Goal: Task Accomplishment & Management: Manage account settings

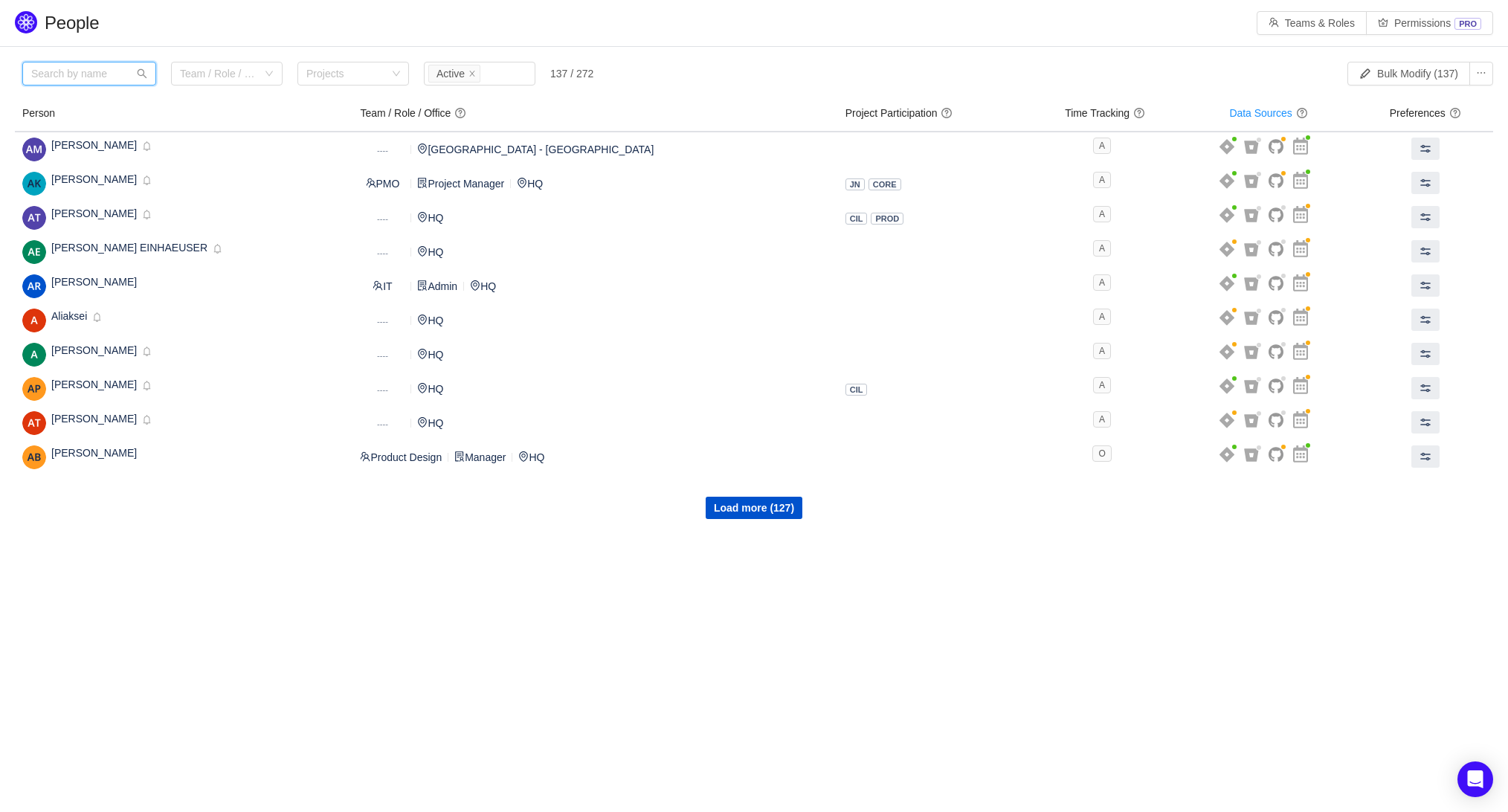
click at [49, 70] on input "text" at bounding box center [89, 73] width 134 height 24
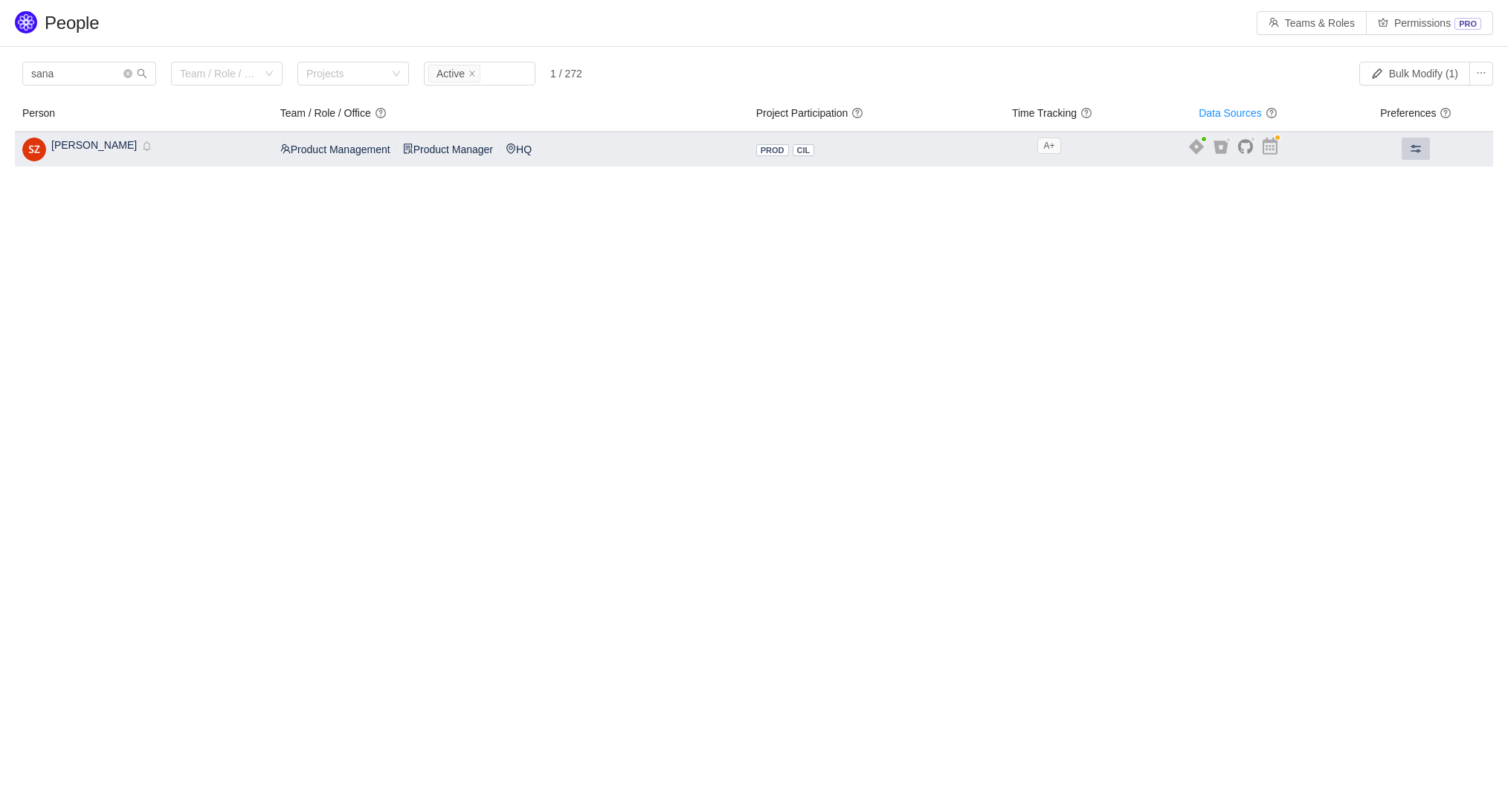
click at [1417, 138] on button at bounding box center [1415, 148] width 28 height 22
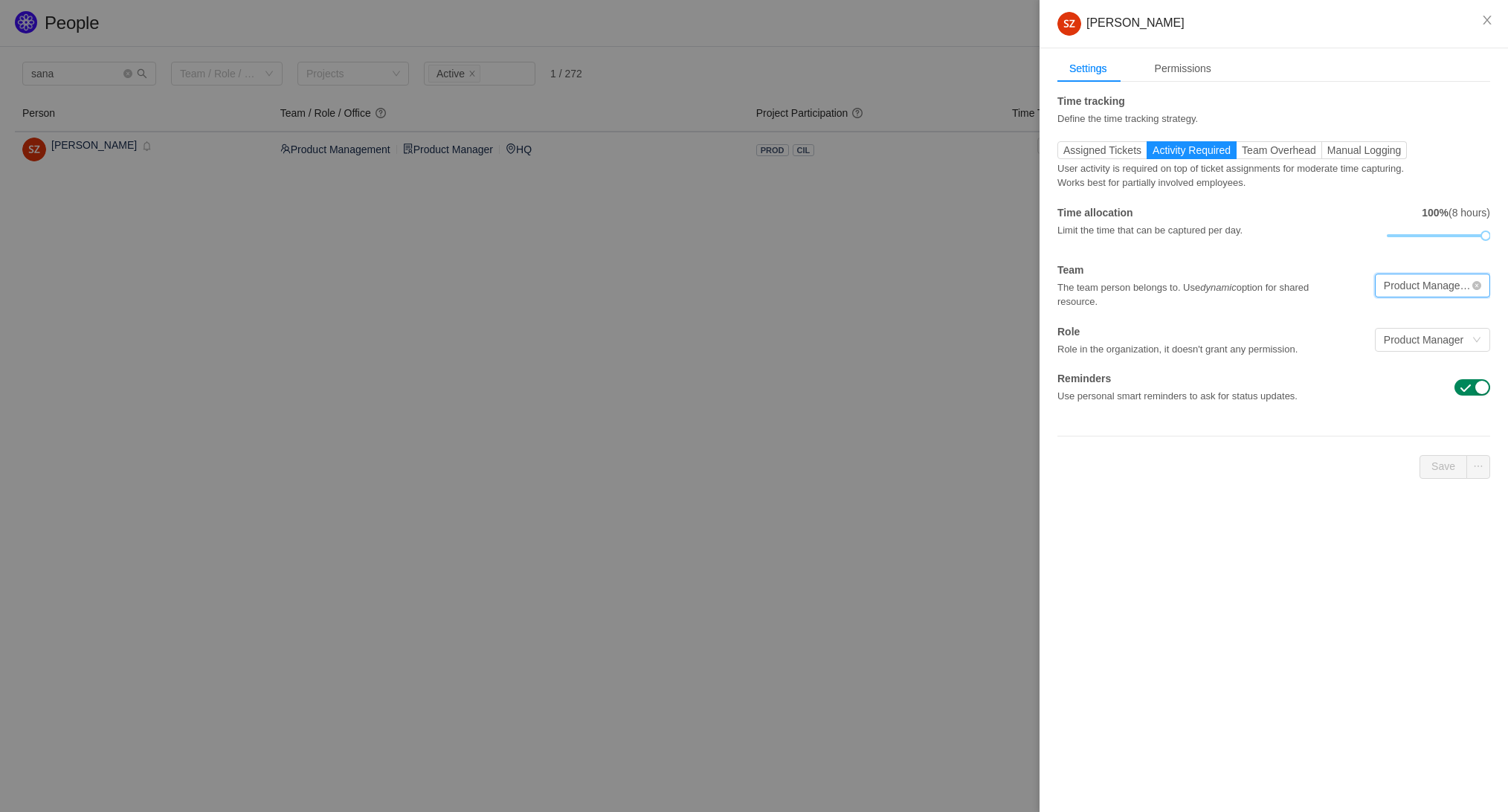
click at [1467, 277] on div "Product Management" at bounding box center [1427, 285] width 87 height 22
click at [1467, 277] on input at bounding box center [1427, 285] width 87 height 22
click at [1300, 250] on div "Time tracking Define the time tracking strategy. Assigned Tickets Activity Requ…" at bounding box center [1273, 248] width 433 height 310
click at [1487, 19] on icon "icon: close" at bounding box center [1486, 20] width 8 height 9
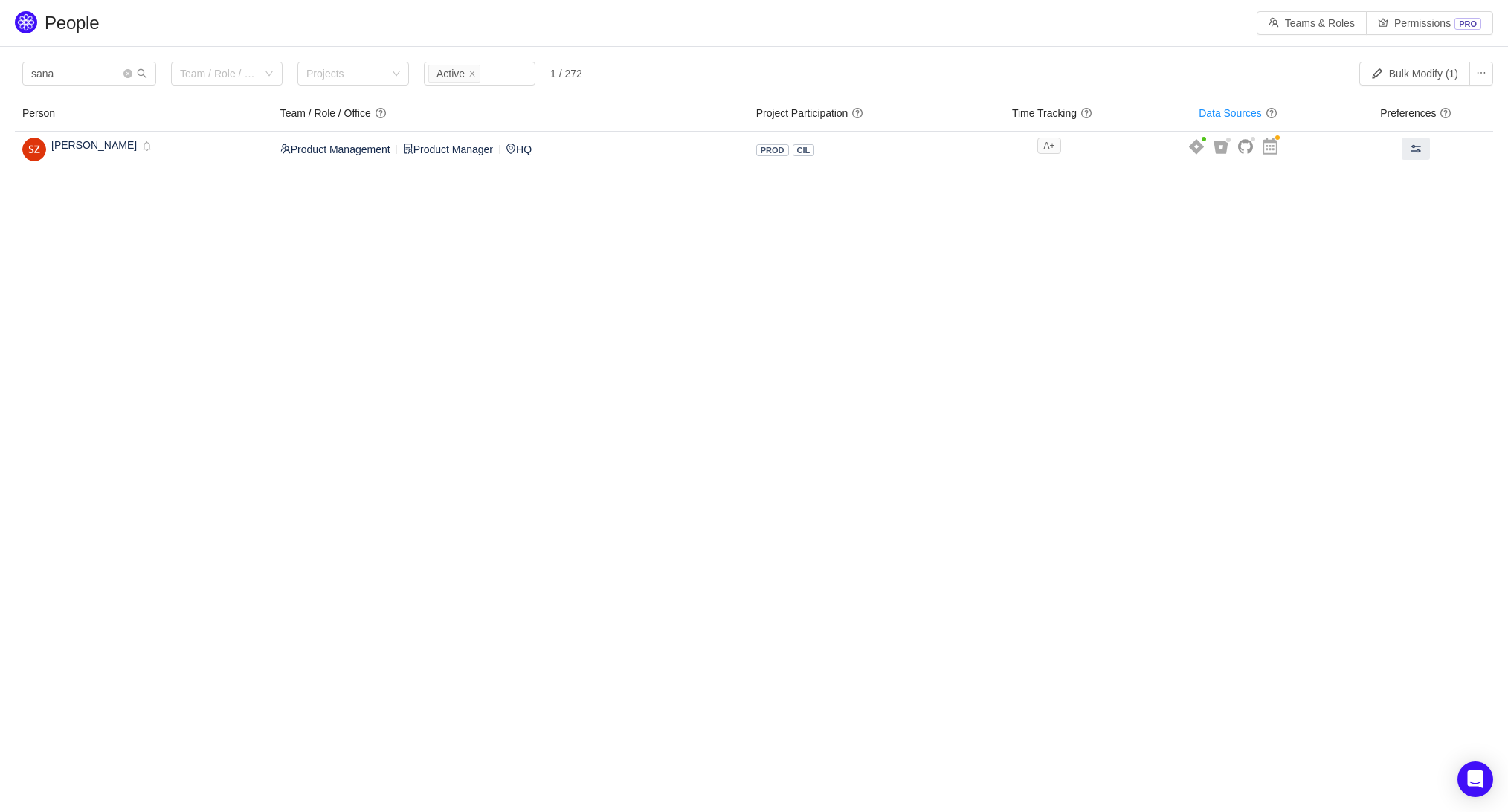
click at [431, 451] on body "People Teams & Roles Permissions PRO Please review the list of users with privi…" at bounding box center [754, 406] width 1508 height 812
click at [66, 68] on input "sana" at bounding box center [89, 73] width 134 height 24
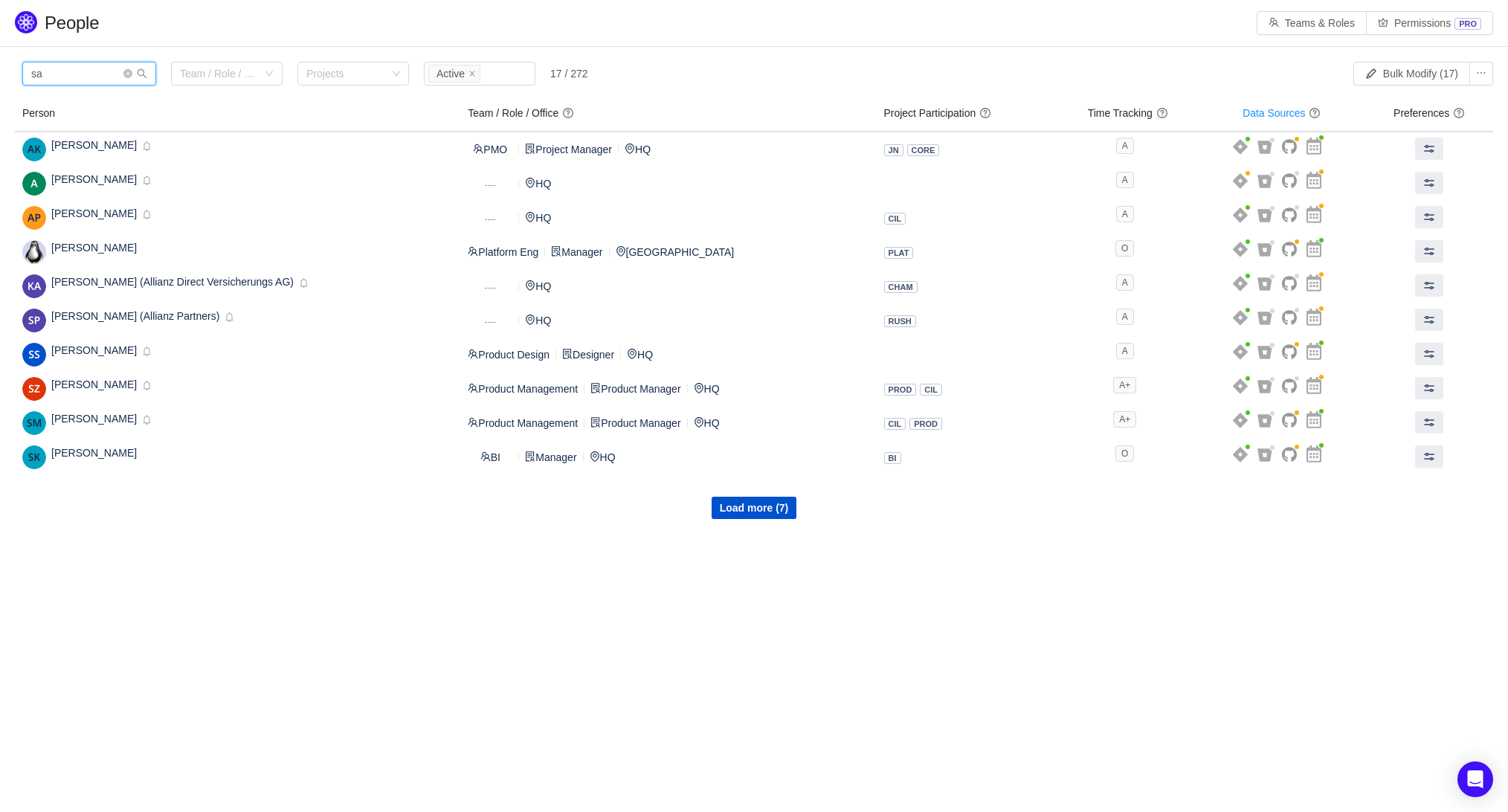
type input "s"
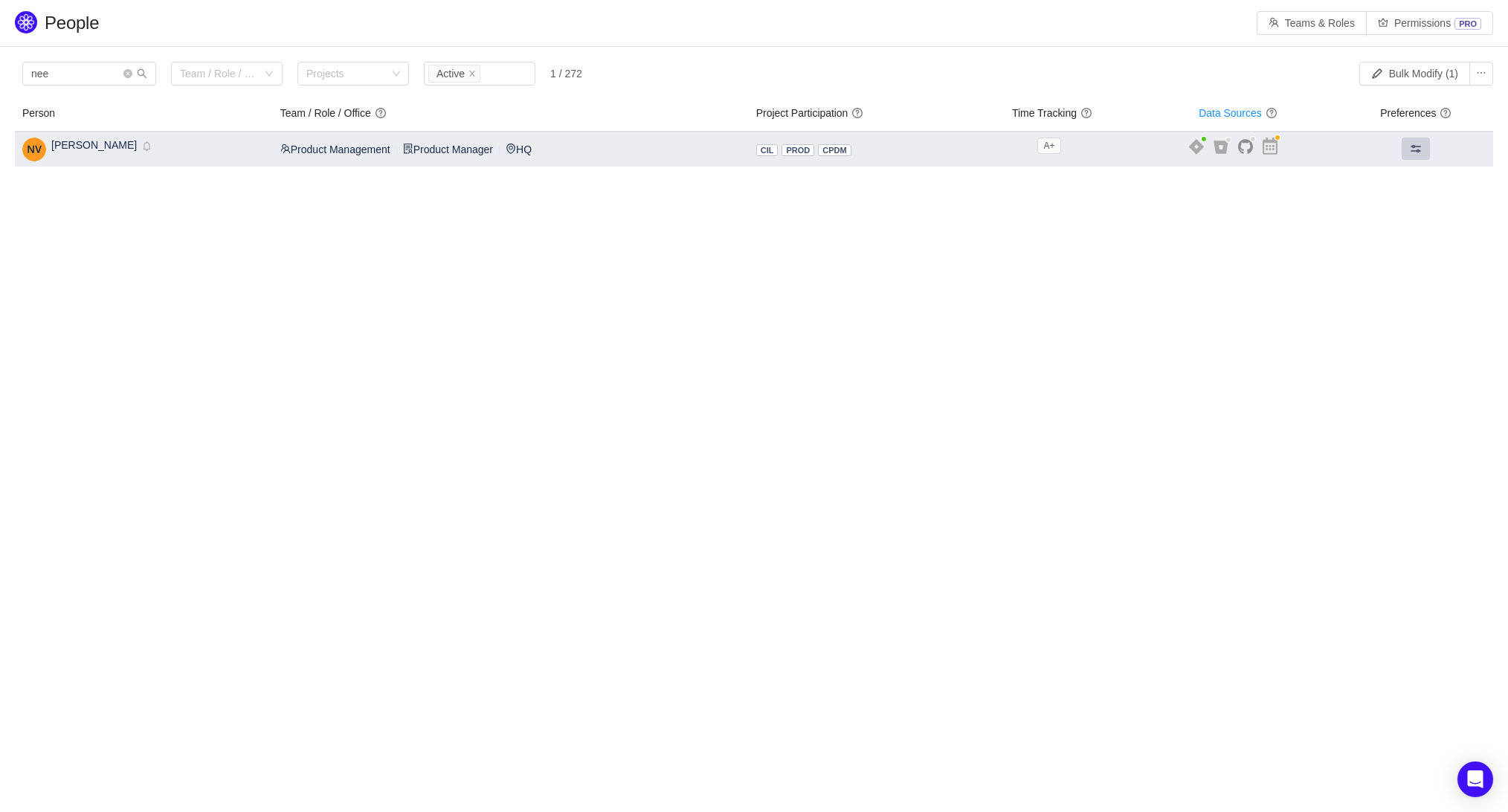
click at [1412, 144] on span at bounding box center [1415, 148] width 11 height 11
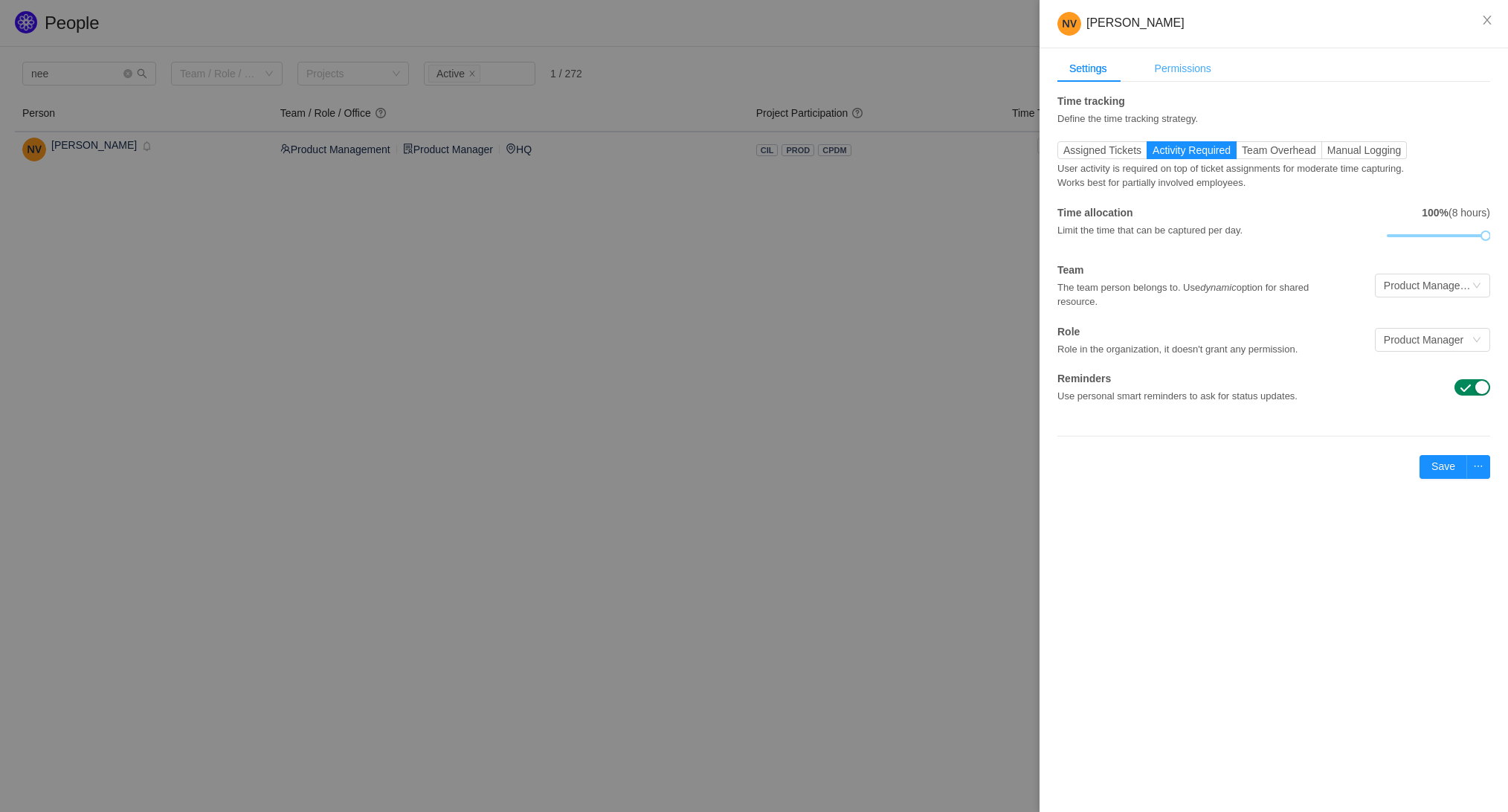
click at [1174, 74] on div "Permissions" at bounding box center [1182, 68] width 80 height 27
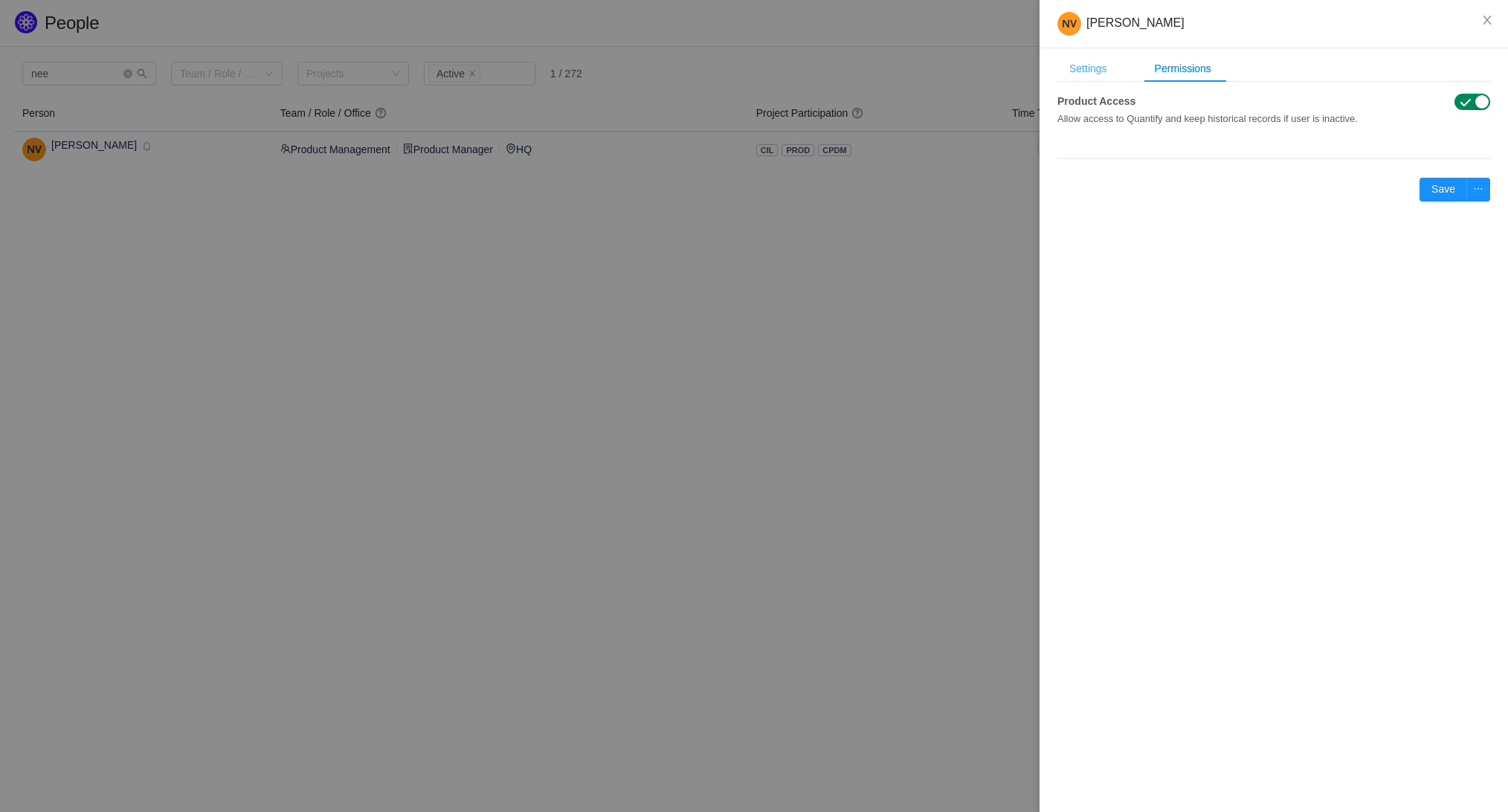
click at [1093, 70] on div "Settings" at bounding box center [1088, 68] width 62 height 27
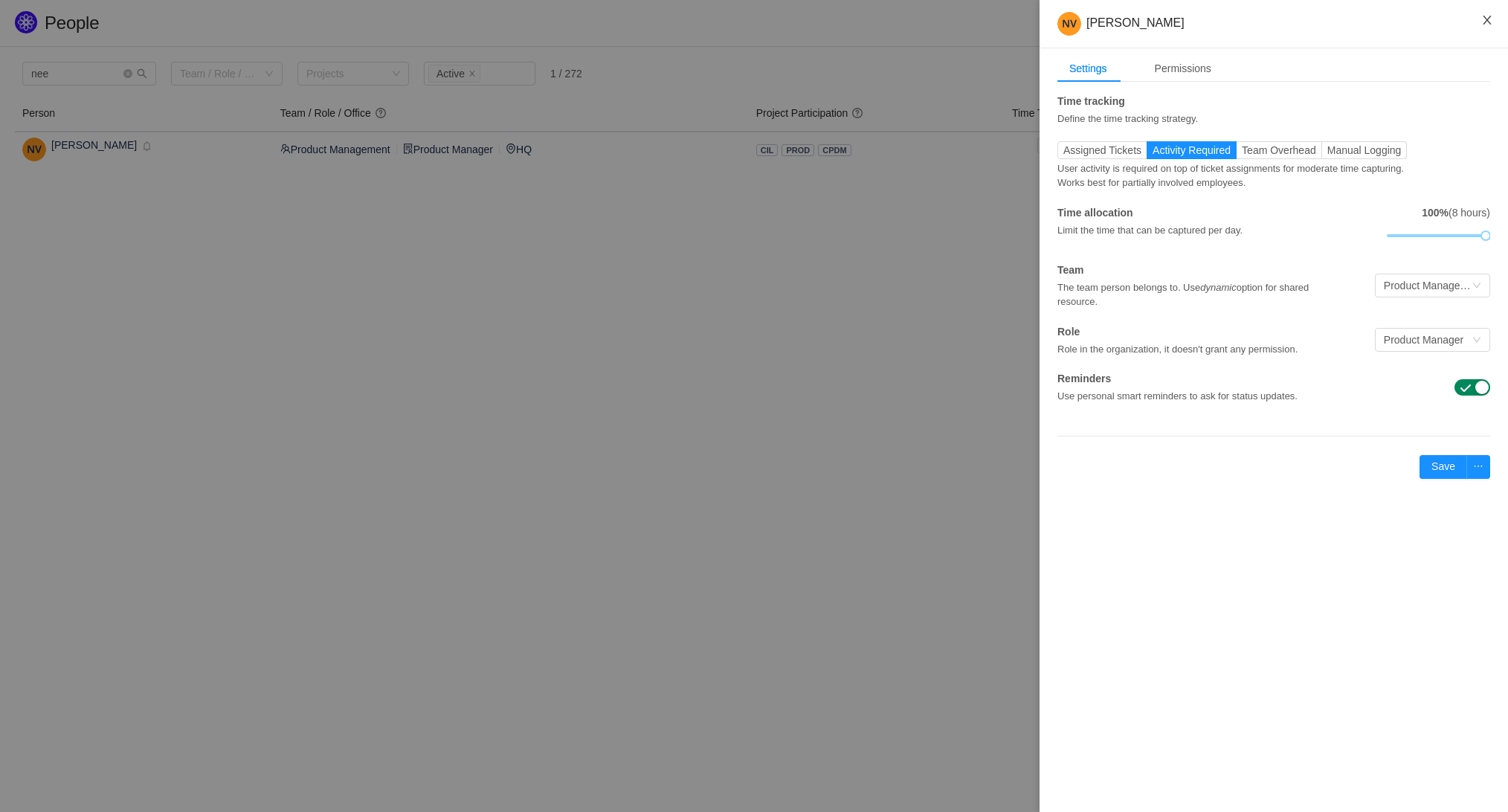
click at [1479, 20] on button "Close" at bounding box center [1486, 20] width 41 height 41
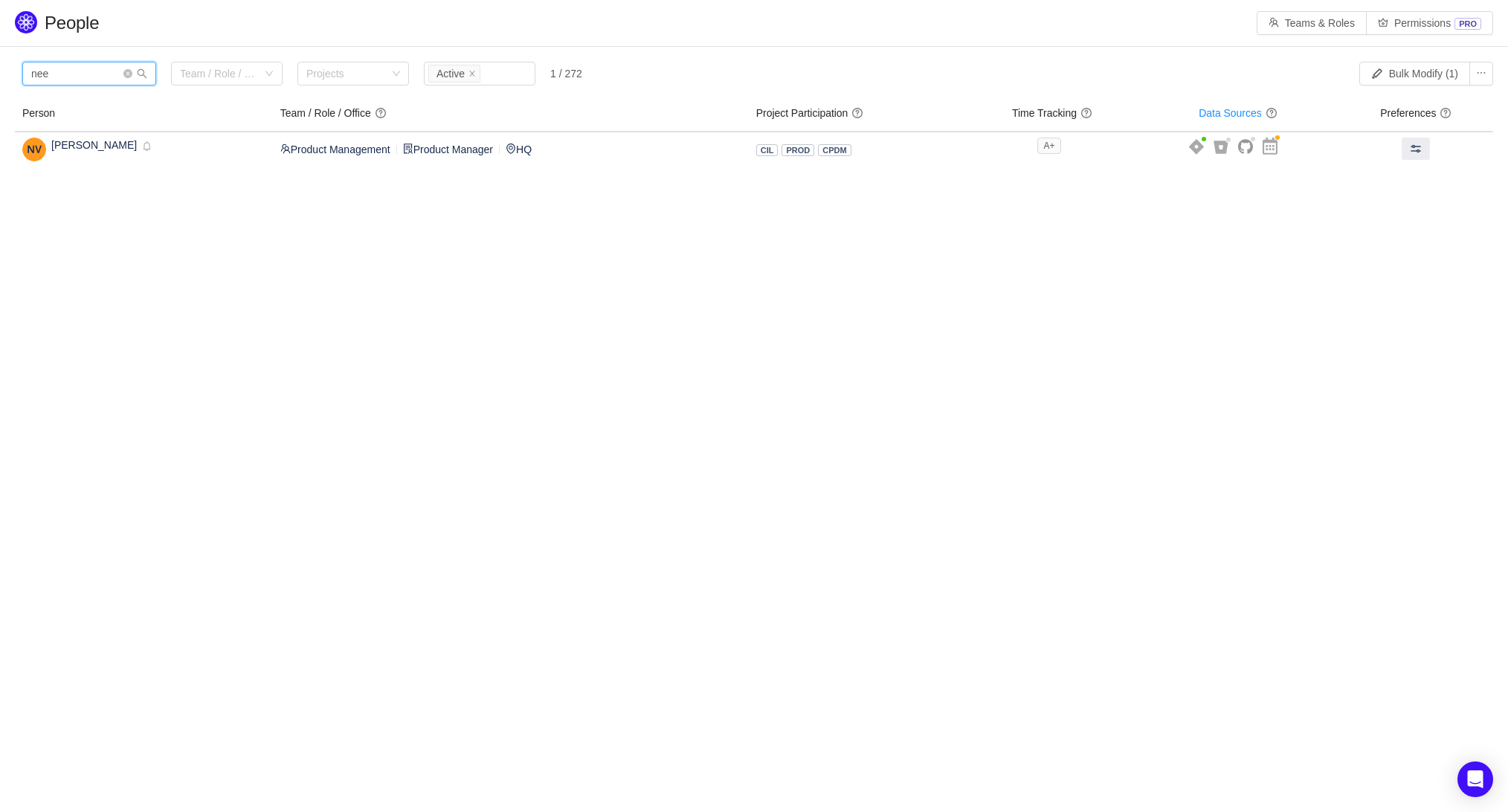
click at [103, 68] on input "nee" at bounding box center [89, 73] width 134 height 24
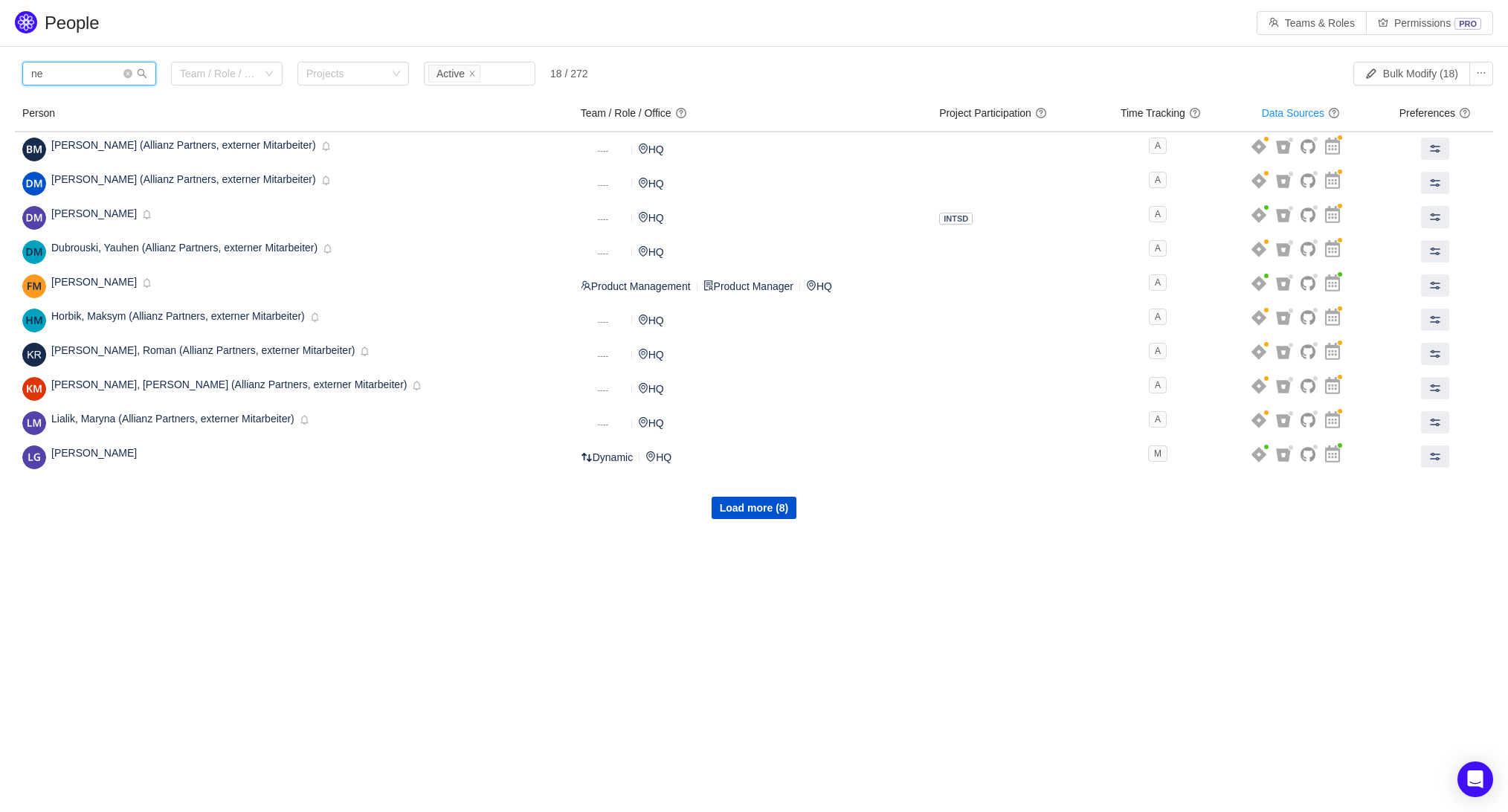
type input "n"
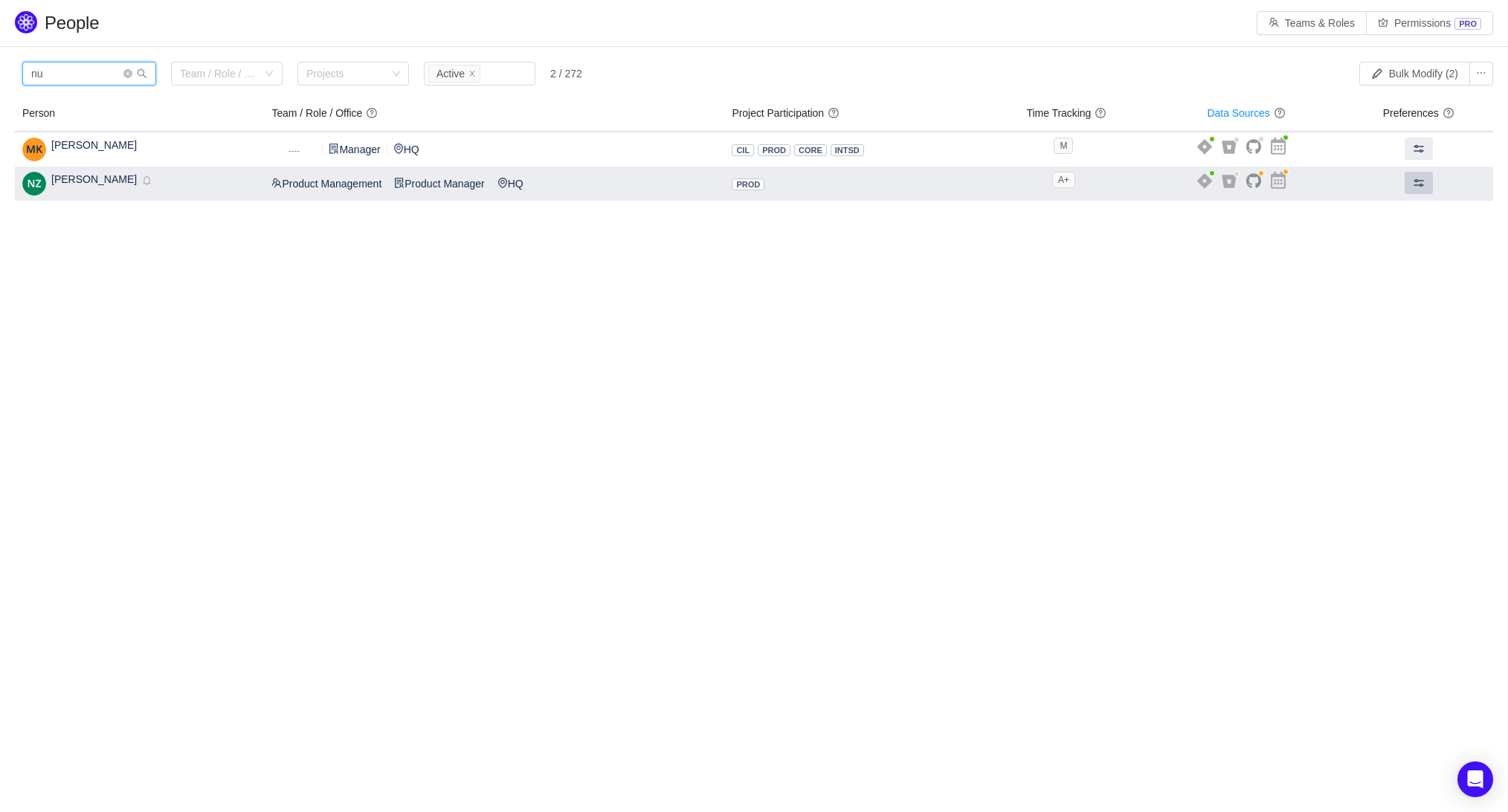
type input "nu"
click at [1416, 185] on span at bounding box center [1418, 182] width 11 height 11
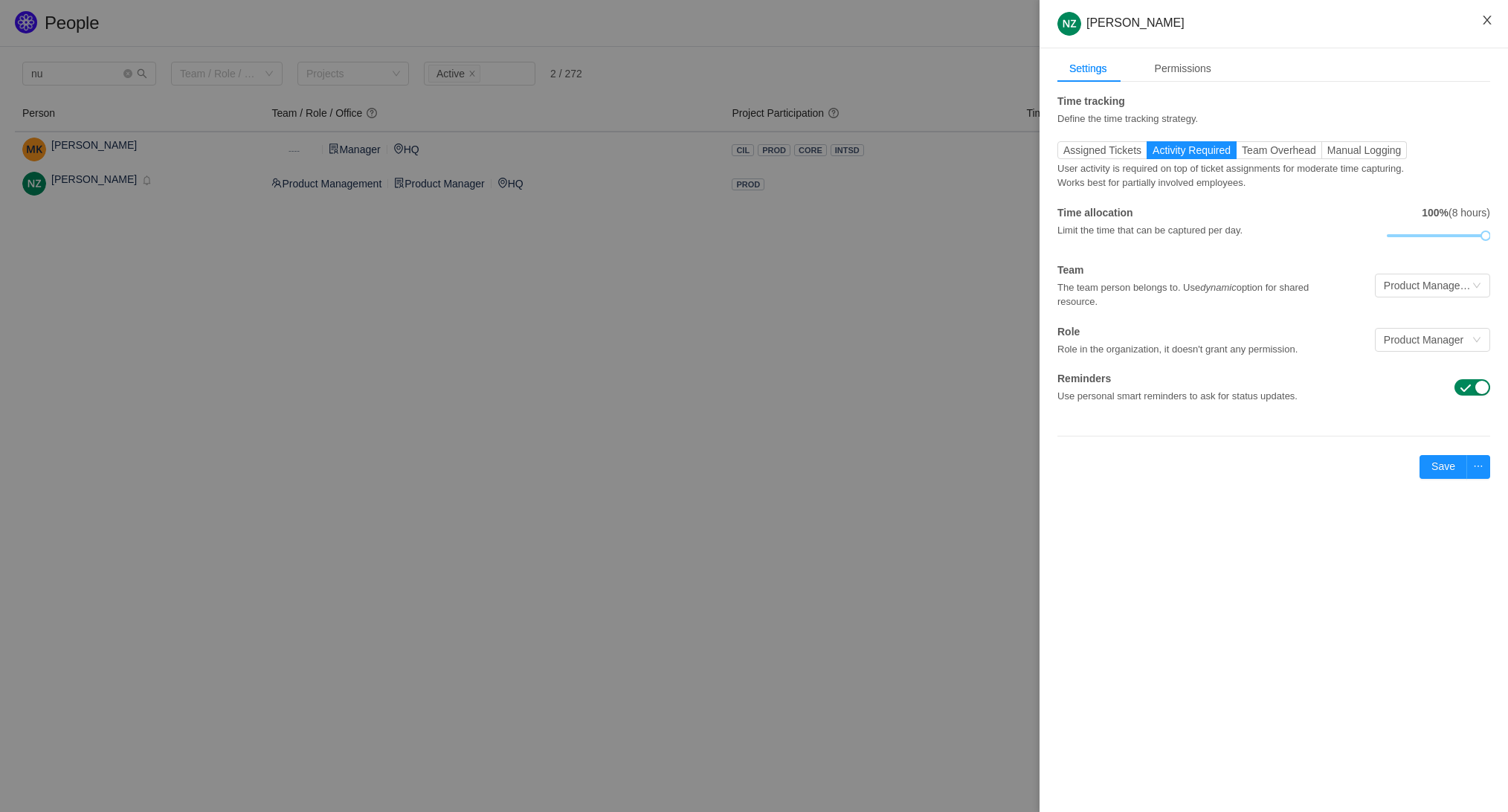
click at [1492, 19] on icon "icon: close" at bounding box center [1486, 19] width 11 height 11
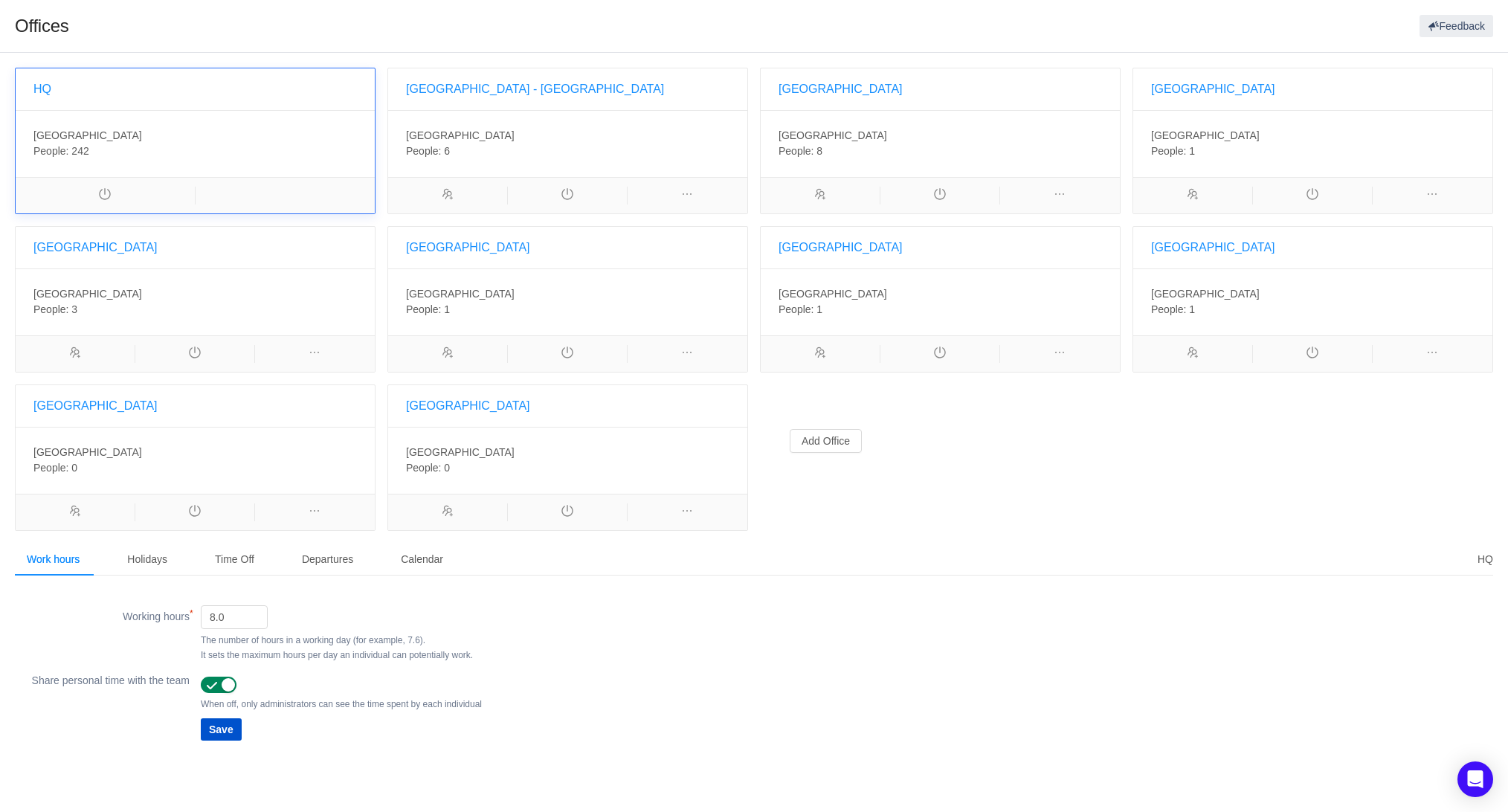
click at [553, 86] on div "[GEOGRAPHIC_DATA] - [GEOGRAPHIC_DATA]" at bounding box center [568, 88] width 323 height 41
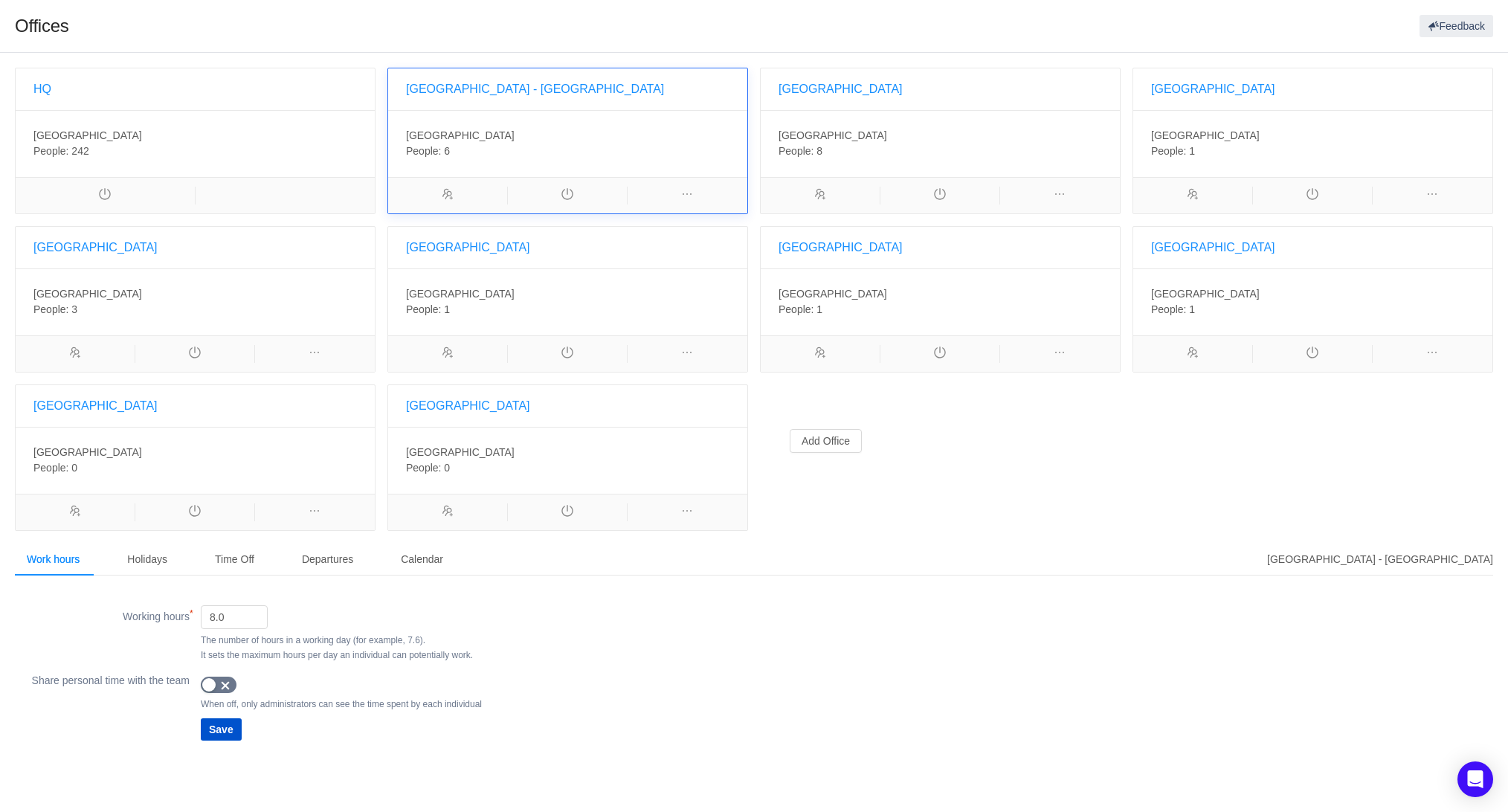
click at [856, 80] on div "[GEOGRAPHIC_DATA]" at bounding box center [940, 88] width 323 height 41
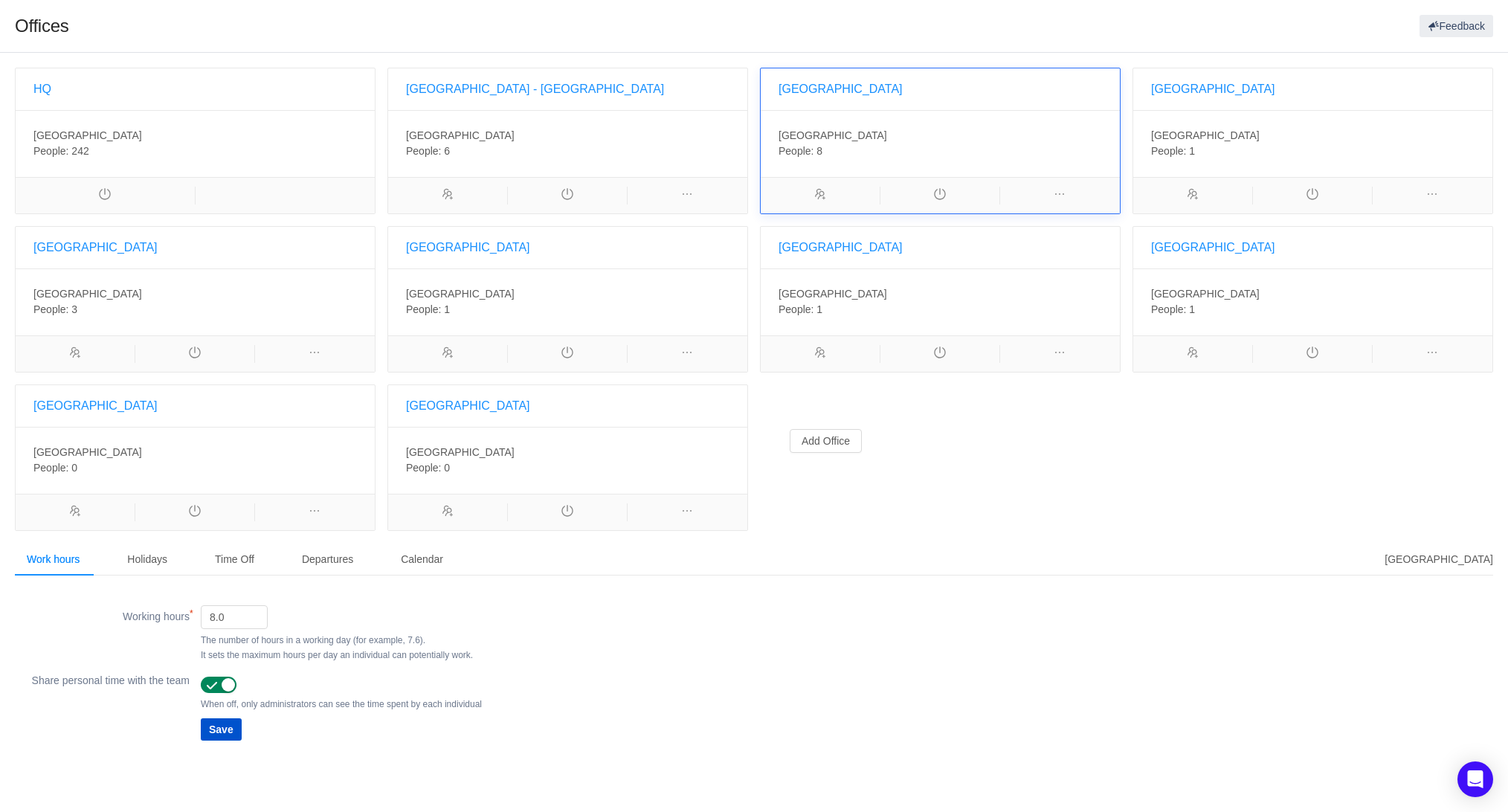
click at [1198, 80] on div "Spain" at bounding box center [1312, 88] width 323 height 41
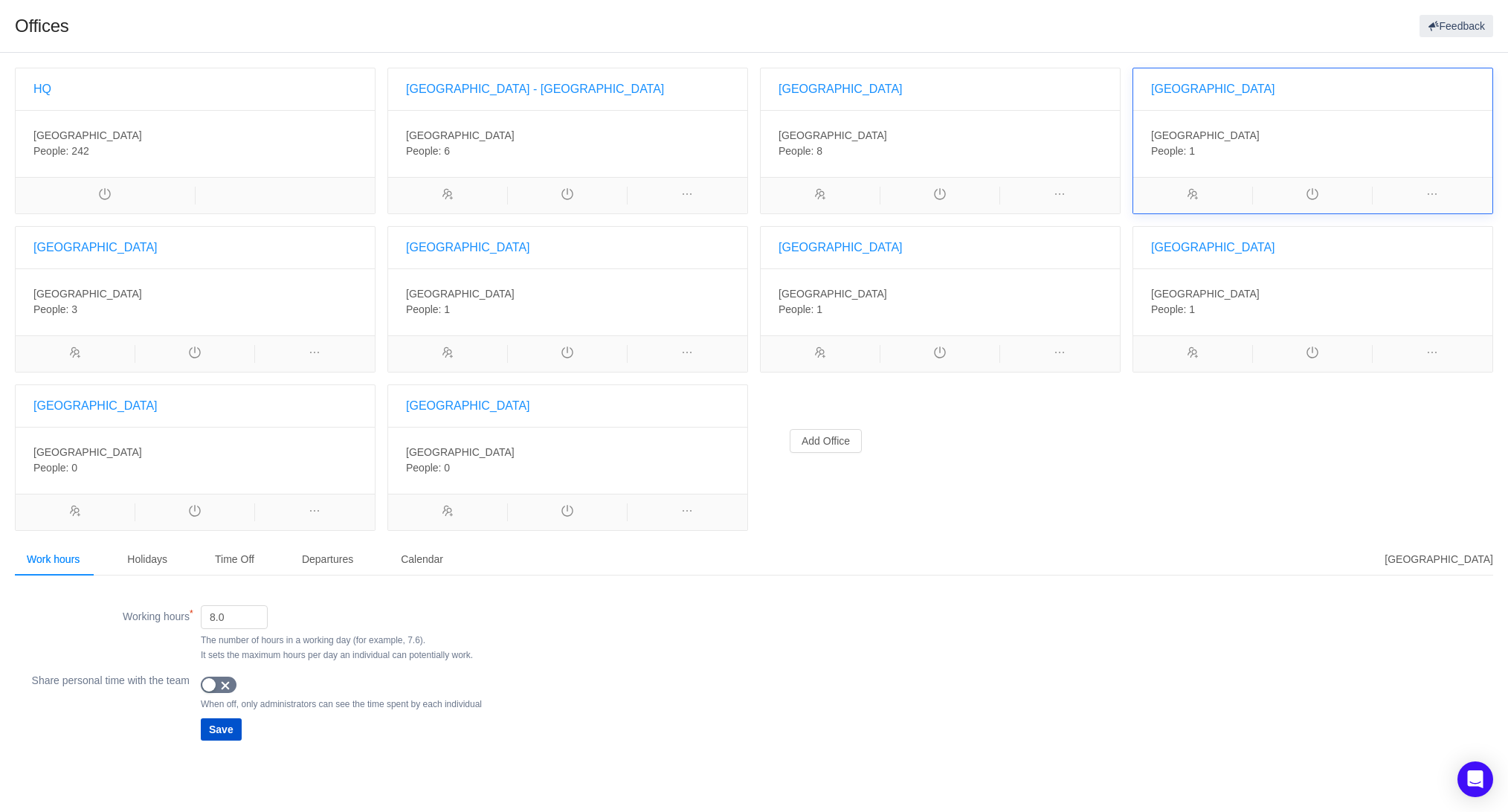
click at [238, 78] on div "HQ" at bounding box center [195, 88] width 323 height 41
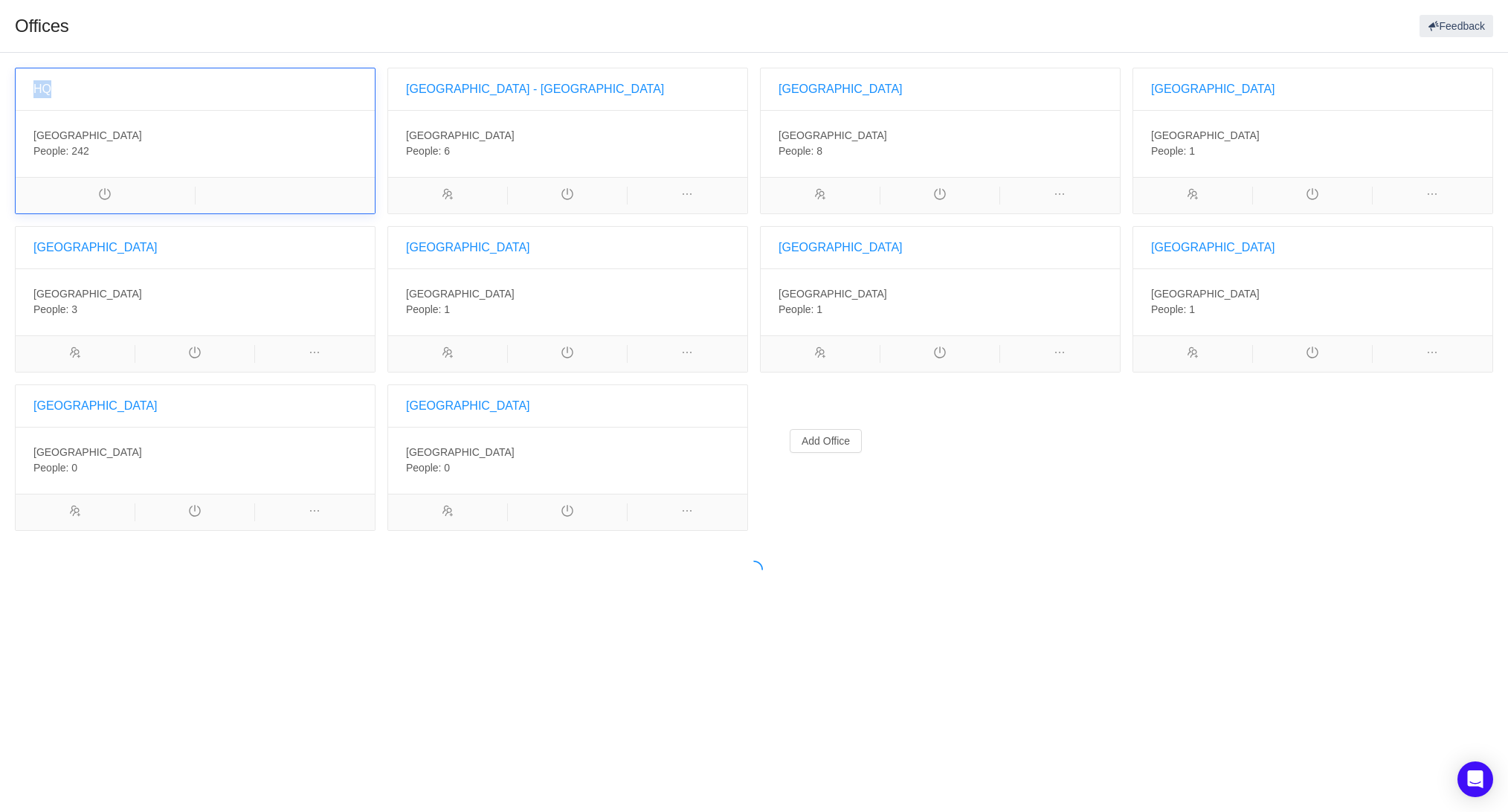
click at [238, 78] on div "HQ" at bounding box center [195, 88] width 323 height 41
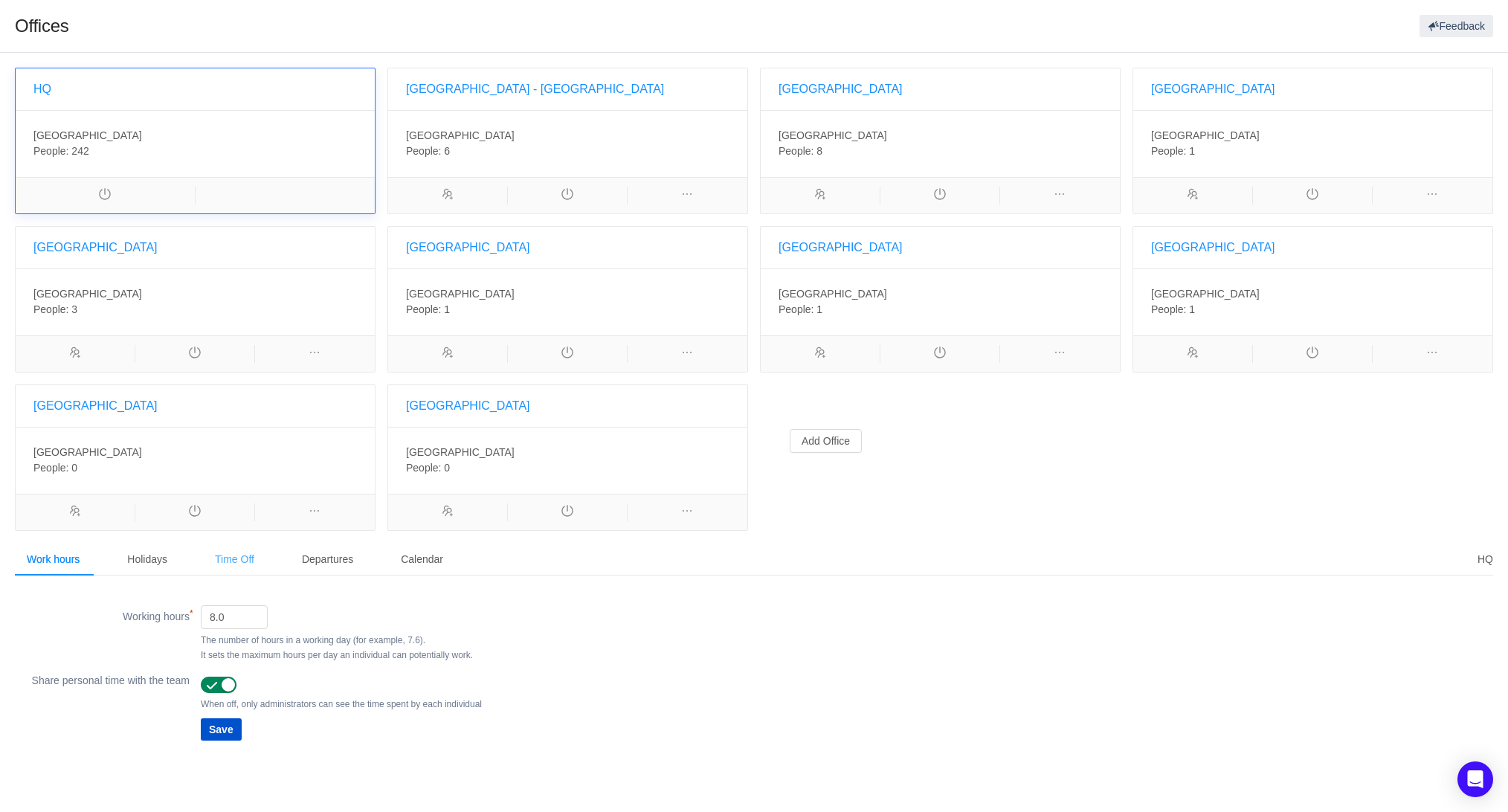
click at [241, 553] on div "Time Off" at bounding box center [235, 560] width 64 height 34
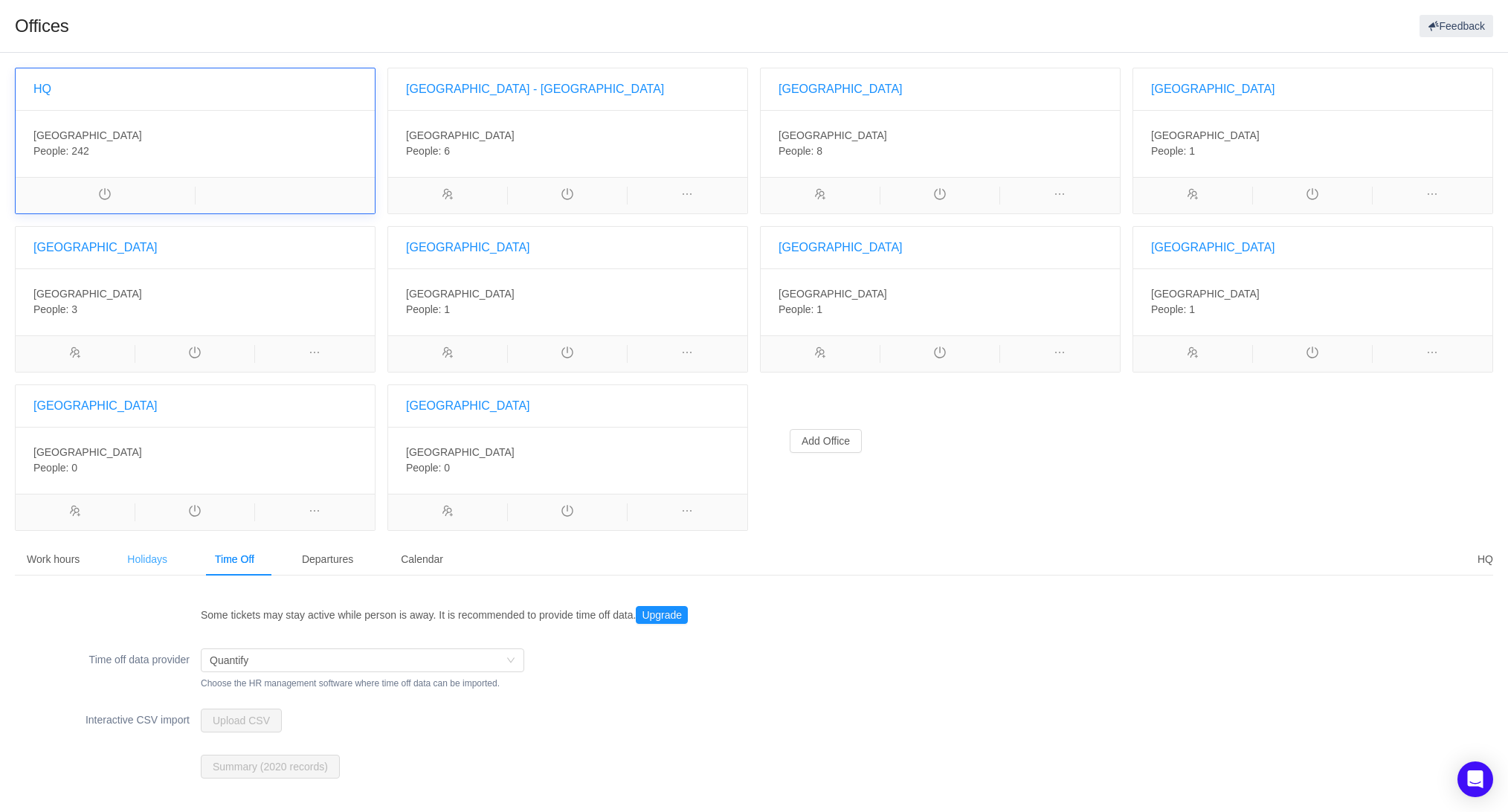
click at [162, 561] on div "Holidays" at bounding box center [147, 560] width 64 height 34
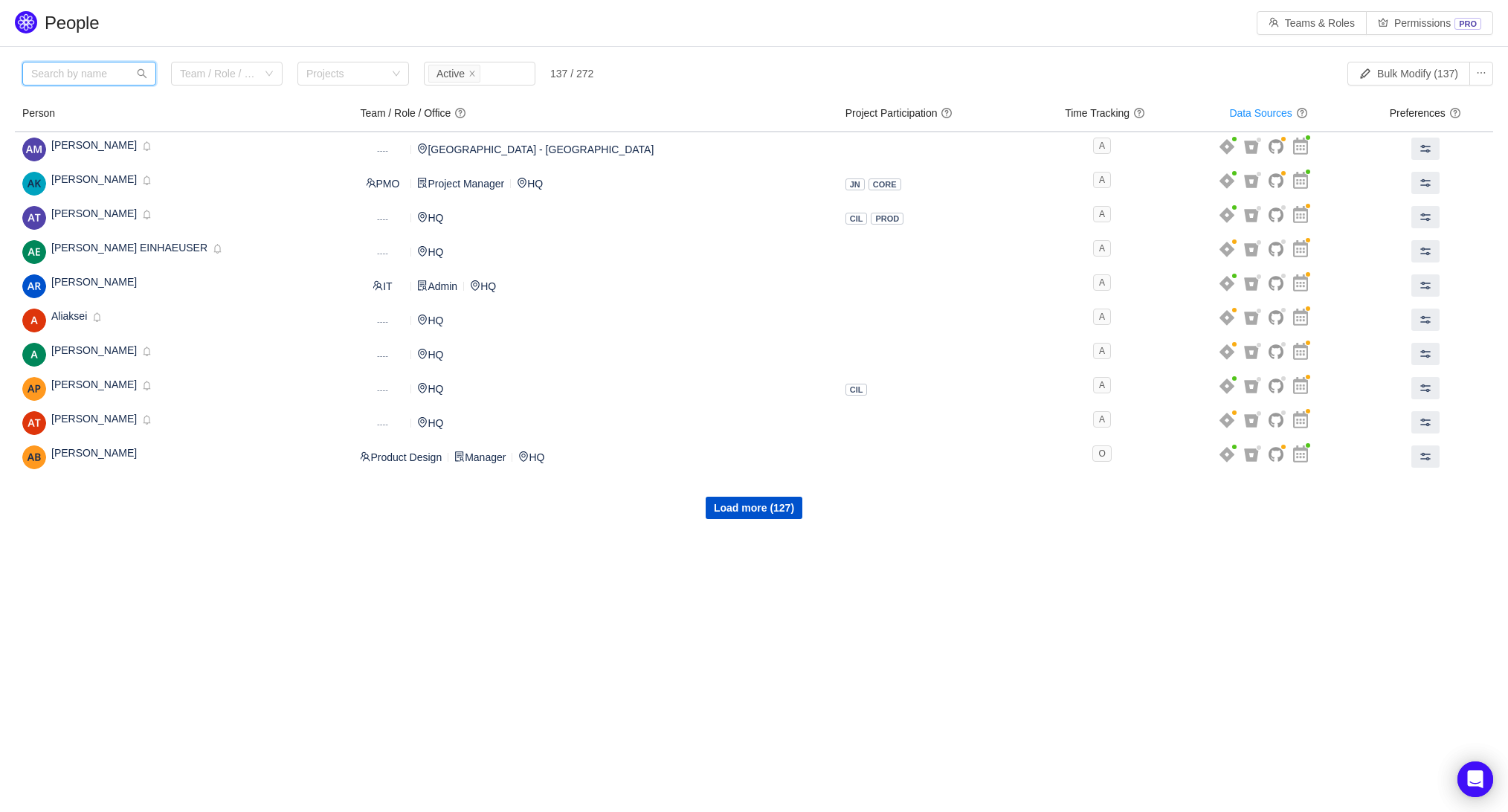
click at [135, 68] on input "text" at bounding box center [89, 73] width 134 height 24
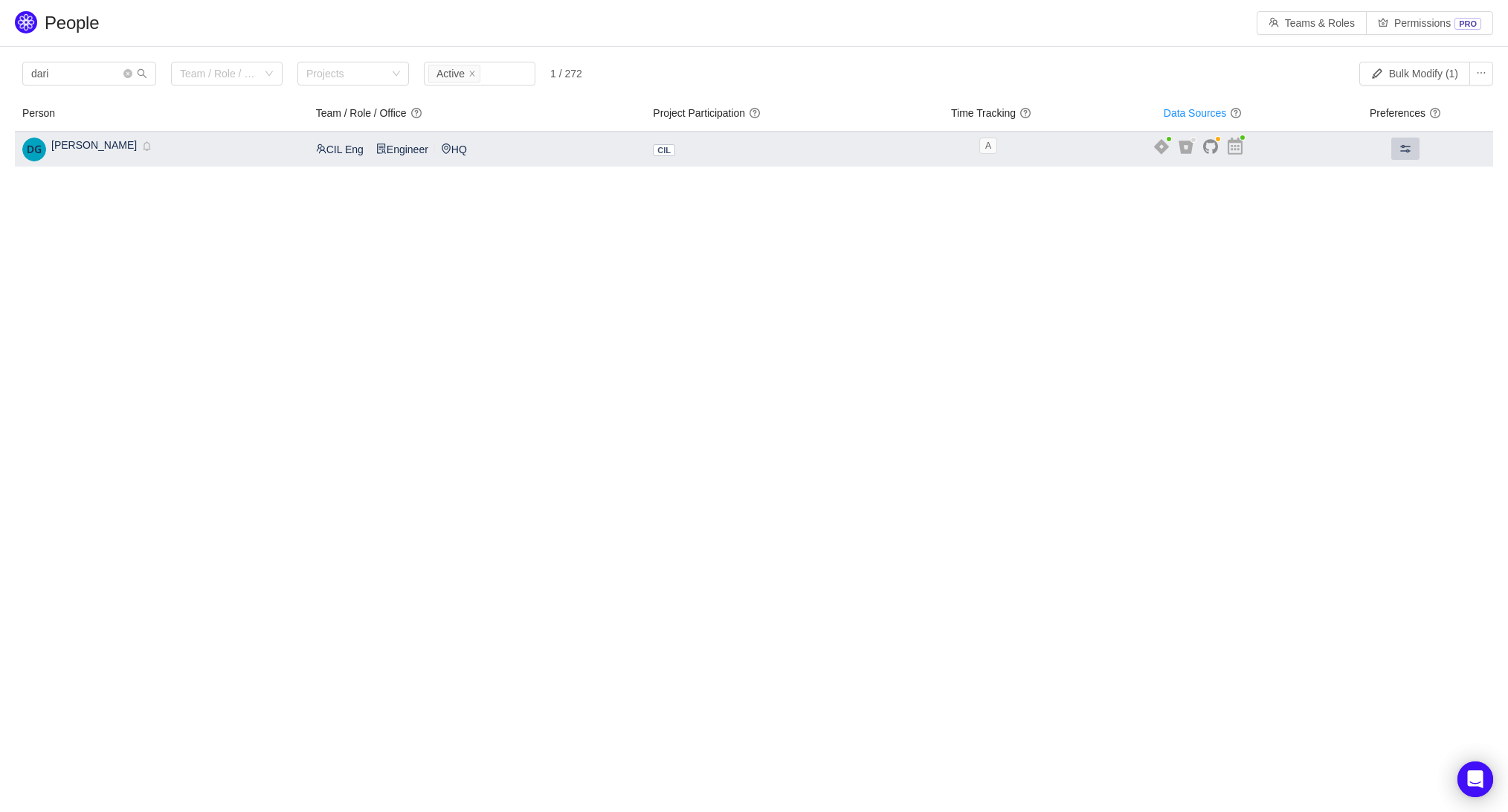
click at [1400, 153] on span at bounding box center [1405, 148] width 11 height 11
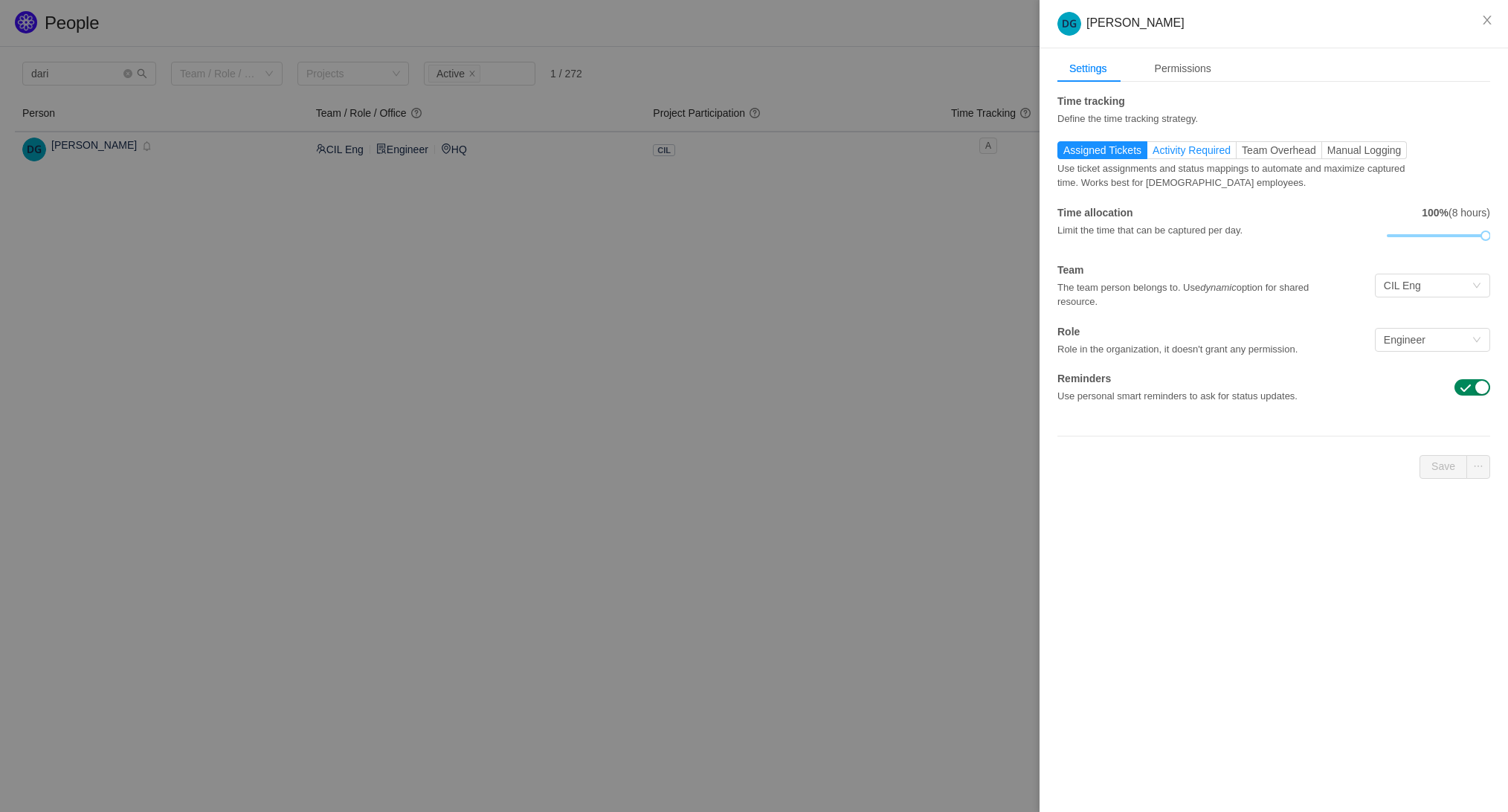
click at [1188, 151] on span "Activity Required" at bounding box center [1191, 149] width 78 height 11
click at [1152, 154] on input "Activity Required" at bounding box center [1152, 154] width 0 height 0
click at [1441, 464] on button "Save" at bounding box center [1443, 466] width 48 height 24
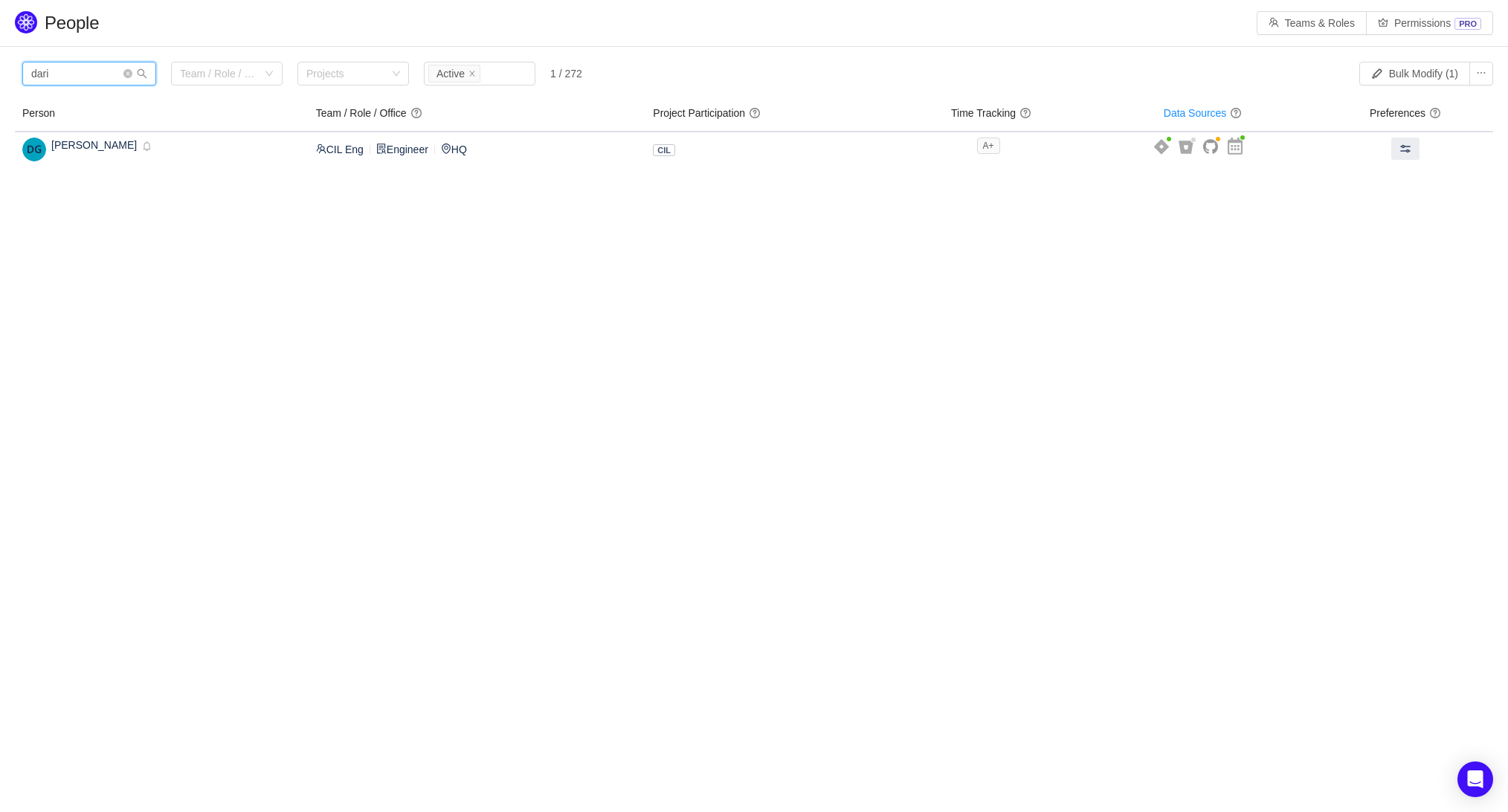
click at [93, 69] on input "dari" at bounding box center [89, 73] width 134 height 24
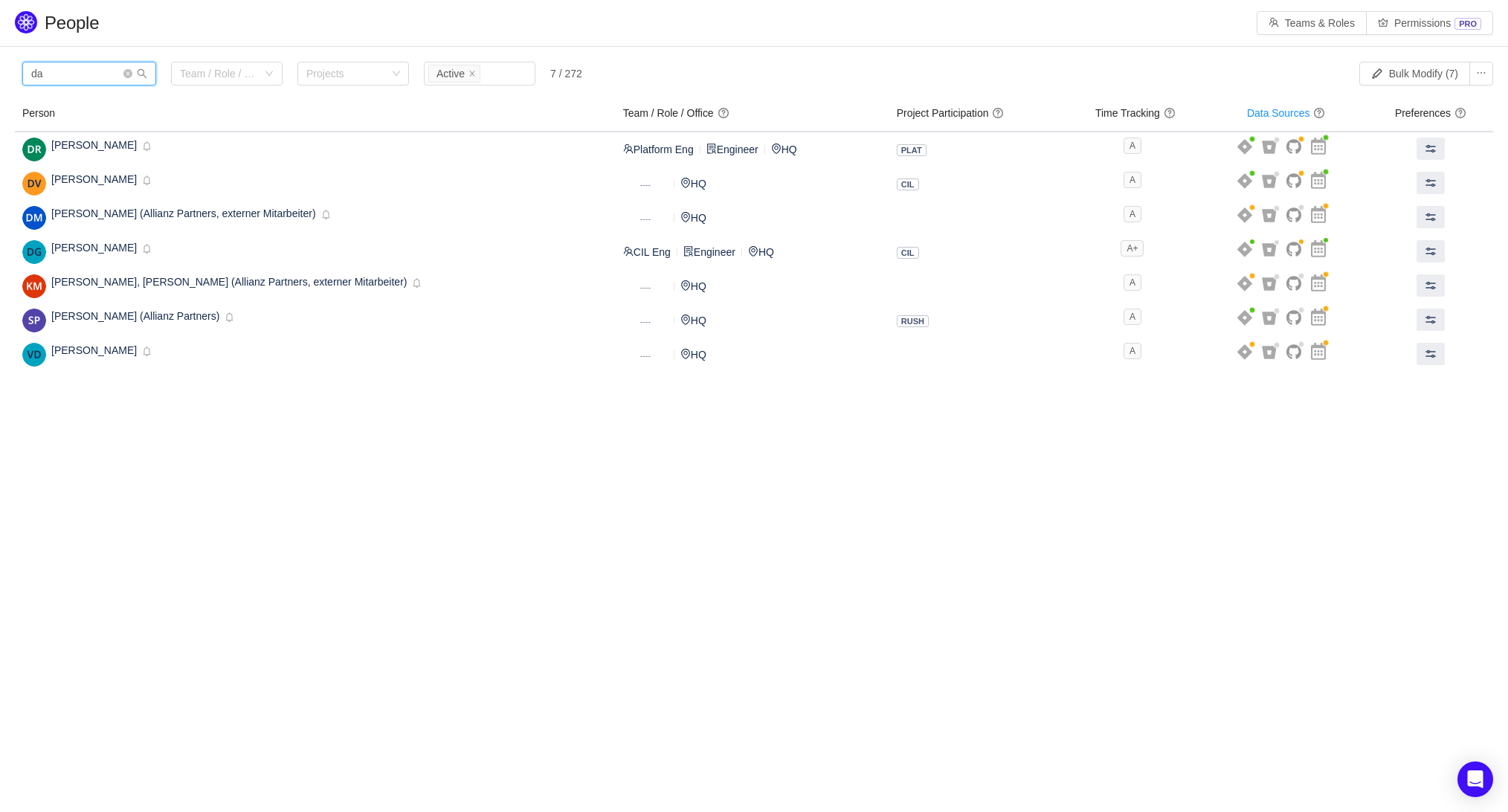
type input "d"
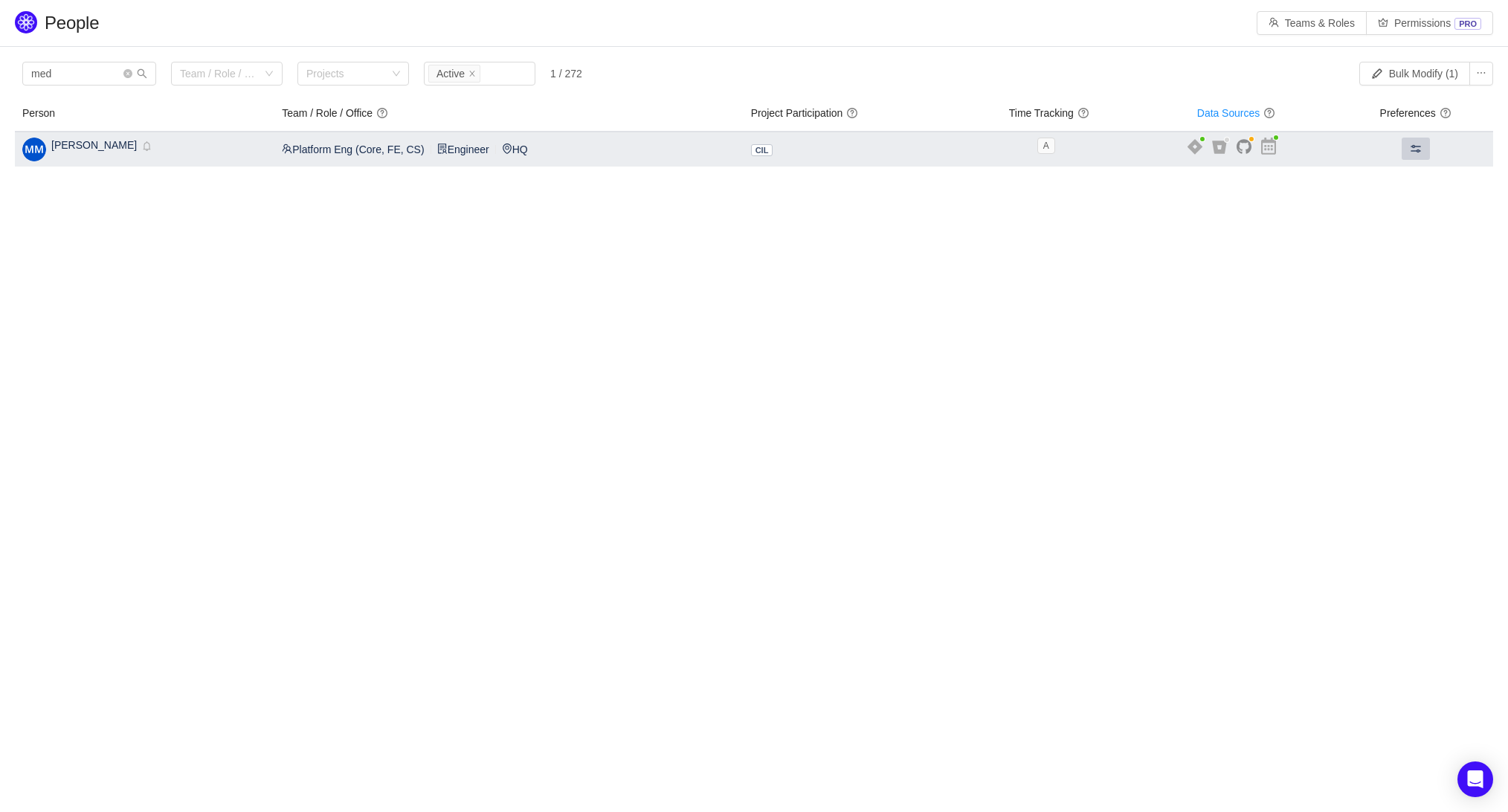
click at [1424, 139] on button at bounding box center [1415, 148] width 28 height 22
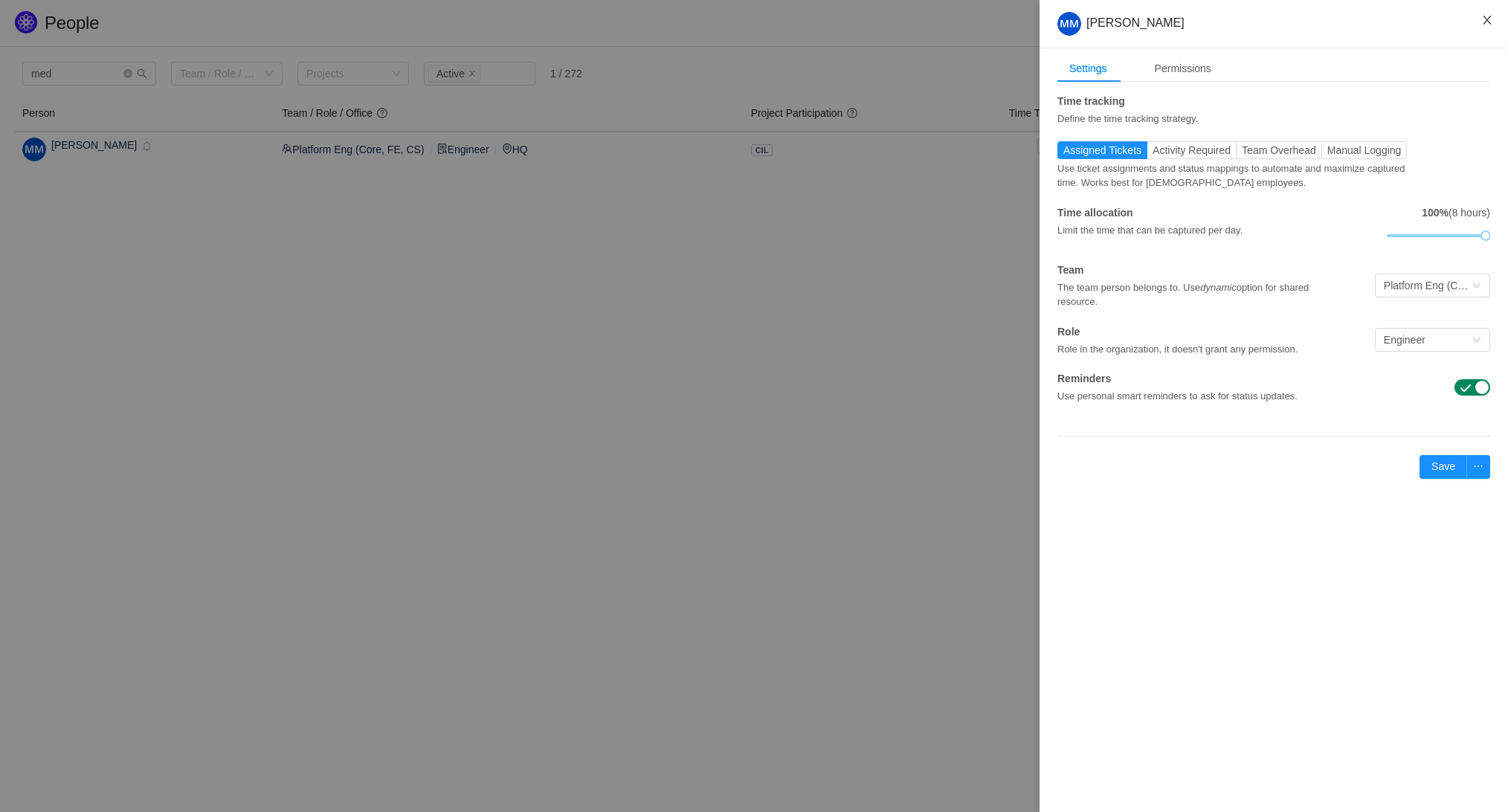
click at [1489, 4] on button "Close" at bounding box center [1486, 20] width 41 height 41
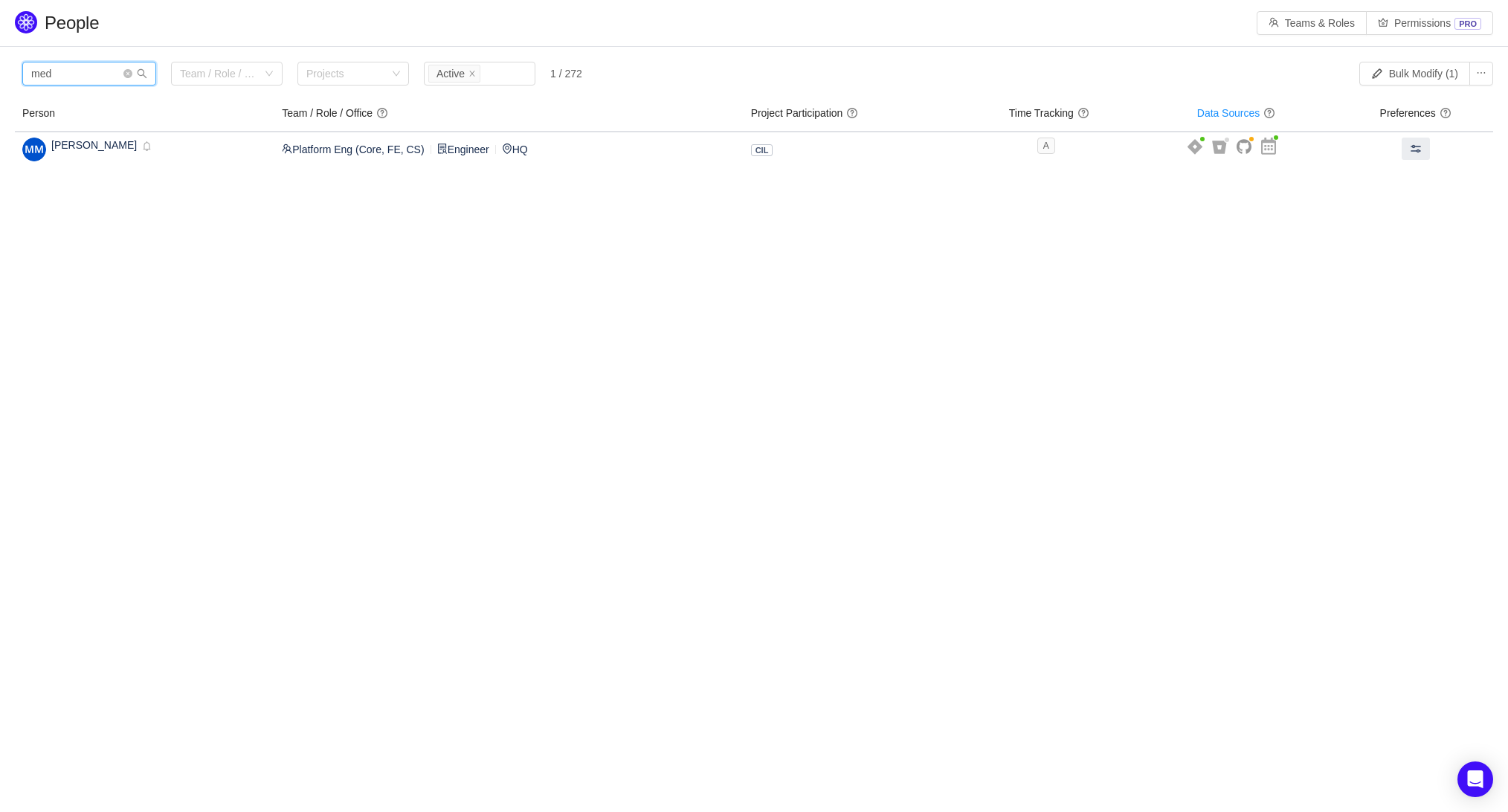
click at [81, 75] on input "med" at bounding box center [89, 73] width 134 height 24
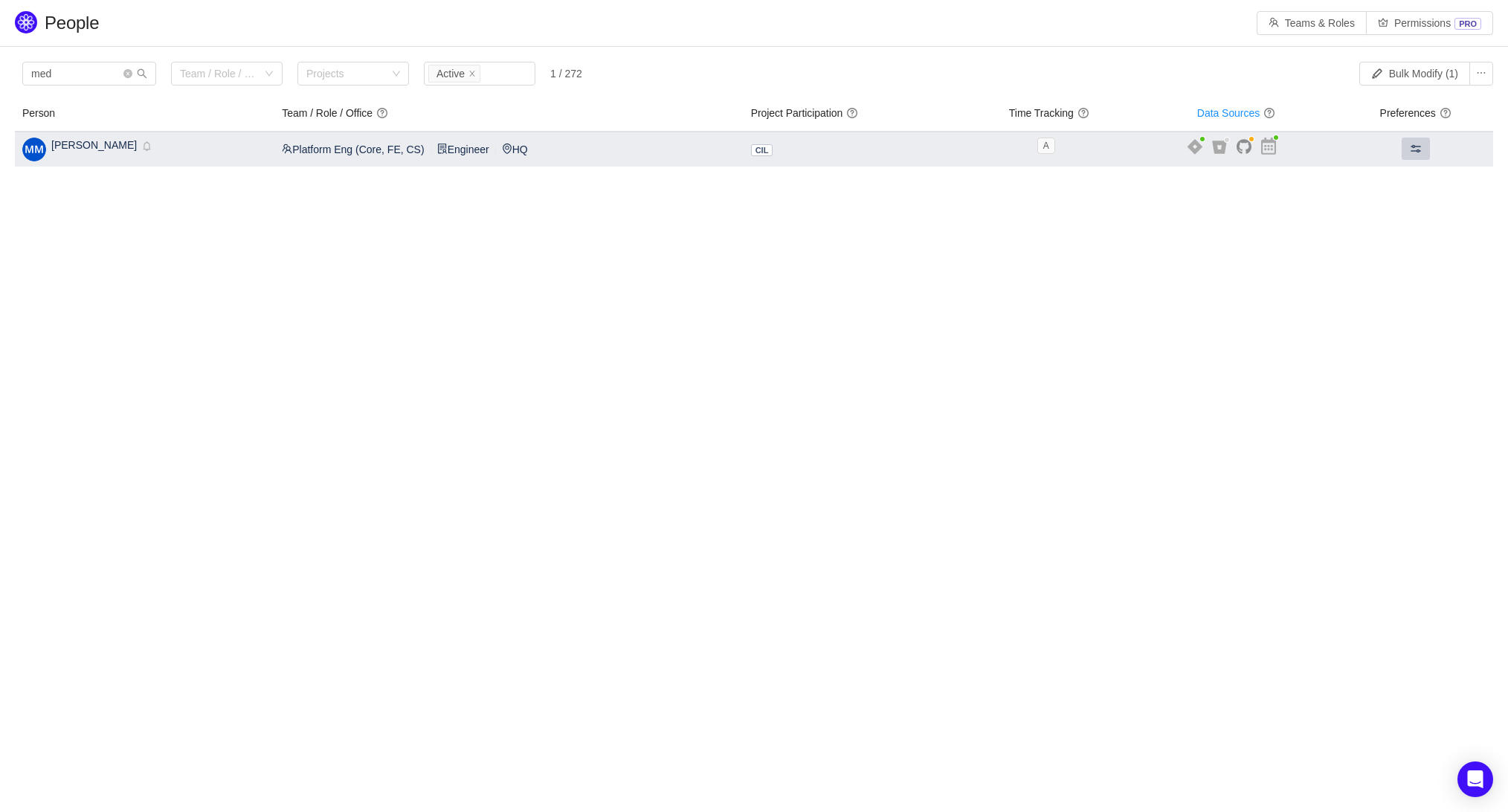
click at [1410, 154] on button at bounding box center [1415, 148] width 28 height 22
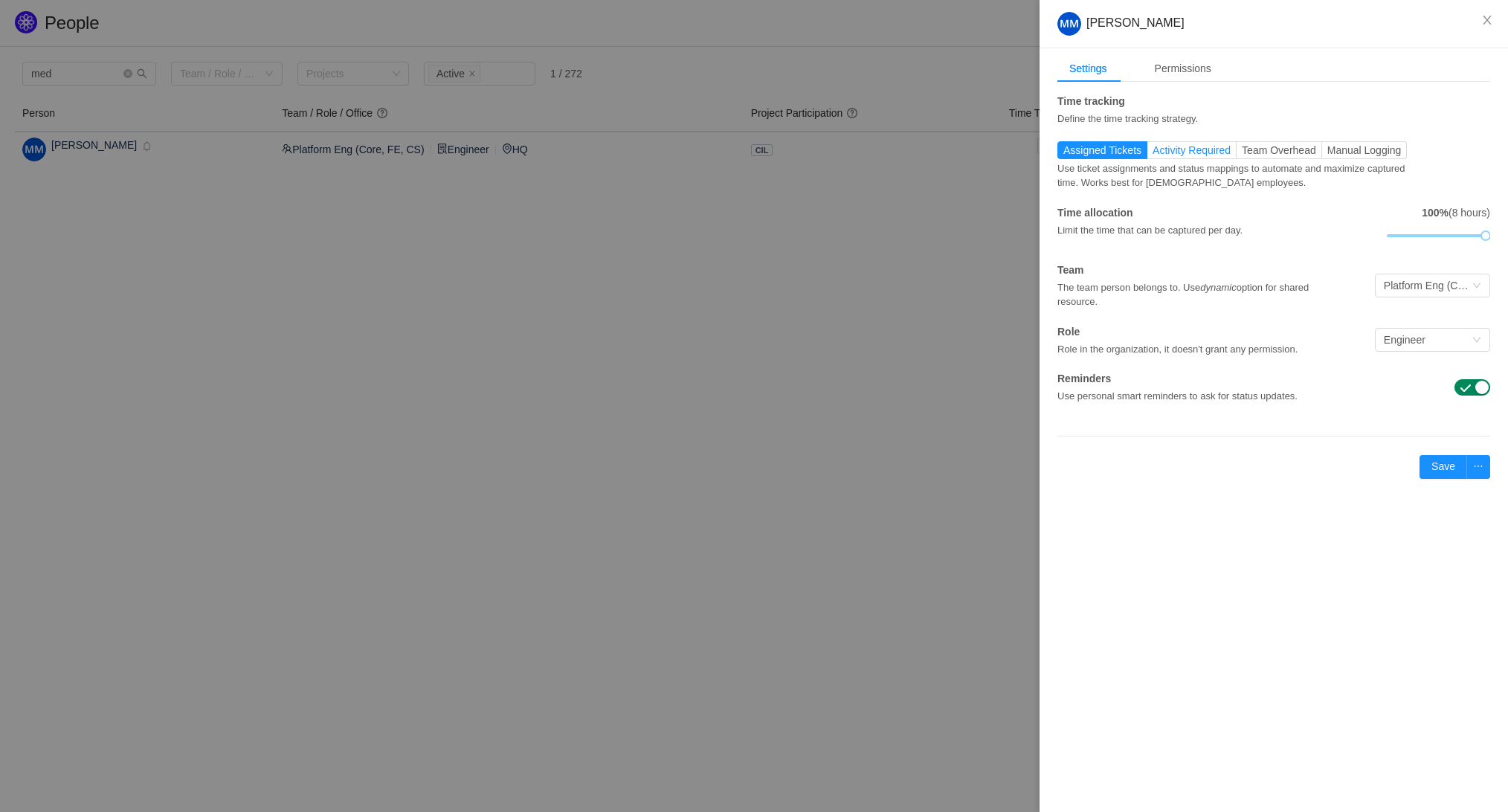
click at [1185, 154] on span "Activity Required" at bounding box center [1191, 149] width 78 height 11
click at [1152, 154] on input "Activity Required" at bounding box center [1152, 154] width 0 height 0
click at [1119, 154] on span "Assigned Tickets" at bounding box center [1102, 149] width 78 height 11
click at [1063, 154] on input "Assigned Tickets" at bounding box center [1063, 154] width 0 height 0
click at [1175, 148] on span "Activity Required" at bounding box center [1191, 149] width 78 height 11
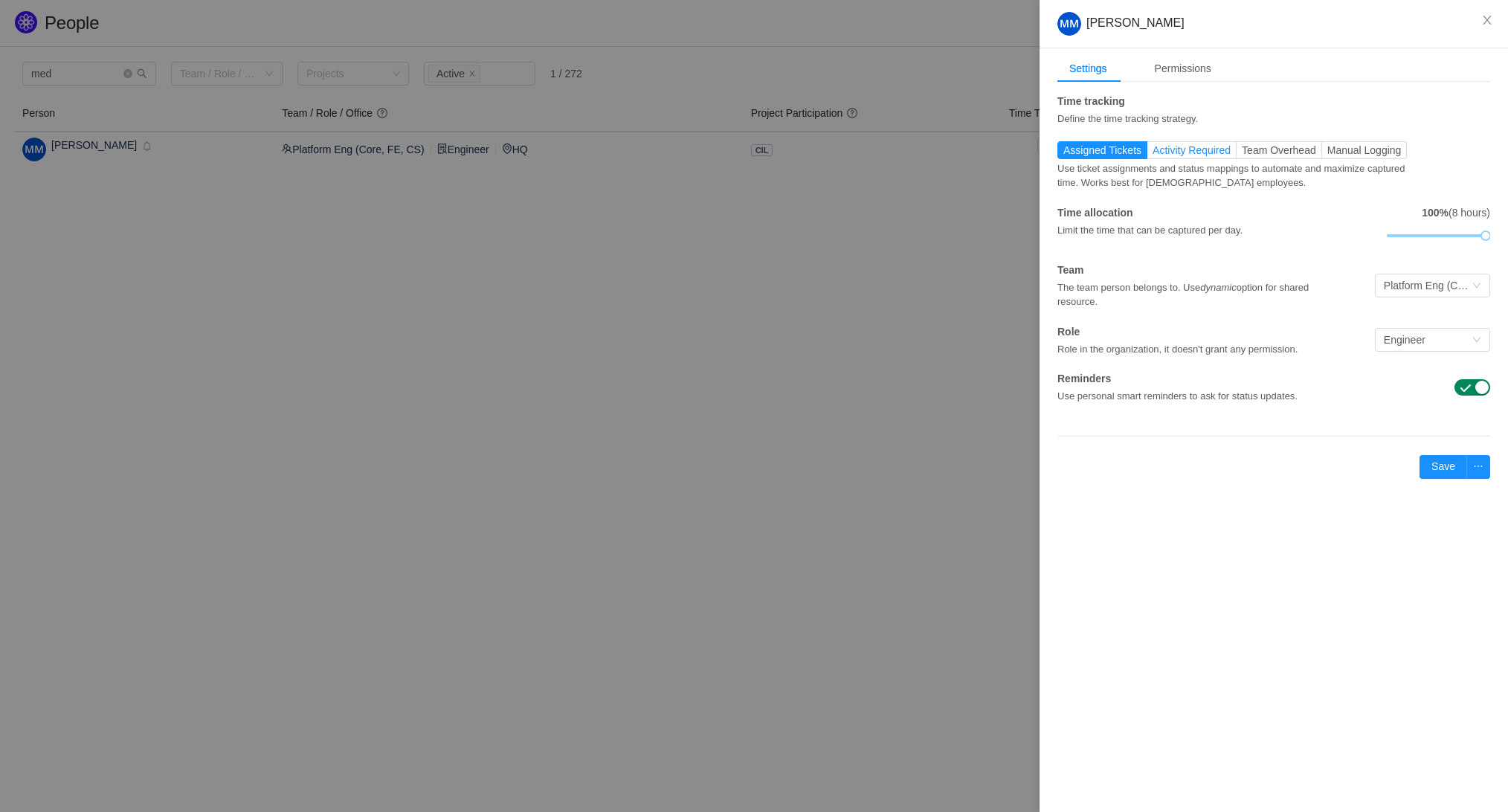
click at [1152, 154] on input "Activity Required" at bounding box center [1152, 154] width 0 height 0
click at [1175, 148] on span "Activity Required" at bounding box center [1191, 149] width 78 height 11
click at [1152, 154] on input "Activity Required" at bounding box center [1152, 154] width 0 height 0
click at [1459, 288] on div "Platform Eng (Core, FE, CS)" at bounding box center [1427, 285] width 87 height 22
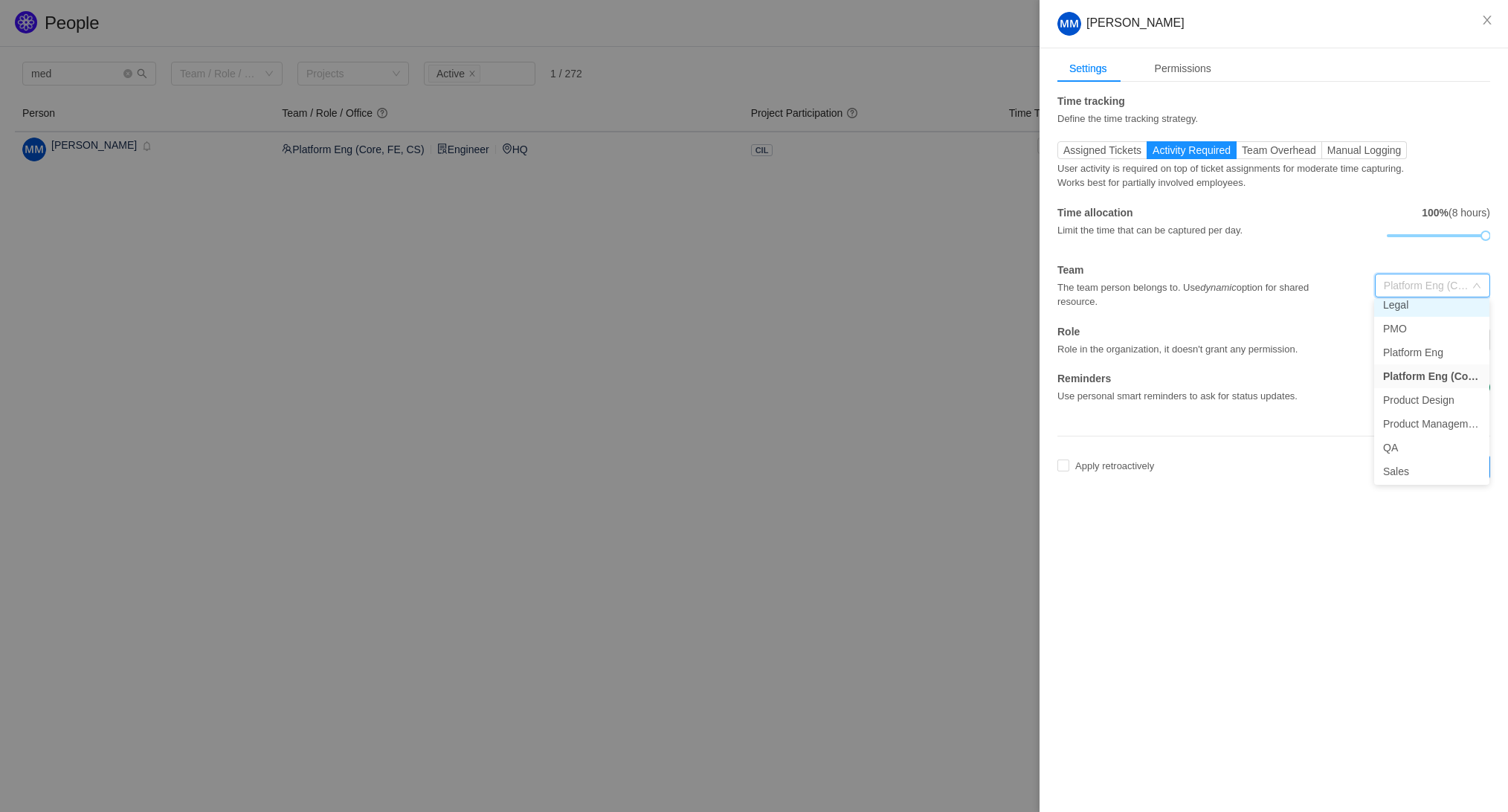
scroll to position [177, 0]
click at [1433, 289] on div "Platform Eng (Core, FE, CS)" at bounding box center [1427, 285] width 87 height 22
click at [1410, 366] on li "CIL Eng" at bounding box center [1431, 361] width 116 height 24
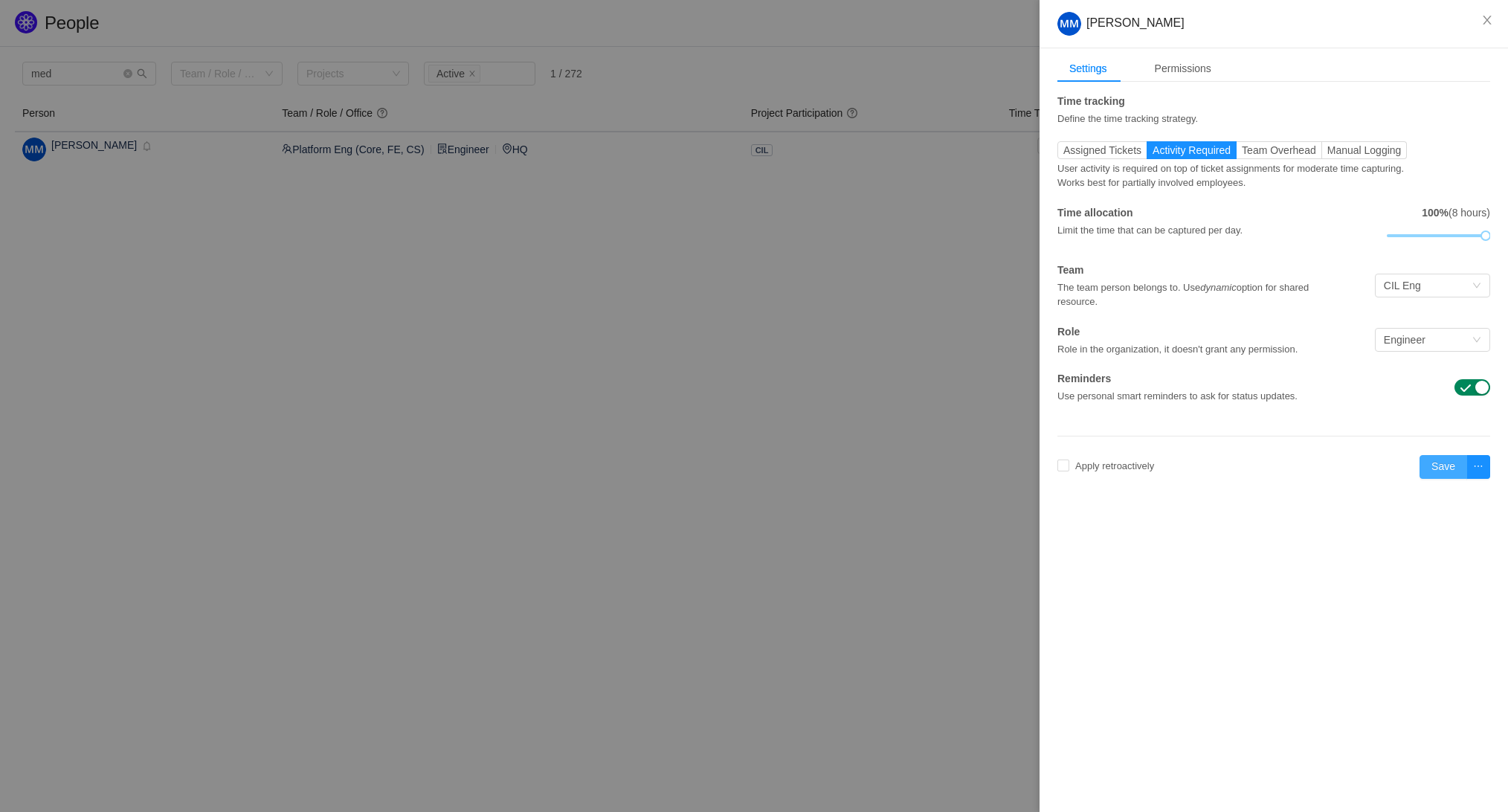
click at [1448, 462] on button "Save" at bounding box center [1443, 466] width 48 height 24
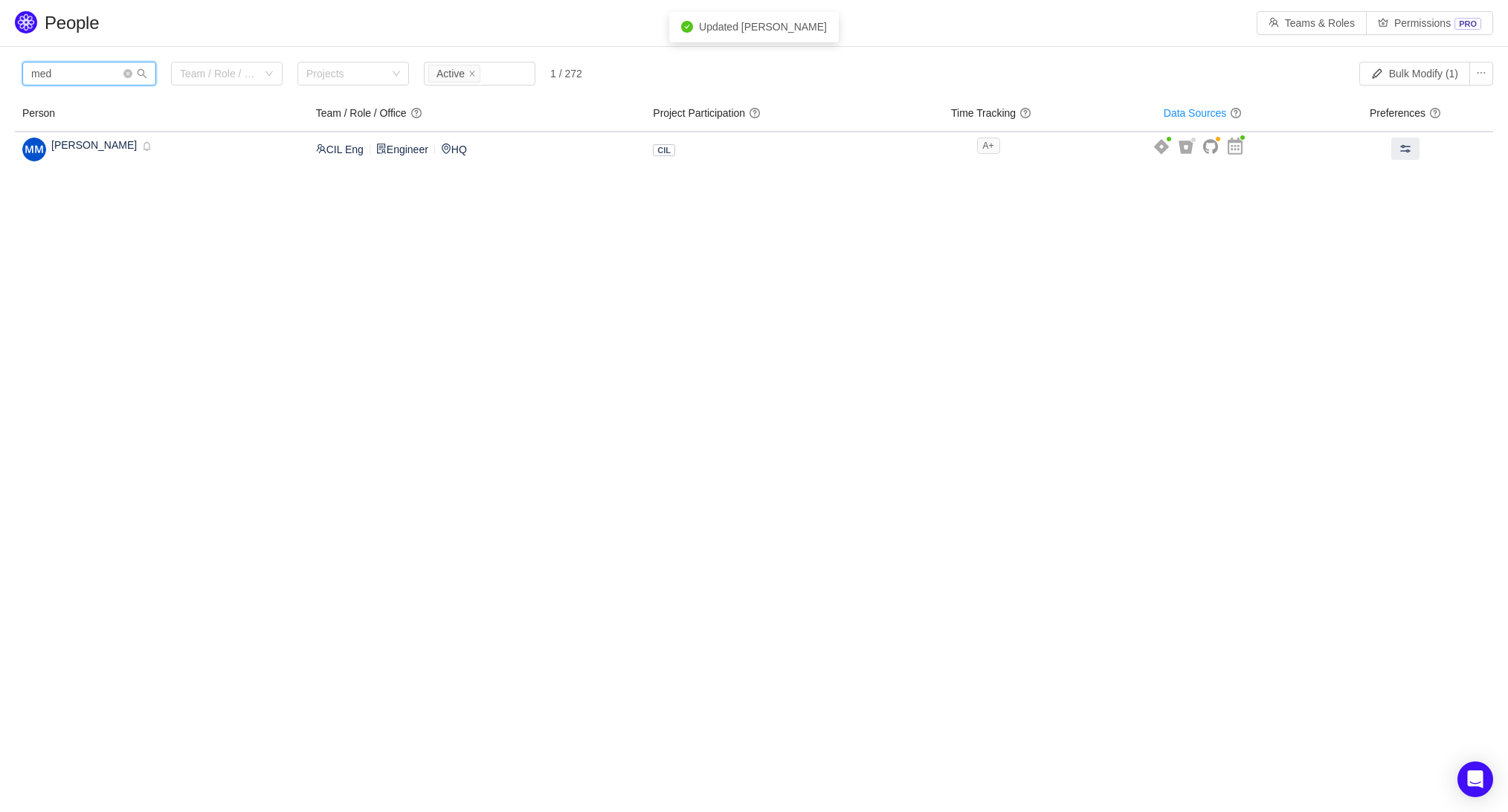
click at [58, 71] on input "med" at bounding box center [89, 73] width 134 height 24
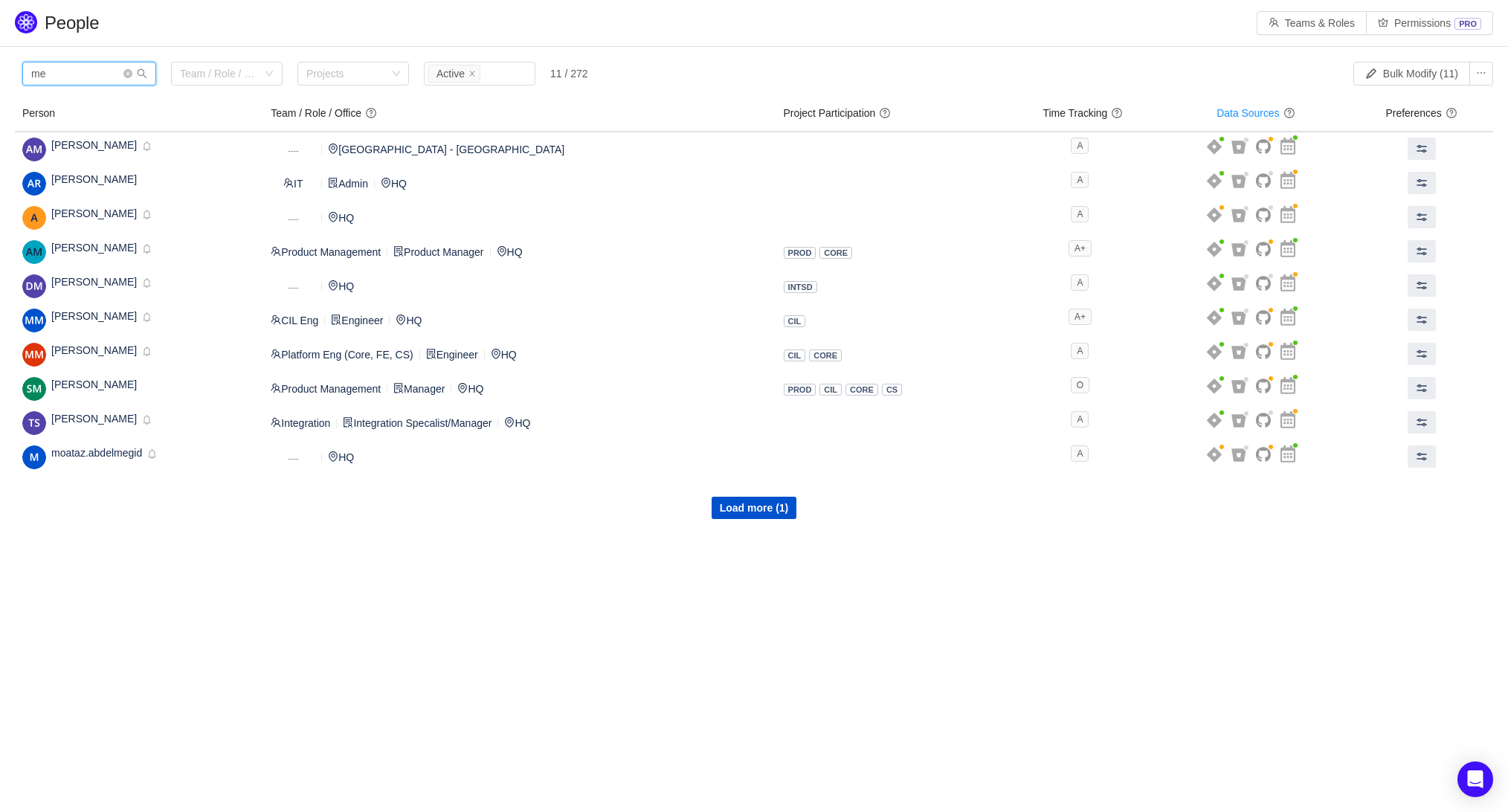
type input "m"
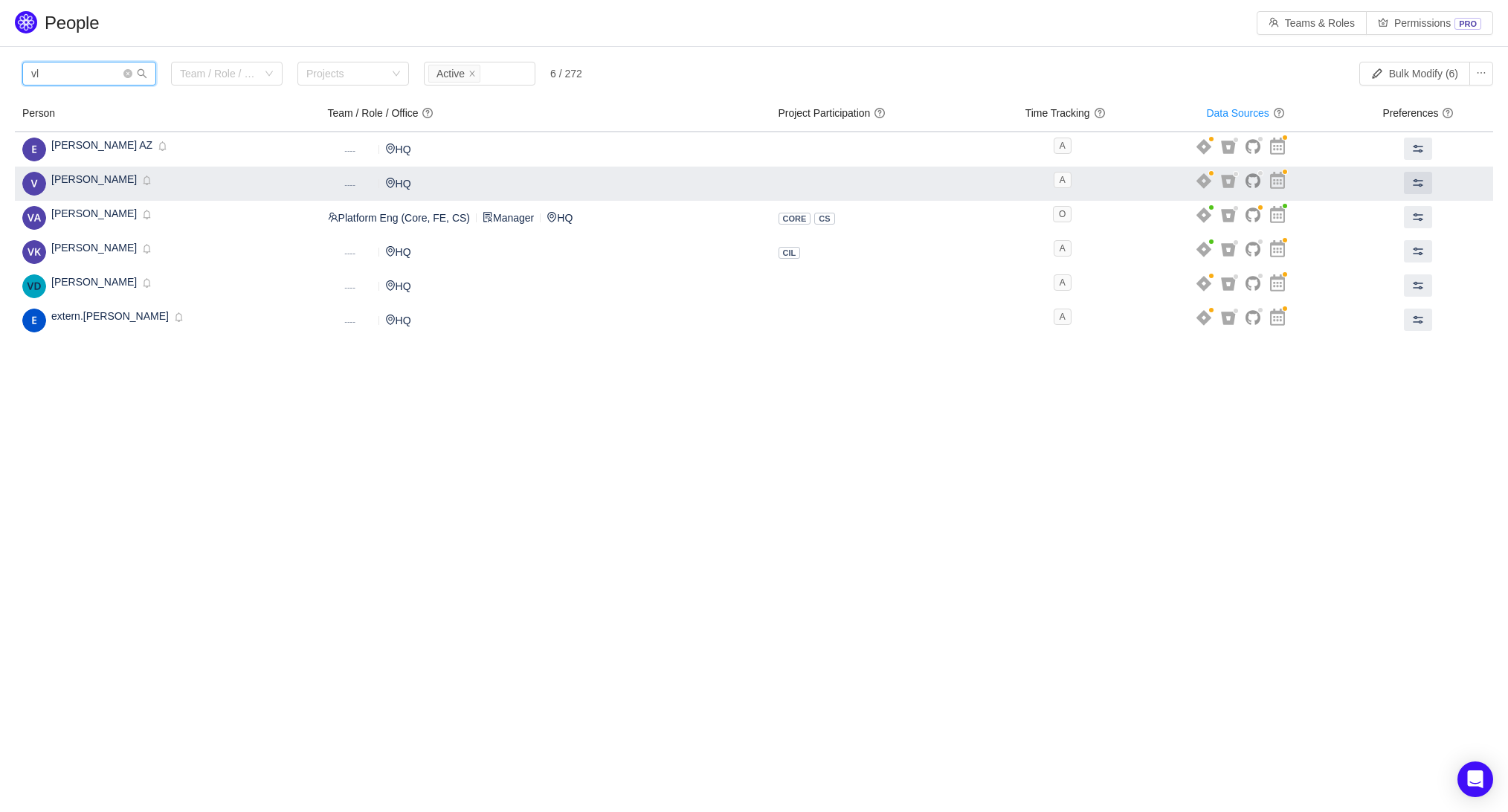
type input "vl"
click at [116, 181] on span "Vladimir Alekseev Guest" at bounding box center [94, 178] width 86 height 11
click at [26, 184] on img at bounding box center [34, 184] width 24 height 24
click at [120, 176] on span "Vladimir Alekseev Guest" at bounding box center [94, 178] width 86 height 11
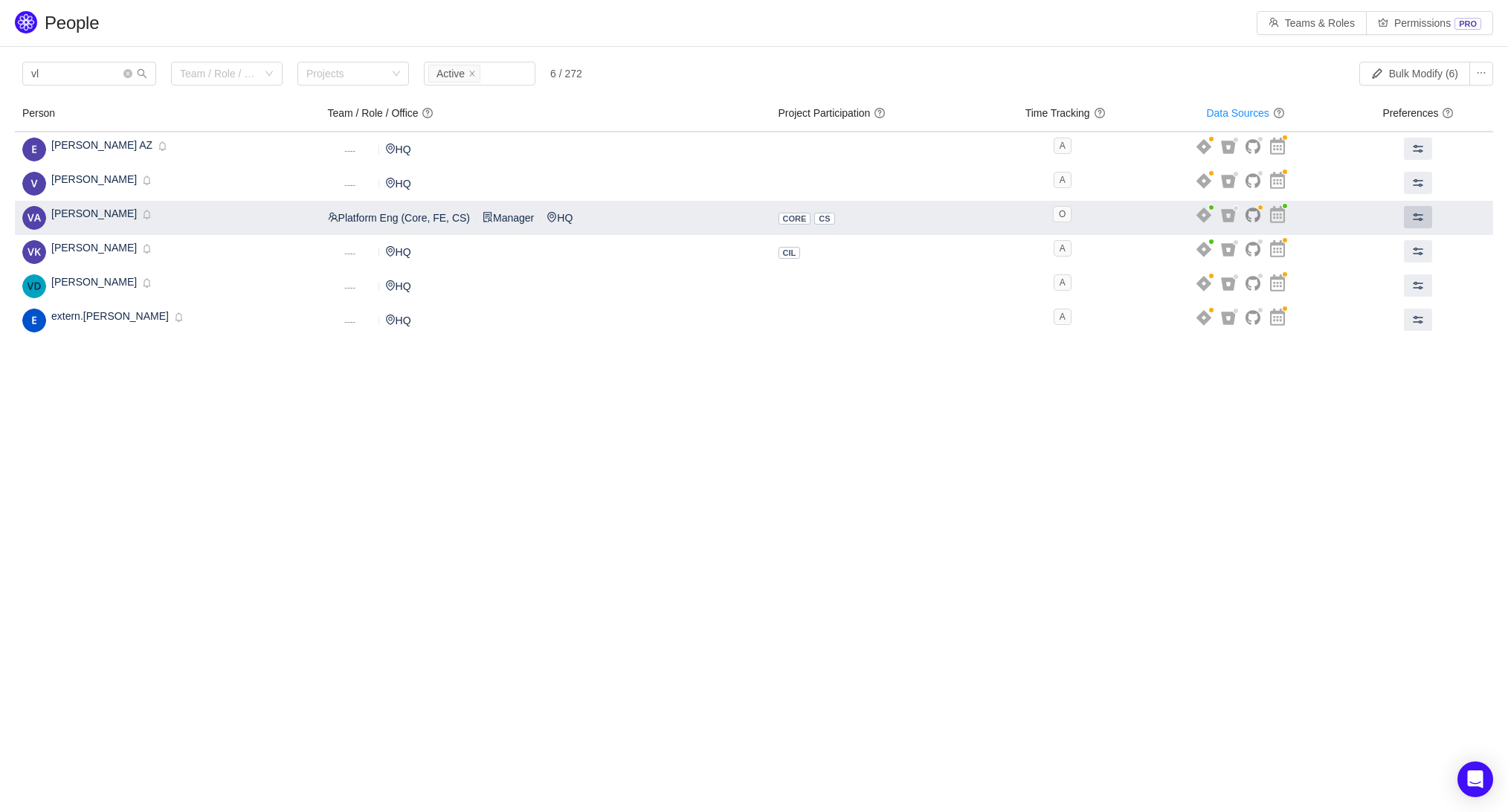
click at [1419, 219] on span at bounding box center [1417, 216] width 11 height 11
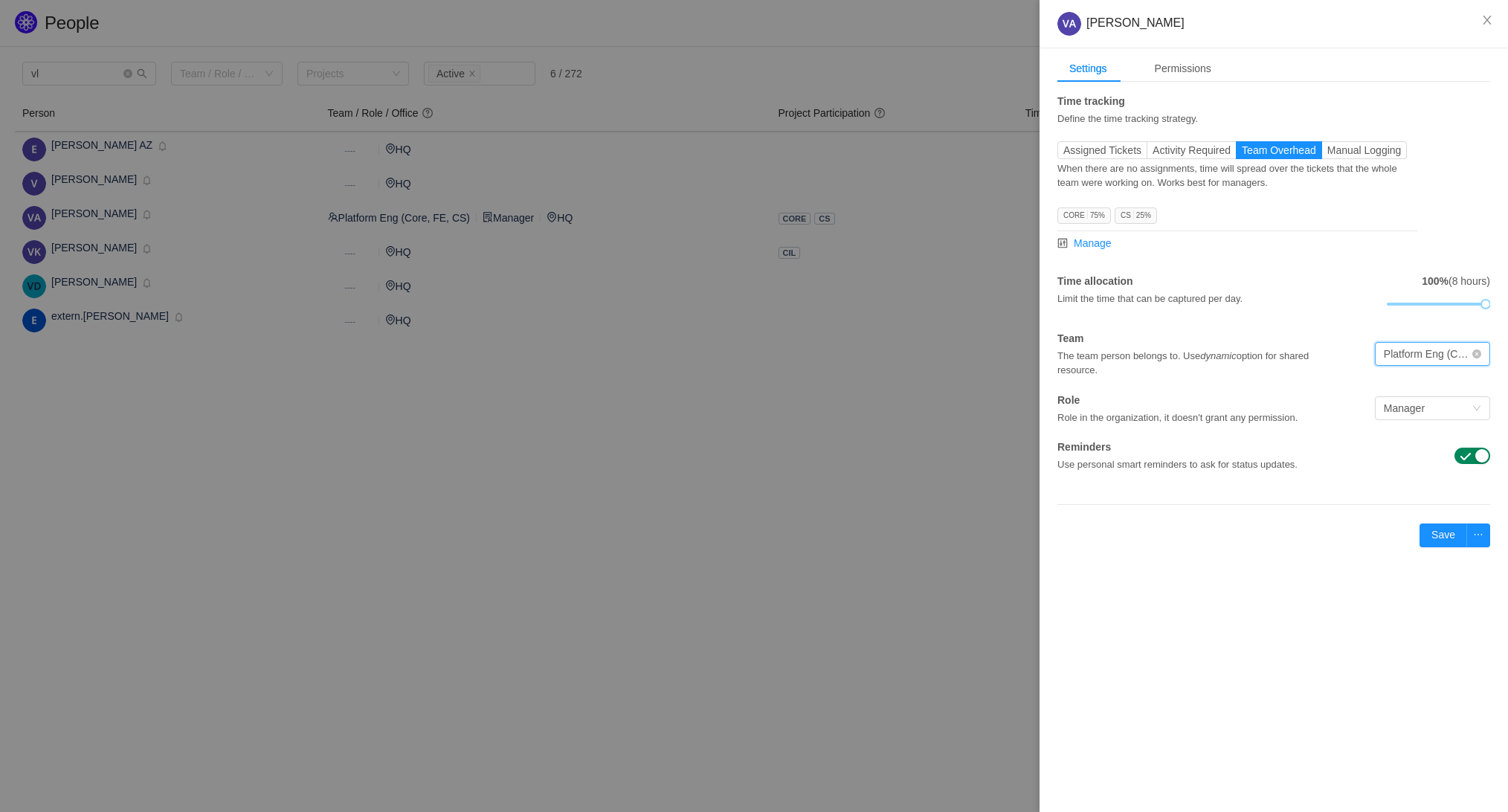
click at [1455, 354] on div "Platform Eng (Core, FE, CS)" at bounding box center [1427, 353] width 87 height 22
click at [1429, 427] on li "CIL Eng" at bounding box center [1431, 428] width 116 height 24
click at [1444, 528] on button "Save" at bounding box center [1443, 535] width 48 height 24
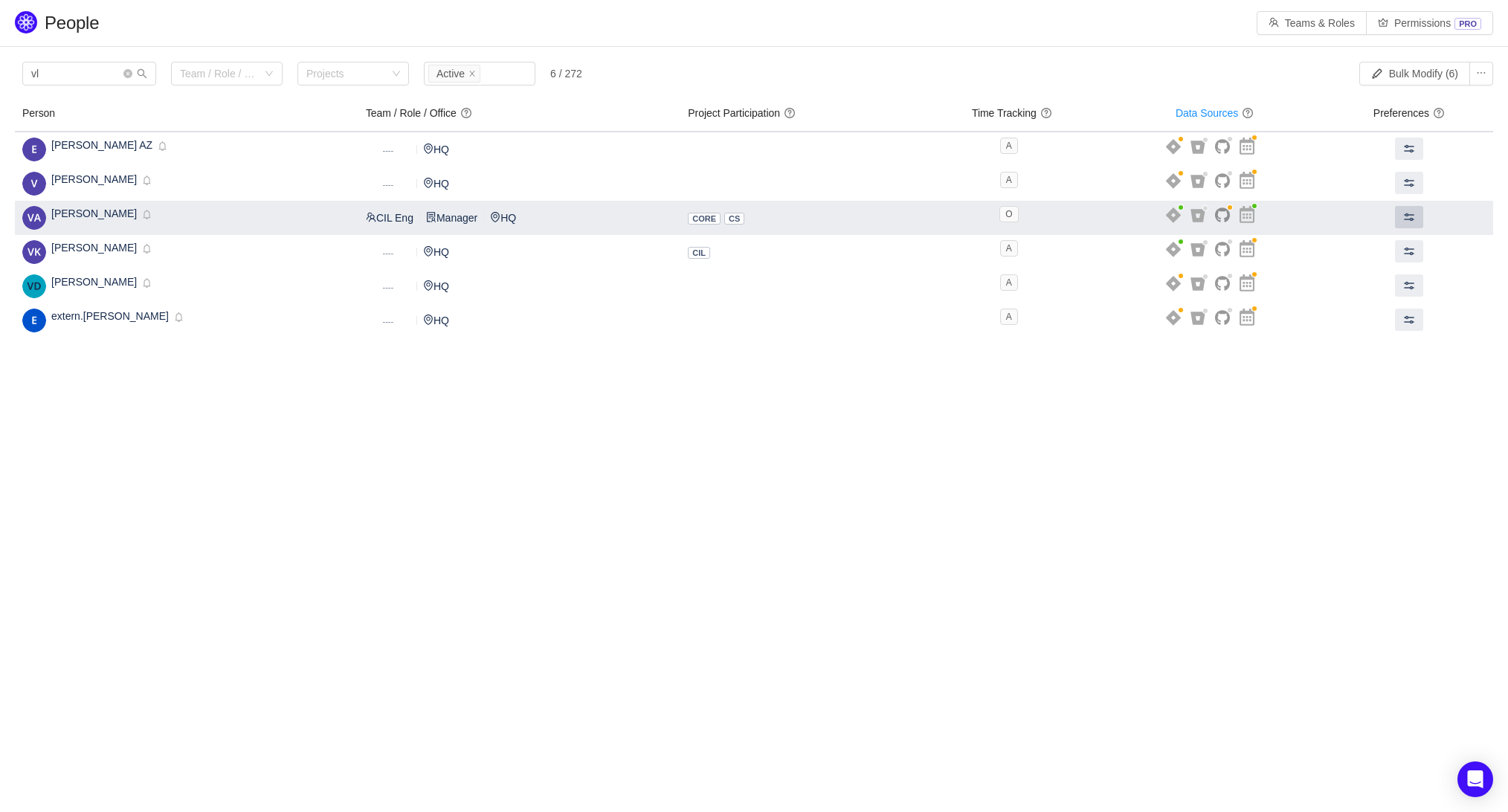
click at [1410, 220] on span at bounding box center [1408, 216] width 11 height 11
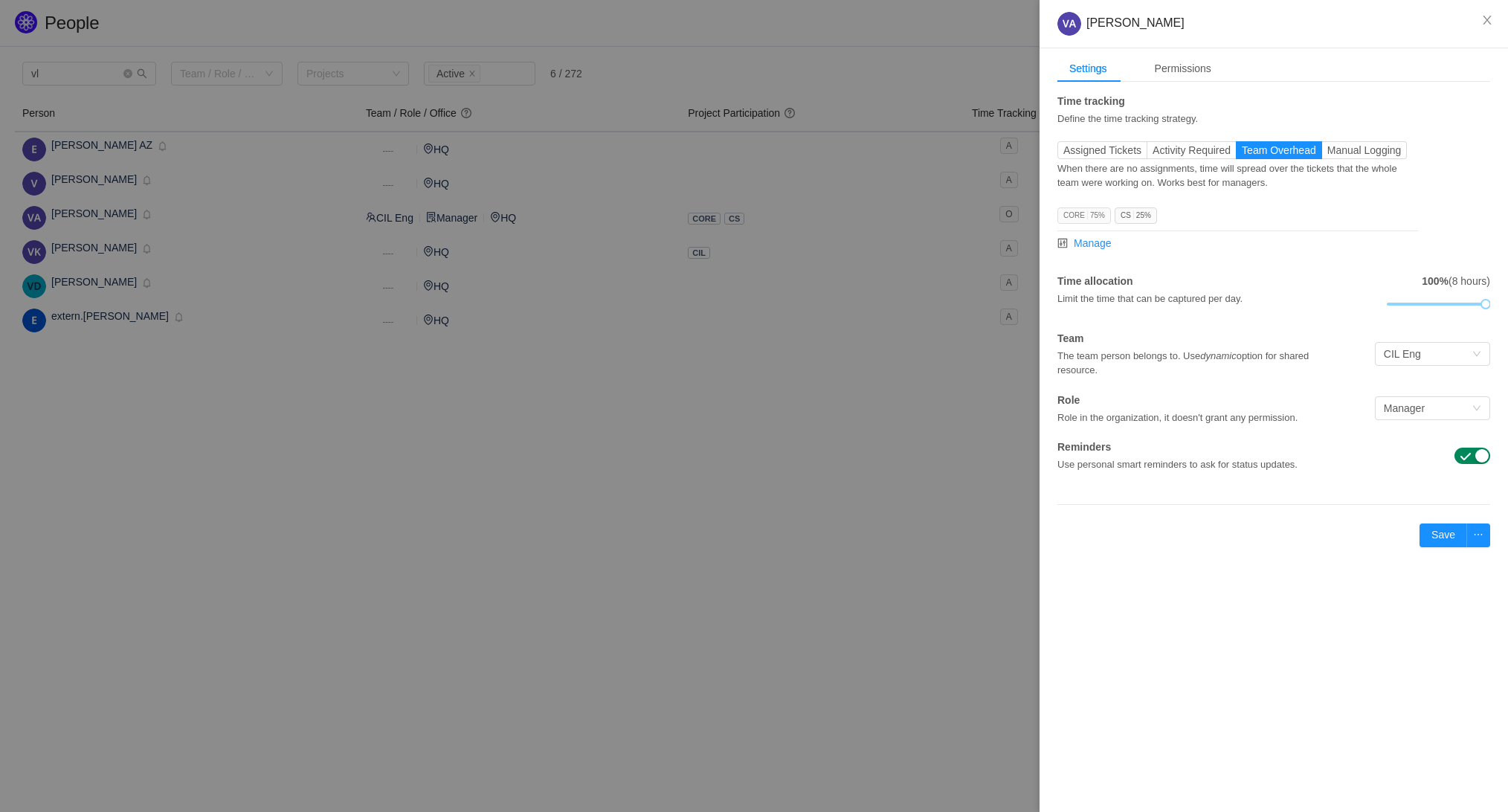
click at [1081, 215] on span "CORE 75%" at bounding box center [1083, 215] width 54 height 17
click at [1093, 246] on span "Manage" at bounding box center [1092, 244] width 38 height 16
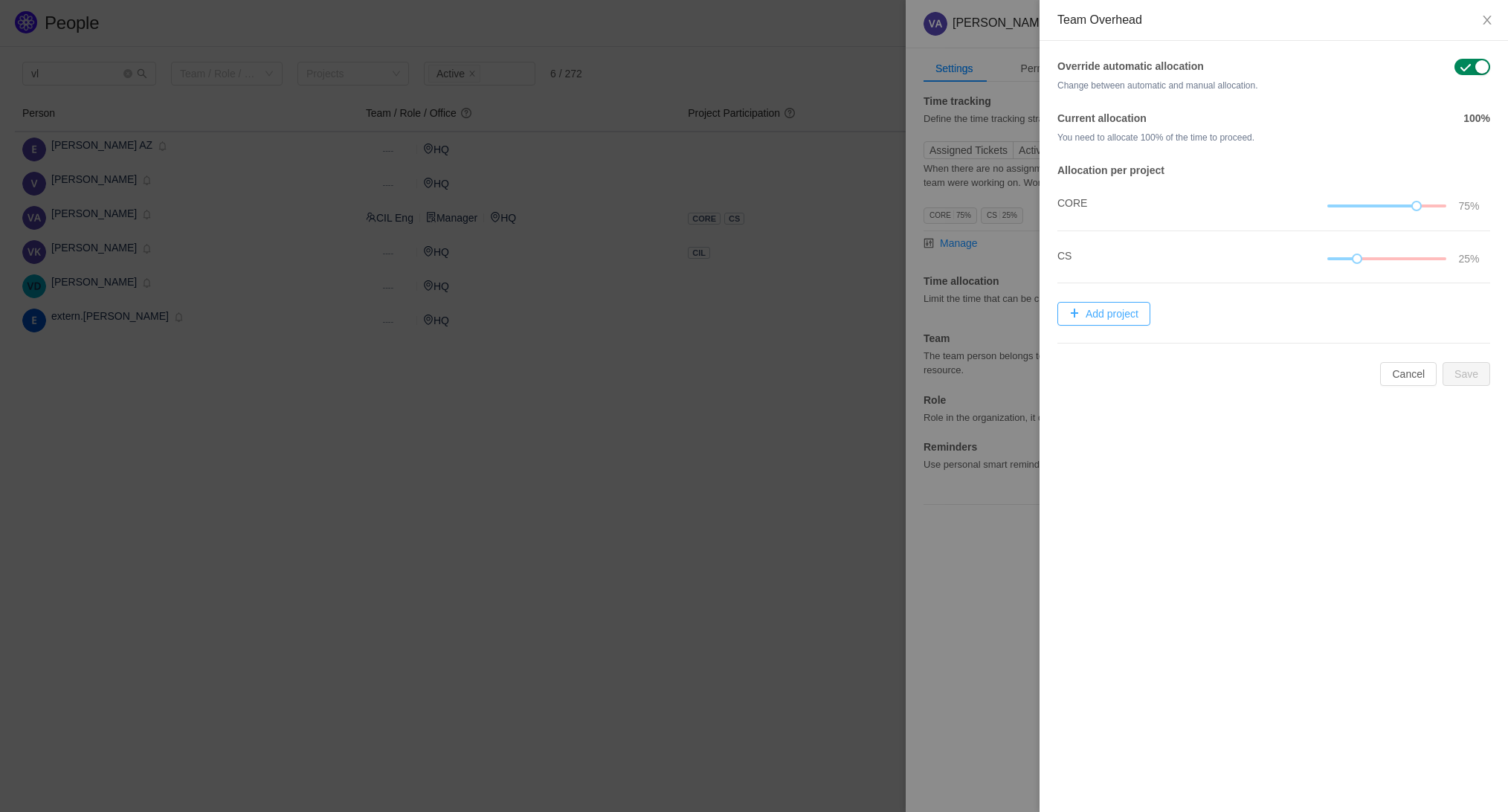
click at [1082, 308] on button "Add project" at bounding box center [1103, 313] width 93 height 24
click at [1090, 320] on div "Select Project" at bounding box center [1123, 319] width 115 height 15
type input "cil"
click at [1111, 342] on li "CIL" at bounding box center [1131, 347] width 148 height 26
drag, startPoint x: 1419, startPoint y: 206, endPoint x: 1349, endPoint y: 224, distance: 72.3
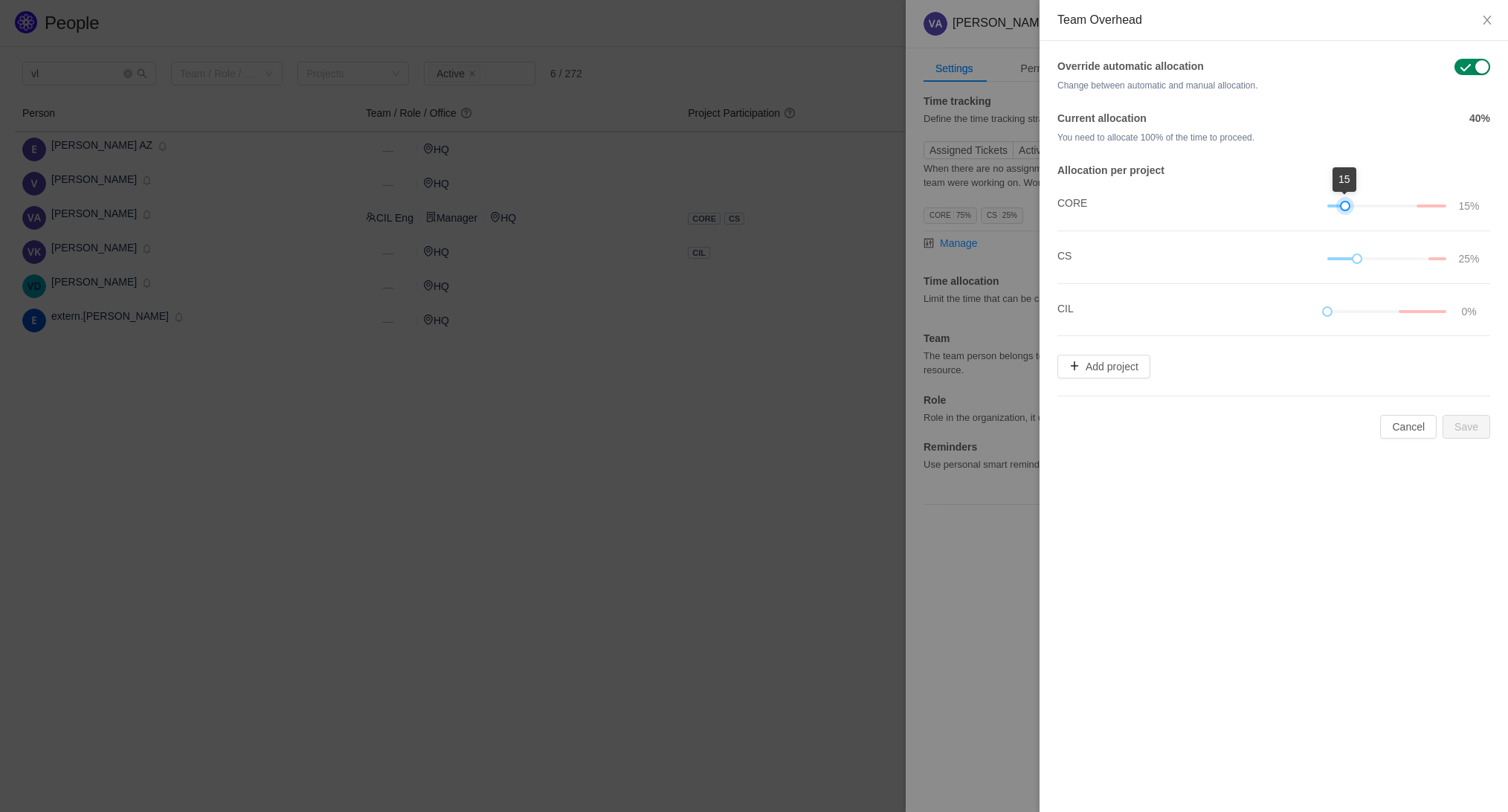
click at [1349, 224] on li "CORE 15%" at bounding box center [1273, 205] width 433 height 53
drag, startPoint x: 1328, startPoint y: 312, endPoint x: 1414, endPoint y: 316, distance: 86.1
click at [1414, 316] on div at bounding box center [1386, 312] width 119 height 17
drag, startPoint x: 1355, startPoint y: 257, endPoint x: 1328, endPoint y: 262, distance: 27.5
click at [1328, 262] on div at bounding box center [1327, 259] width 11 height 11
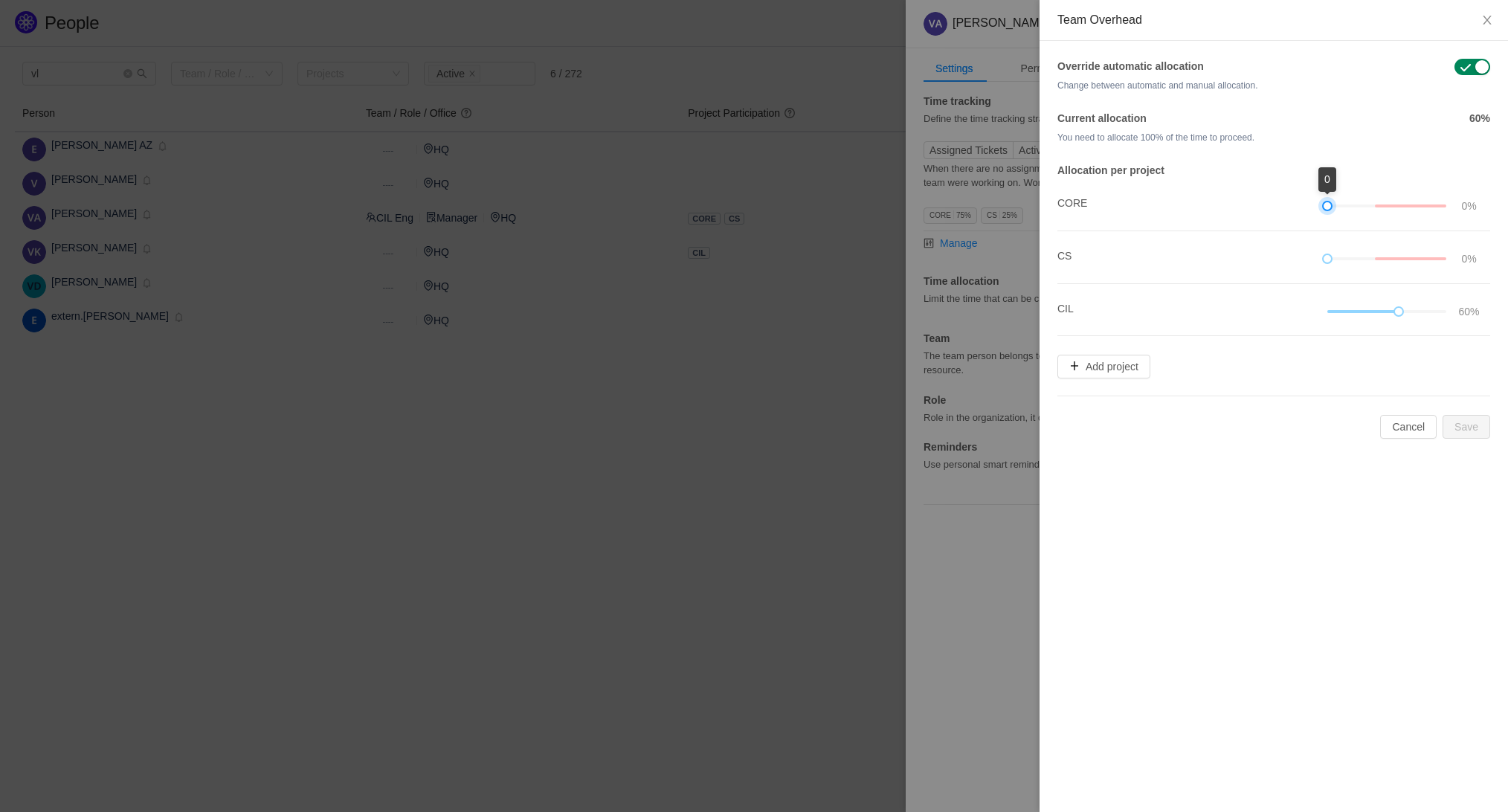
drag, startPoint x: 1345, startPoint y: 205, endPoint x: 1311, endPoint y: 205, distance: 34.0
click at [1311, 205] on li "CORE 0%" at bounding box center [1273, 205] width 433 height 53
drag, startPoint x: 1402, startPoint y: 316, endPoint x: 1442, endPoint y: 316, distance: 40.0
click at [1442, 316] on div at bounding box center [1386, 312] width 119 height 17
drag, startPoint x: 1403, startPoint y: 309, endPoint x: 1459, endPoint y: 311, distance: 56.0
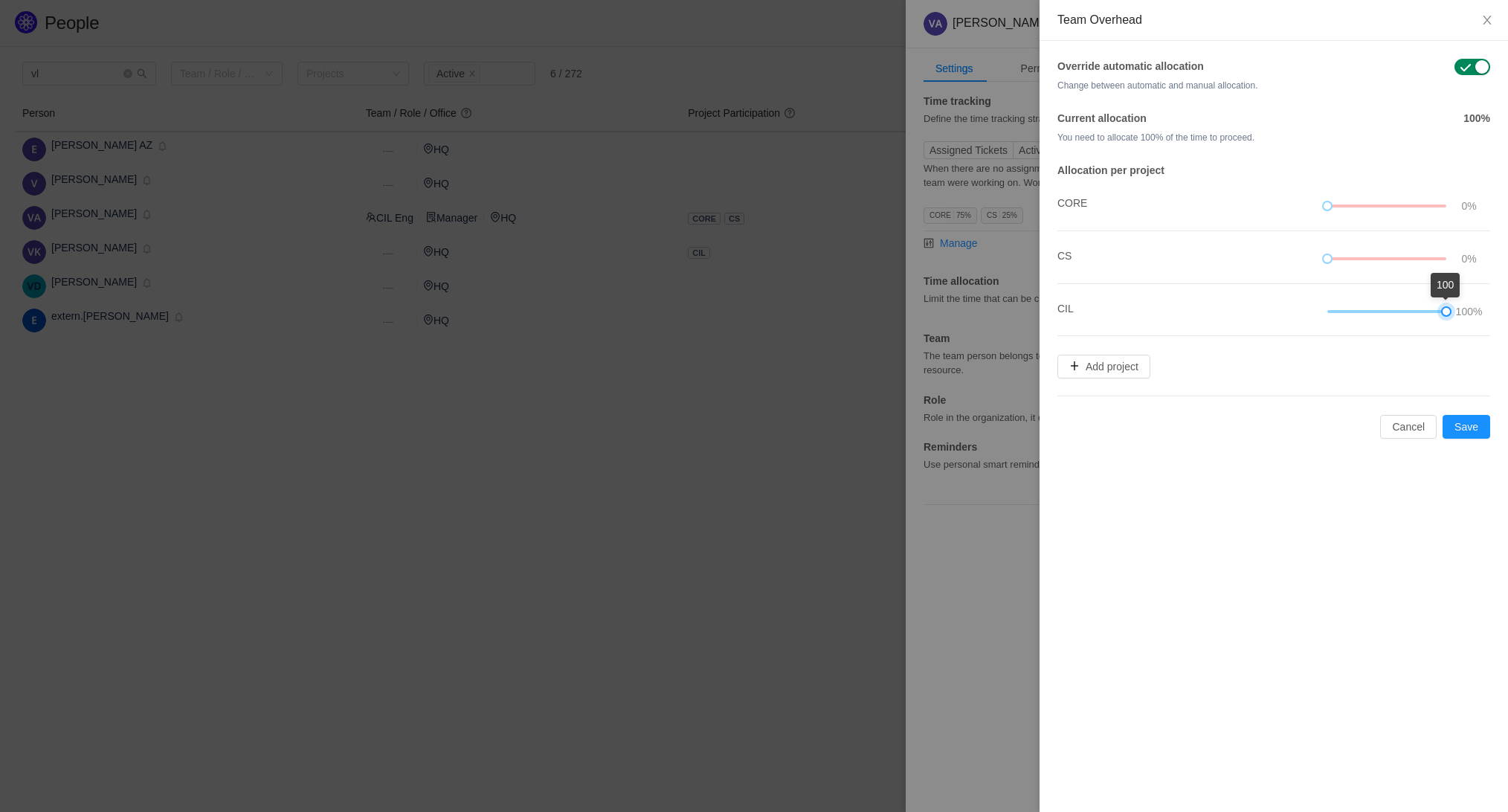
click at [1459, 311] on div "100%" at bounding box center [1406, 312] width 158 height 17
click at [1464, 421] on button "Save" at bounding box center [1467, 426] width 48 height 24
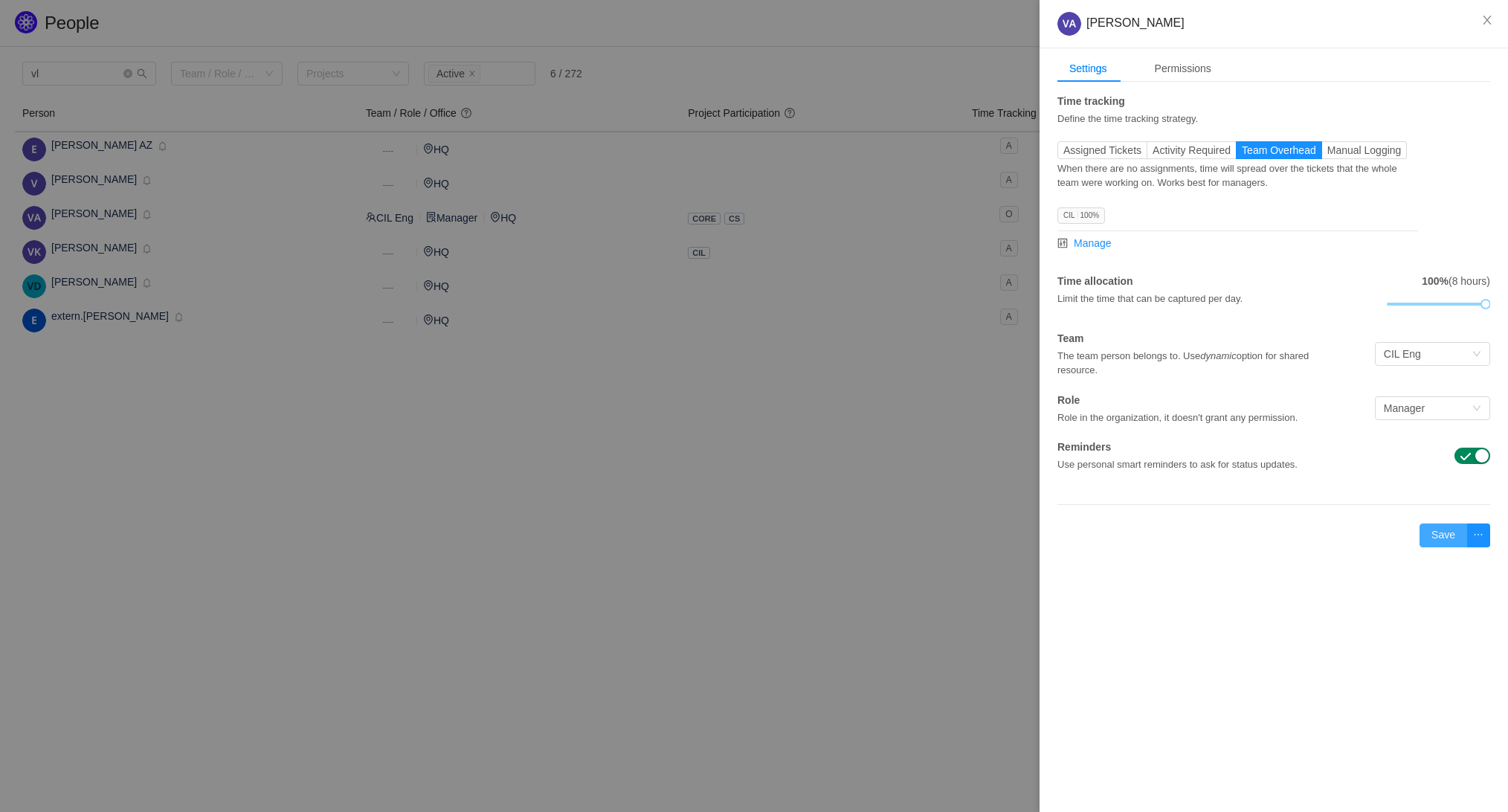
click at [1440, 539] on button "Save" at bounding box center [1443, 535] width 48 height 24
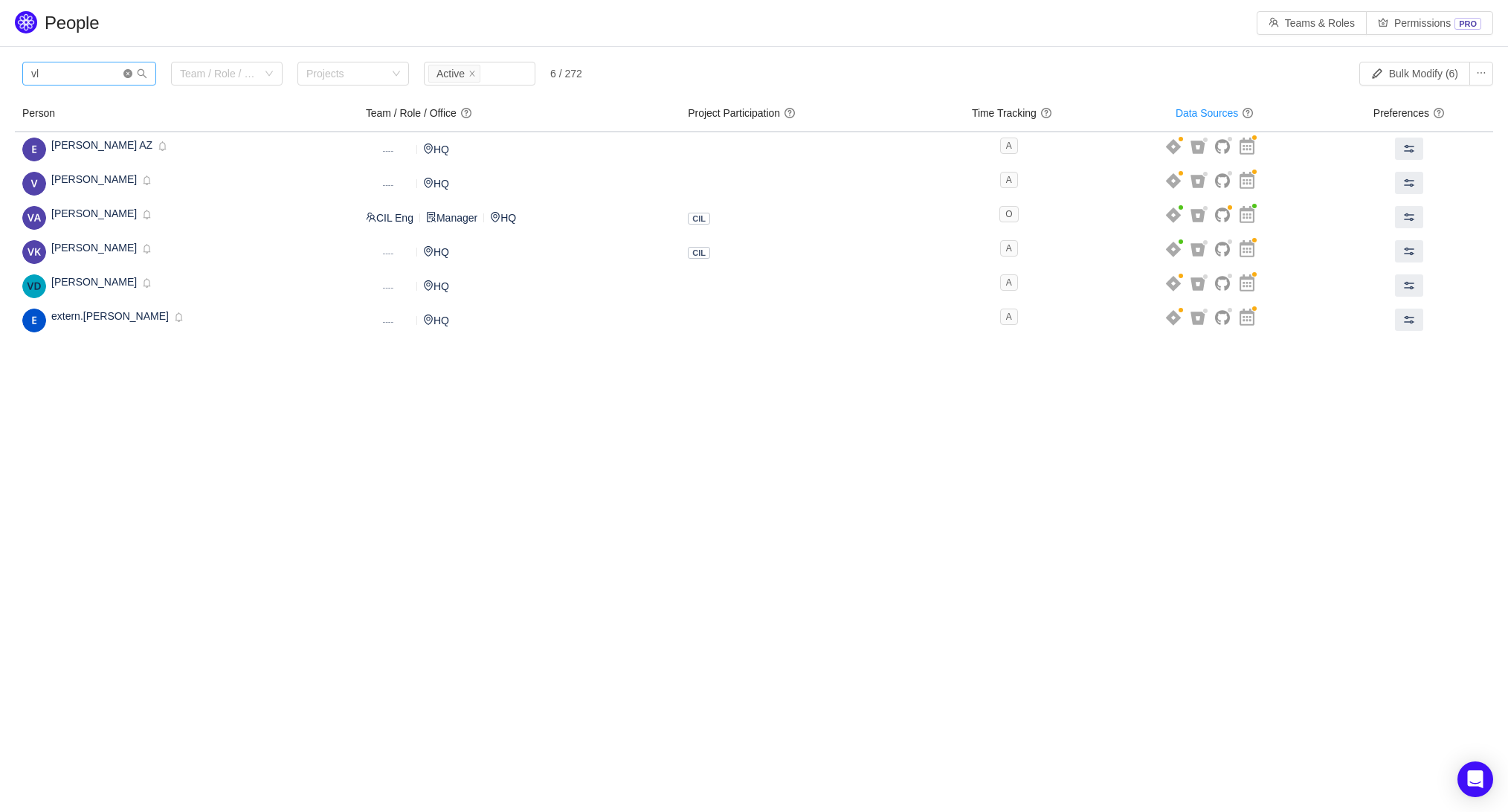
click at [132, 73] on icon "icon: close-circle" at bounding box center [128, 73] width 9 height 9
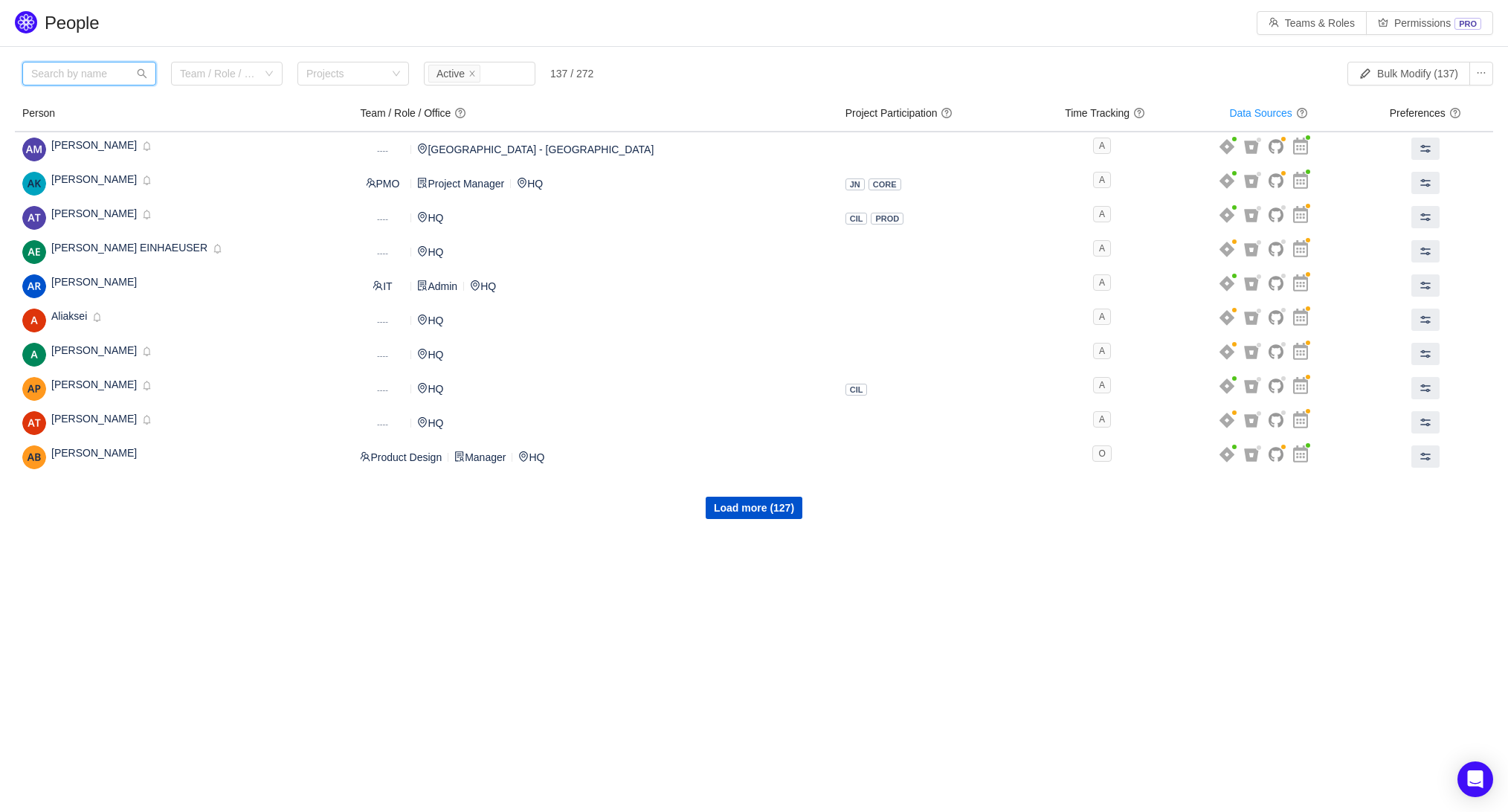
click at [74, 79] on input "text" at bounding box center [89, 73] width 134 height 24
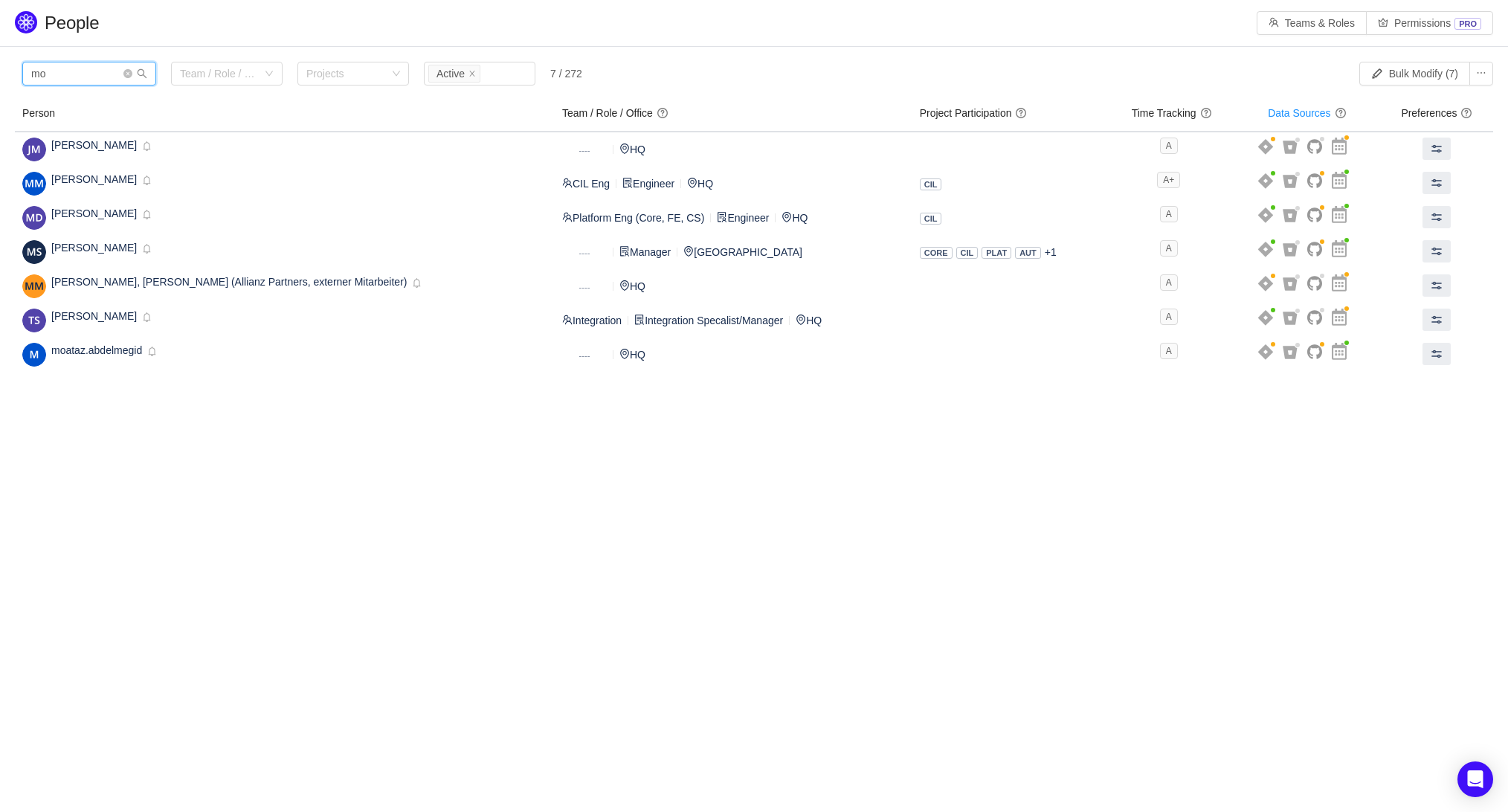
type input "m"
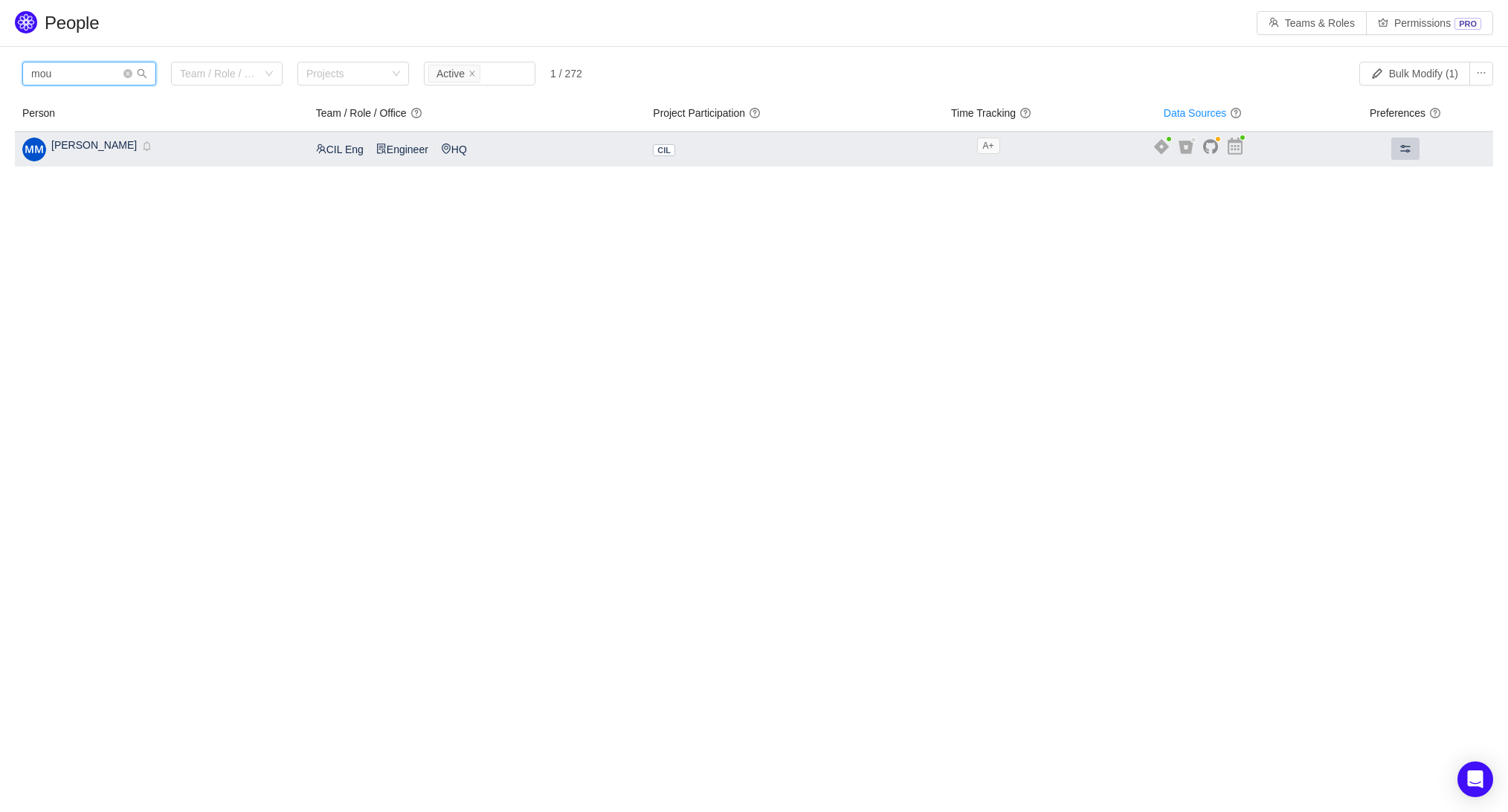
type input "mou"
click at [1410, 149] on span at bounding box center [1405, 148] width 11 height 11
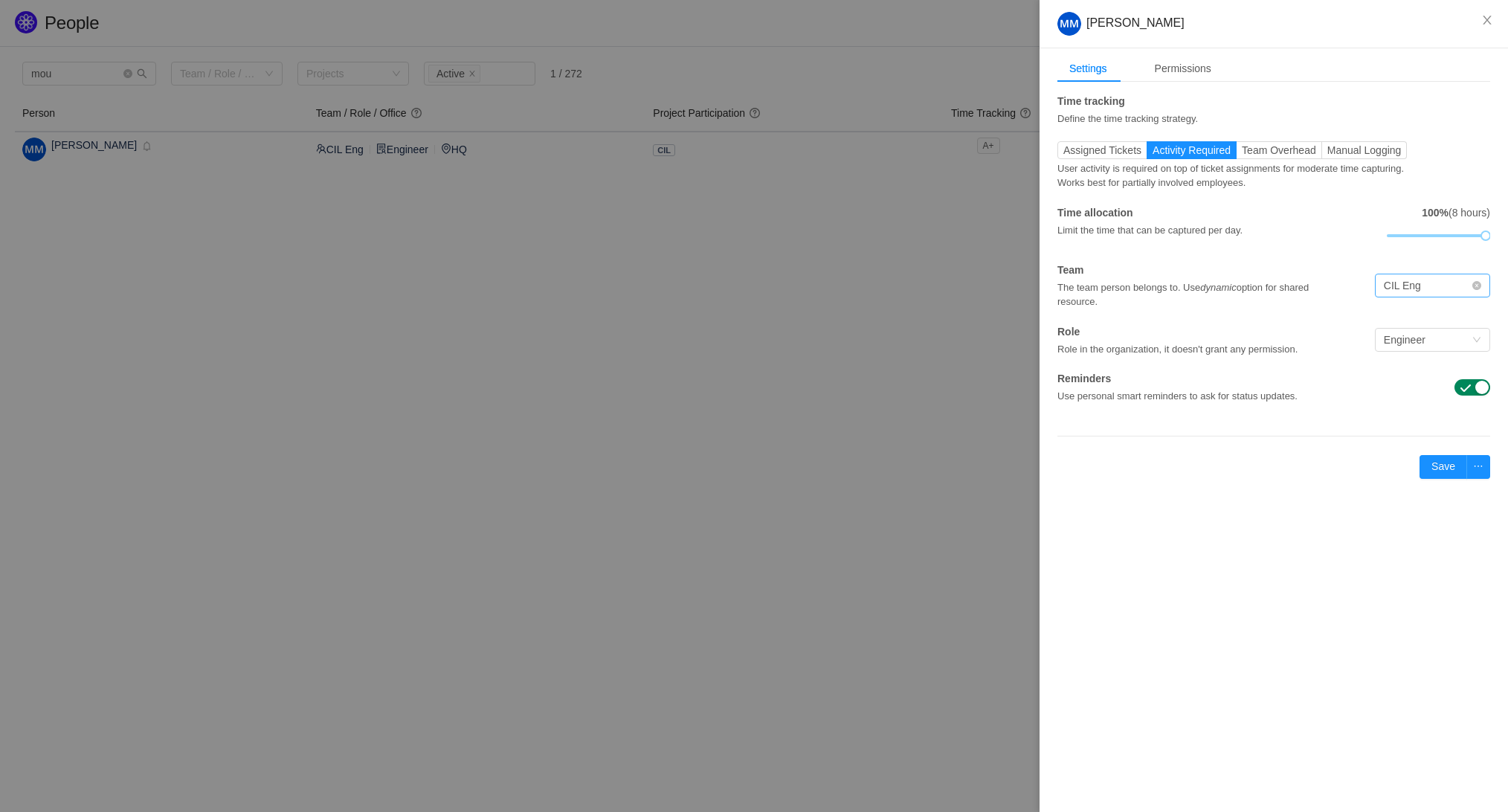
click at [1436, 290] on div "CIL Eng" at bounding box center [1427, 285] width 87 height 22
click at [1267, 344] on div "Role in the organization, it doesn't grant any permission." at bounding box center [1201, 348] width 289 height 17
click at [1097, 148] on span "Assigned Tickets" at bounding box center [1102, 149] width 78 height 11
click at [1063, 154] on input "Assigned Tickets" at bounding box center [1063, 154] width 0 height 0
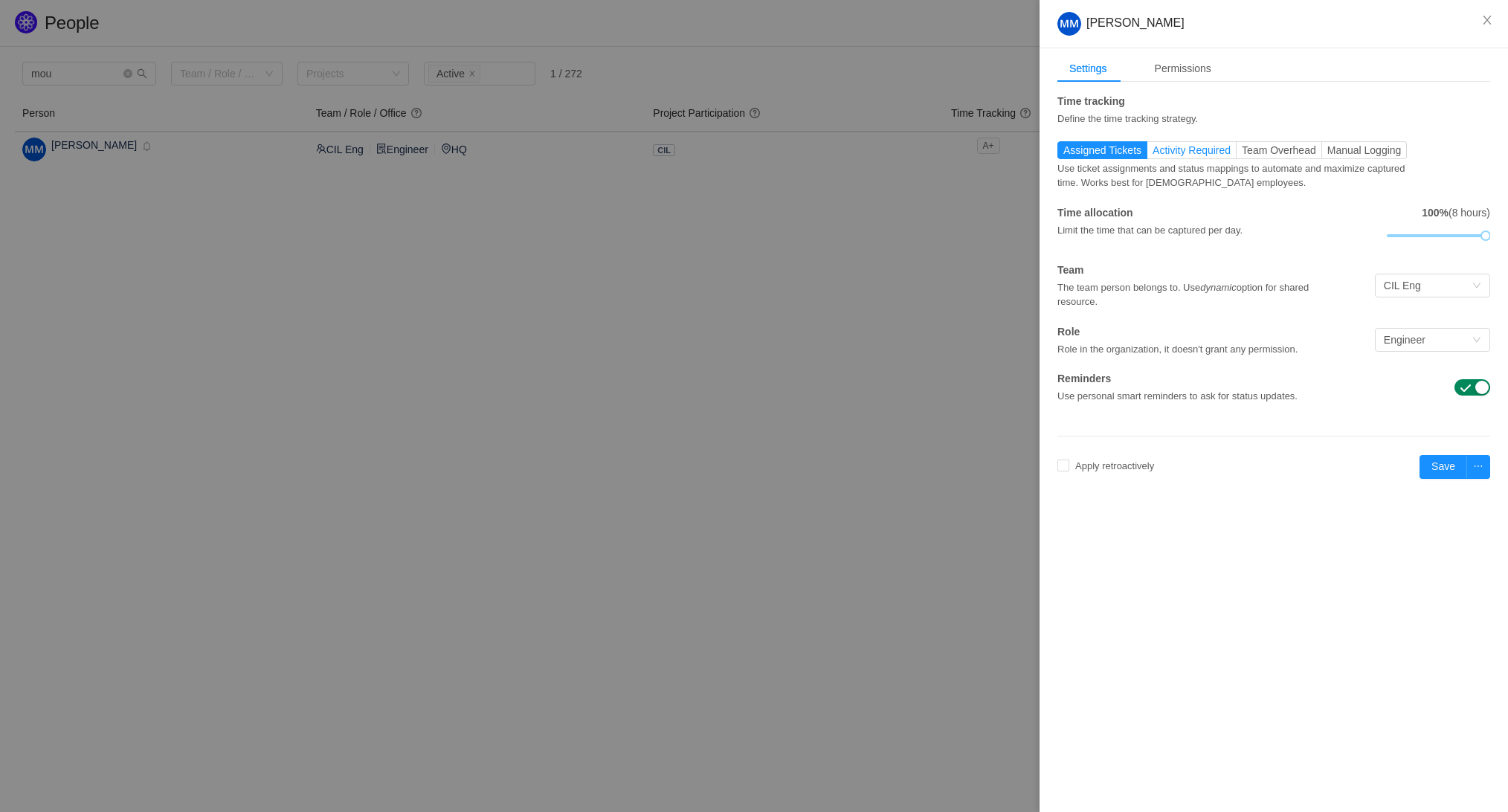
click at [1172, 146] on span "Activity Required" at bounding box center [1191, 149] width 78 height 11
click at [1152, 154] on input "Activity Required" at bounding box center [1152, 154] width 0 height 0
click at [1477, 21] on button "Close" at bounding box center [1486, 20] width 41 height 41
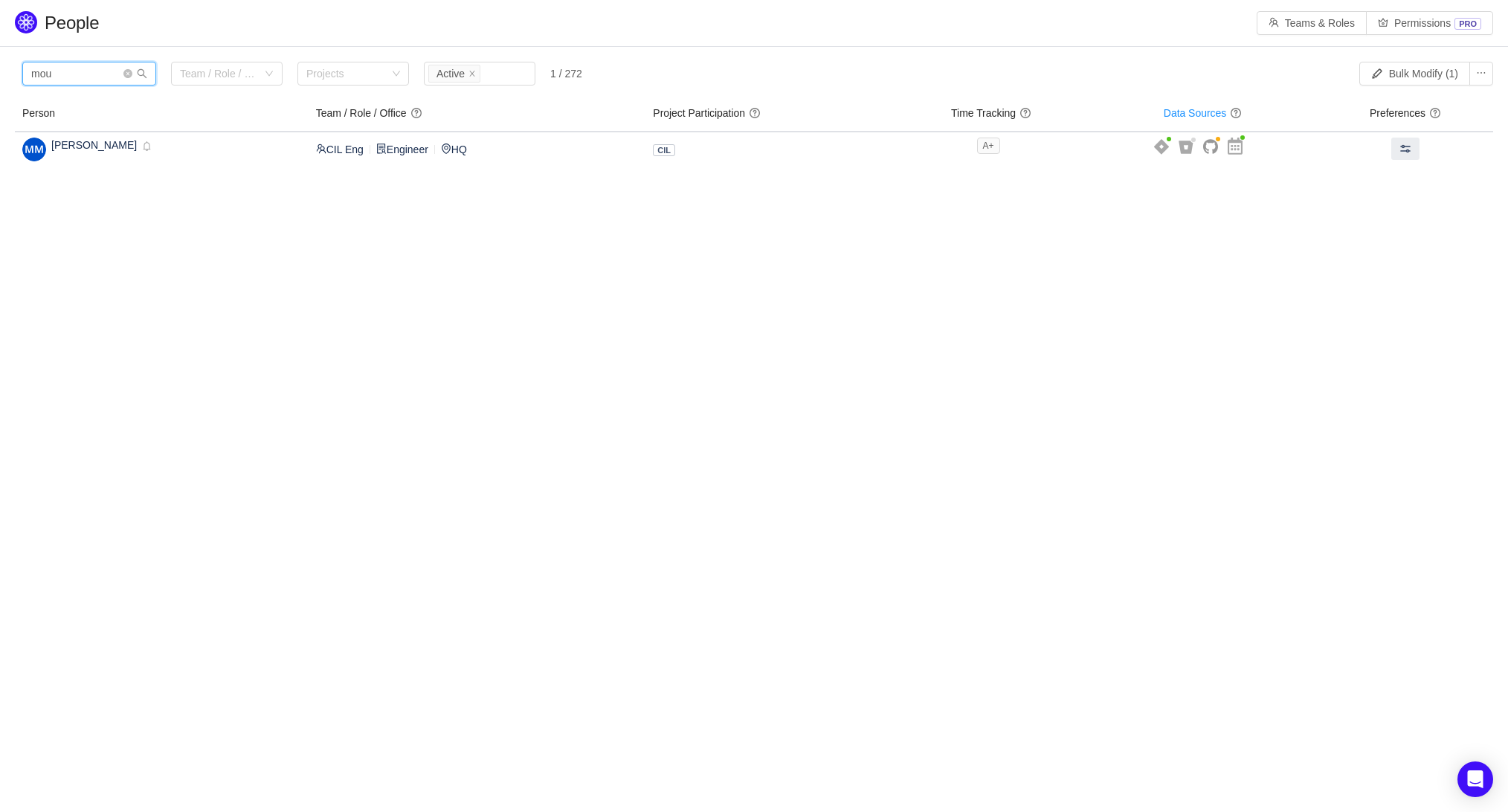
click at [123, 81] on input "mou" at bounding box center [89, 73] width 134 height 24
click at [124, 72] on icon "icon: close-circle" at bounding box center [128, 73] width 9 height 9
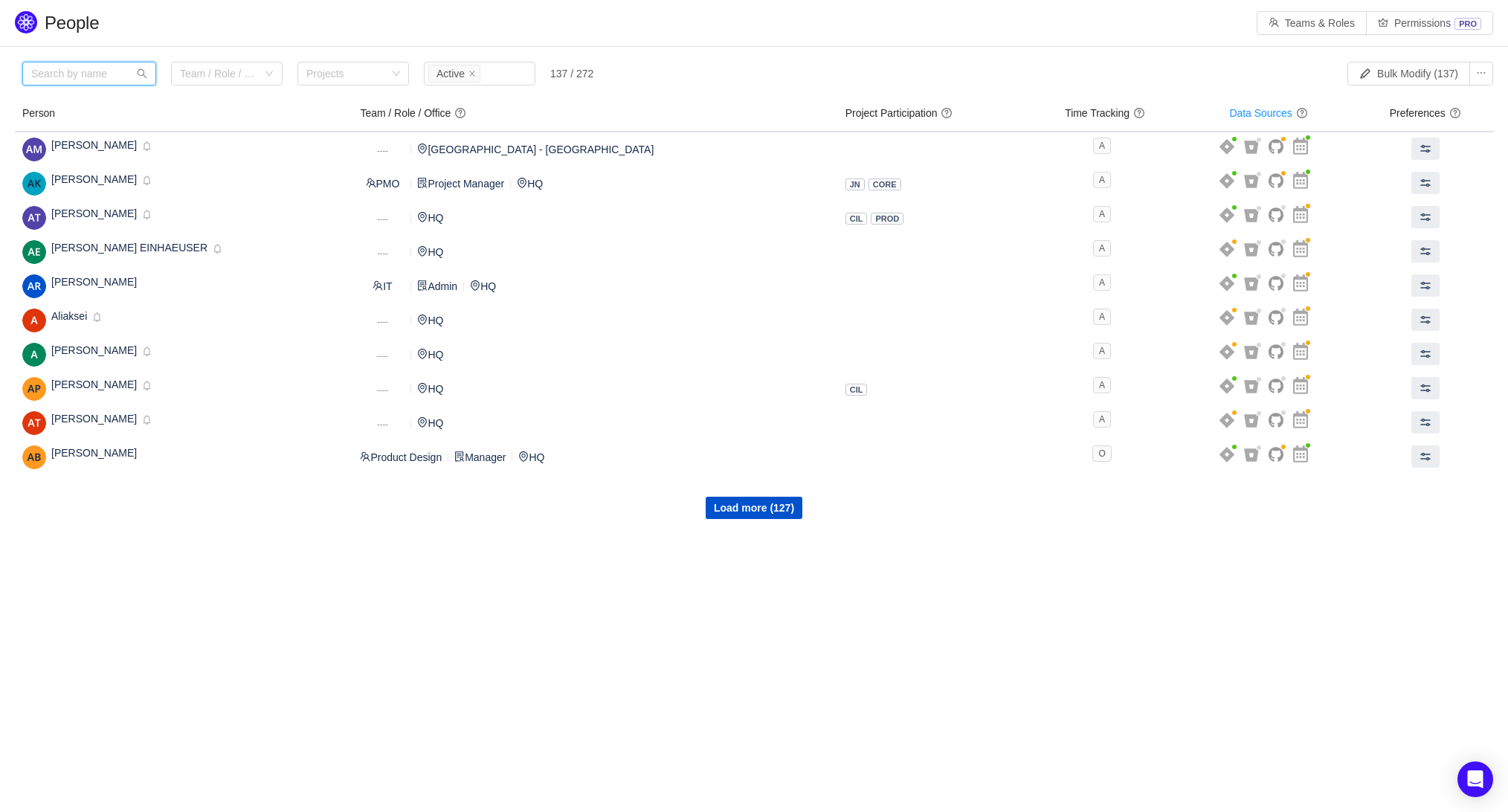
click at [67, 76] on input "text" at bounding box center [89, 73] width 134 height 24
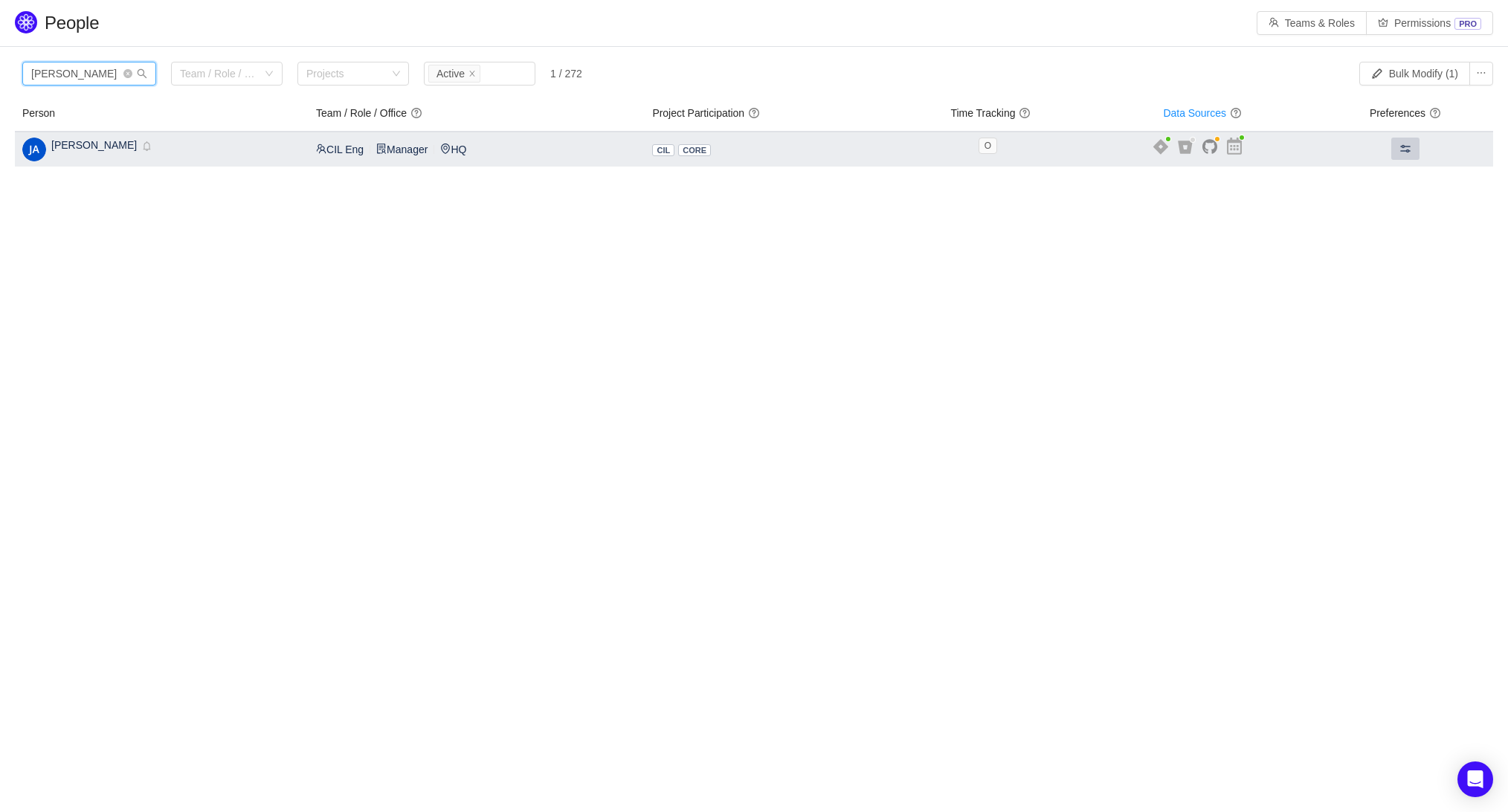
type input "jean"
click at [1399, 153] on span at bounding box center [1405, 148] width 11 height 11
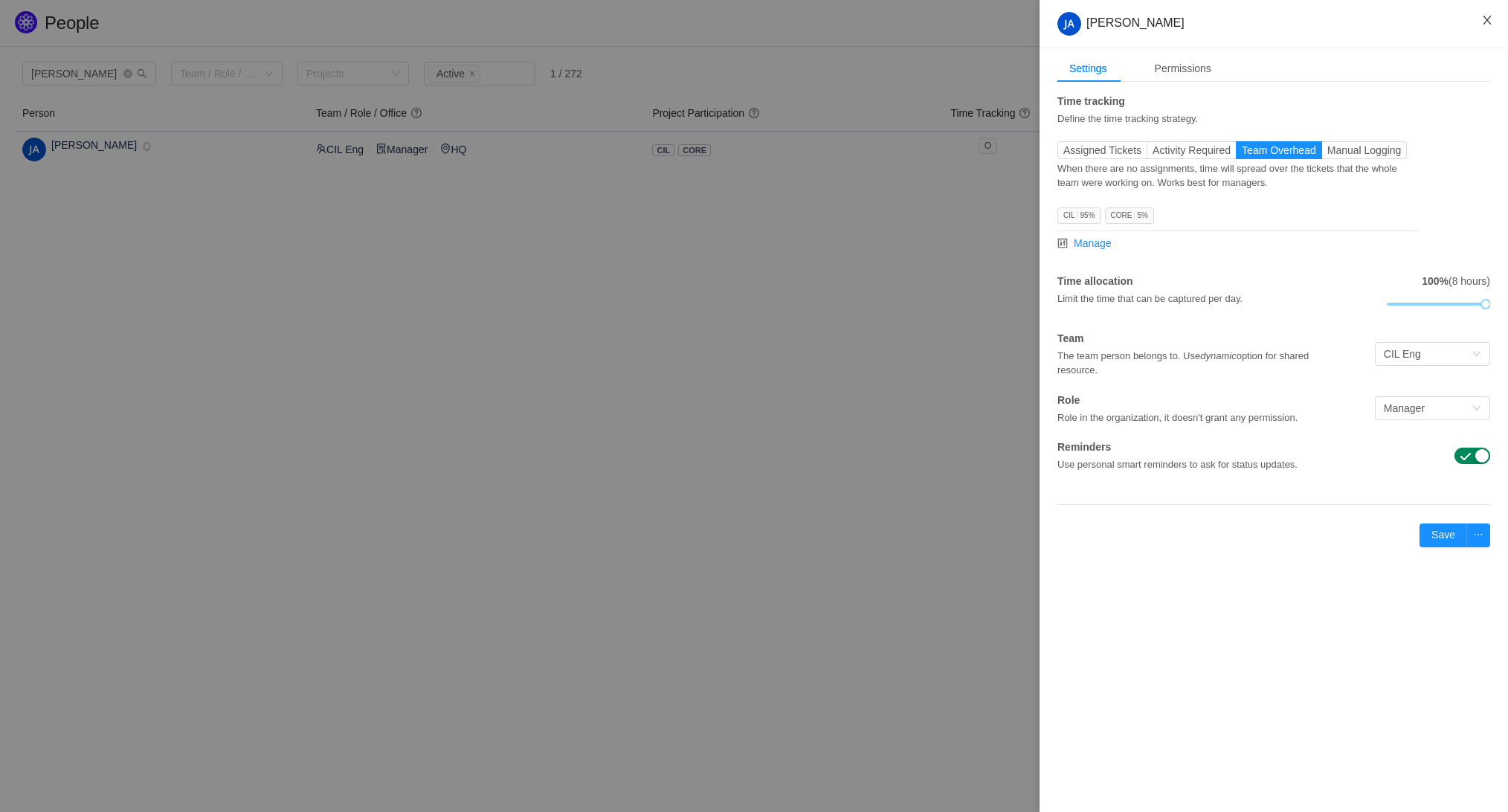
click at [1484, 19] on icon "icon: close" at bounding box center [1486, 19] width 11 height 11
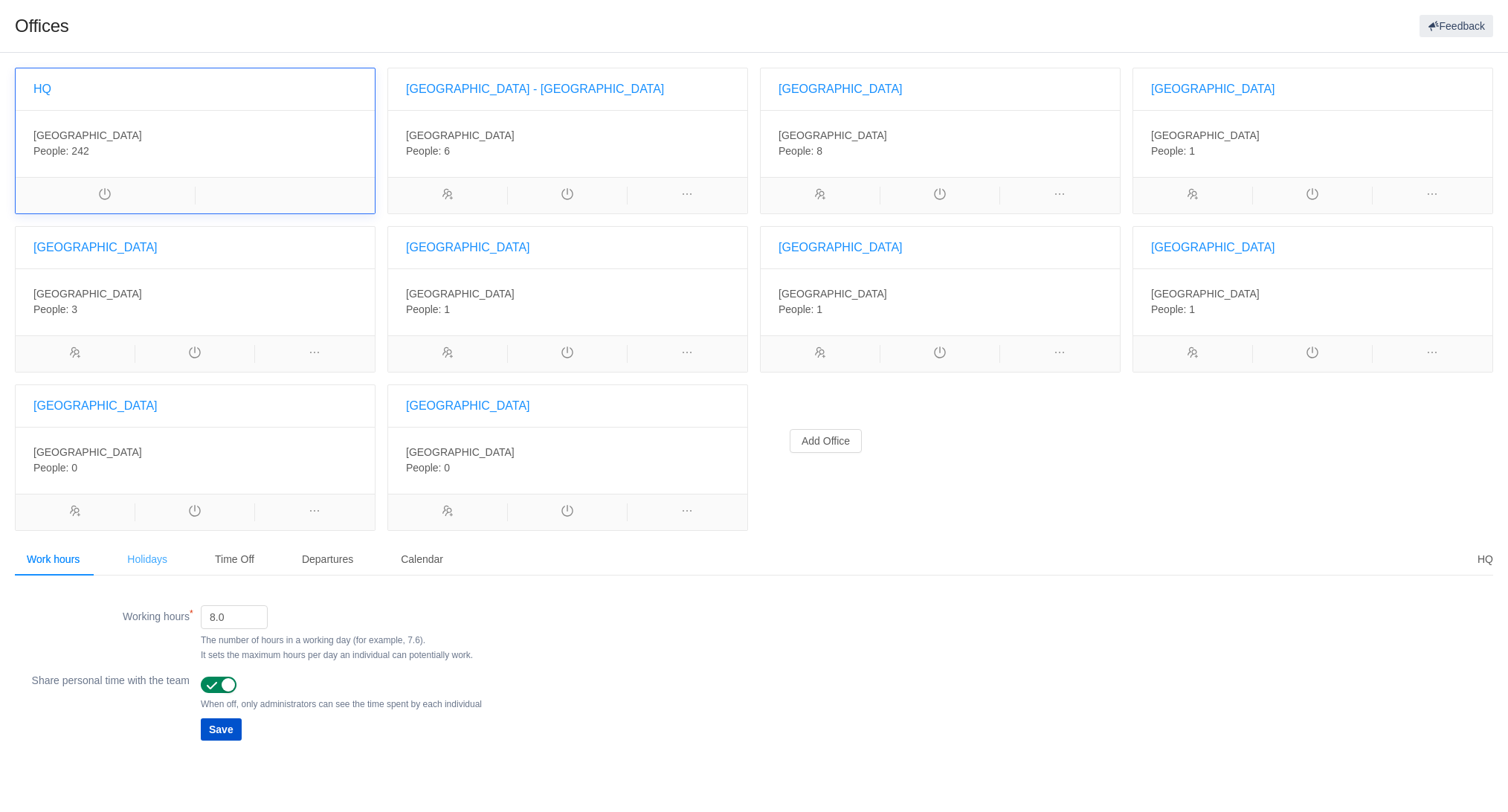
click at [149, 553] on div "Holidays" at bounding box center [147, 560] width 64 height 34
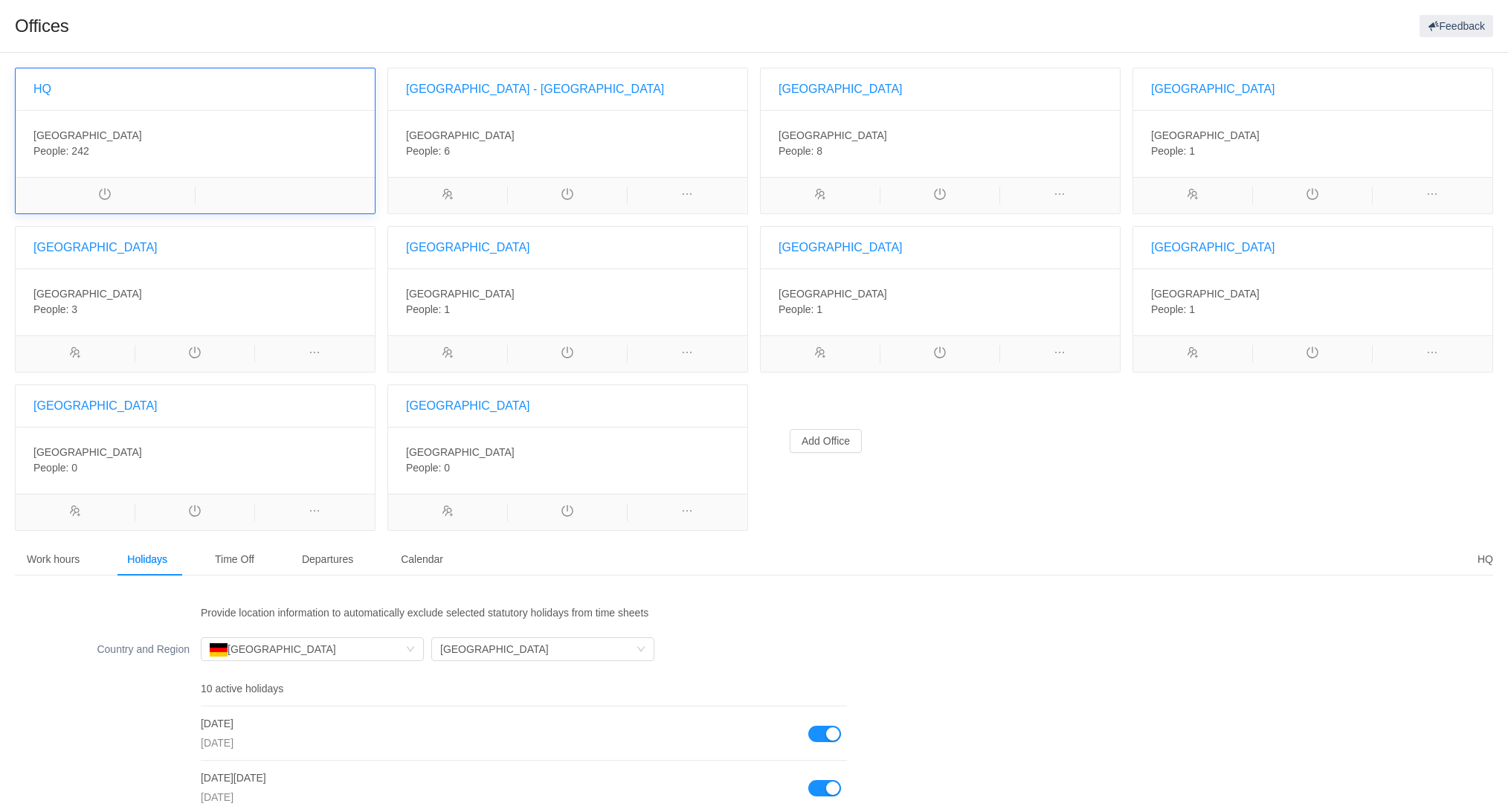
click at [503, 106] on div "[GEOGRAPHIC_DATA] - [GEOGRAPHIC_DATA]" at bounding box center [568, 88] width 323 height 41
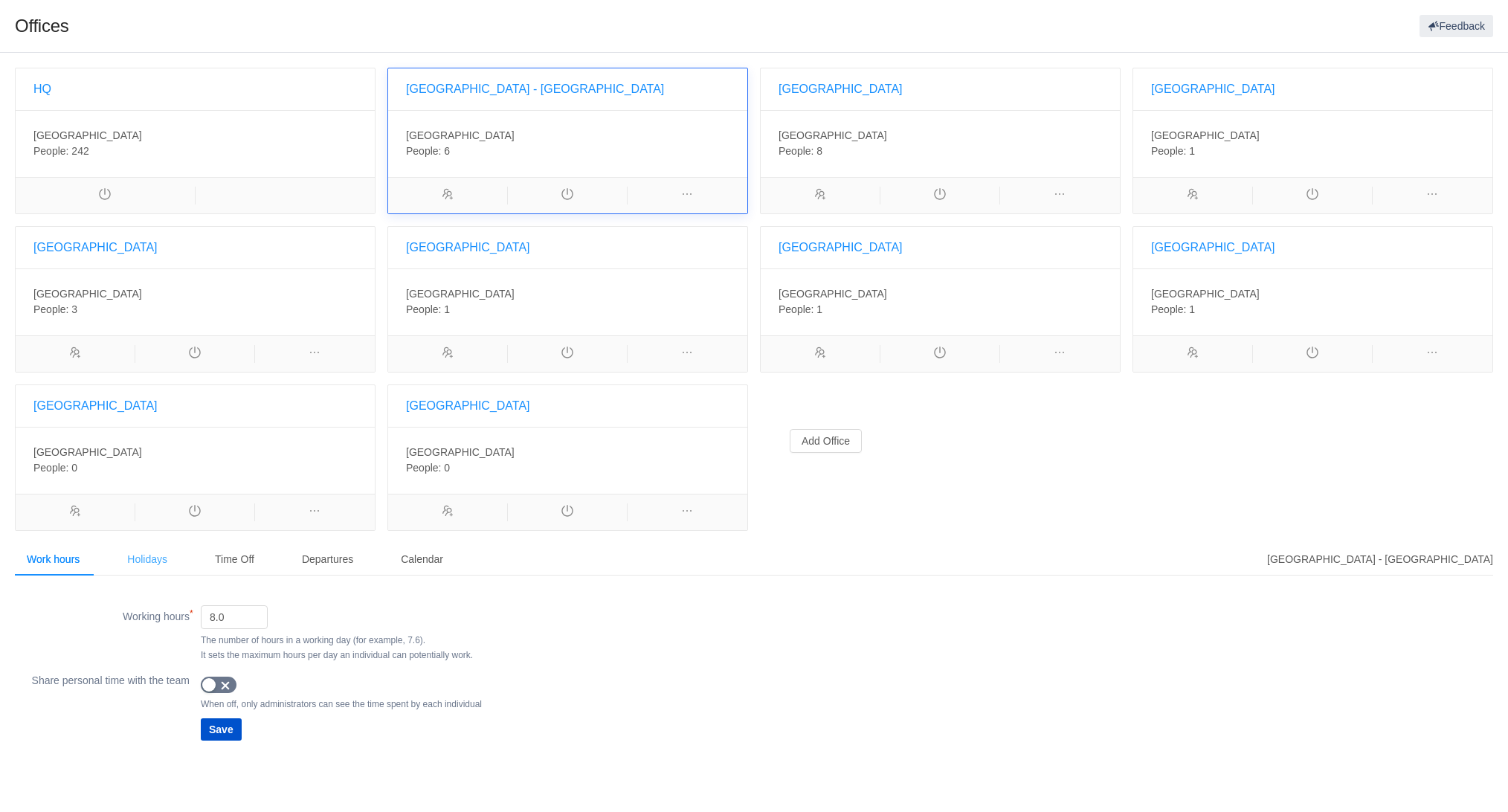
click at [139, 553] on div "Holidays" at bounding box center [147, 560] width 64 height 34
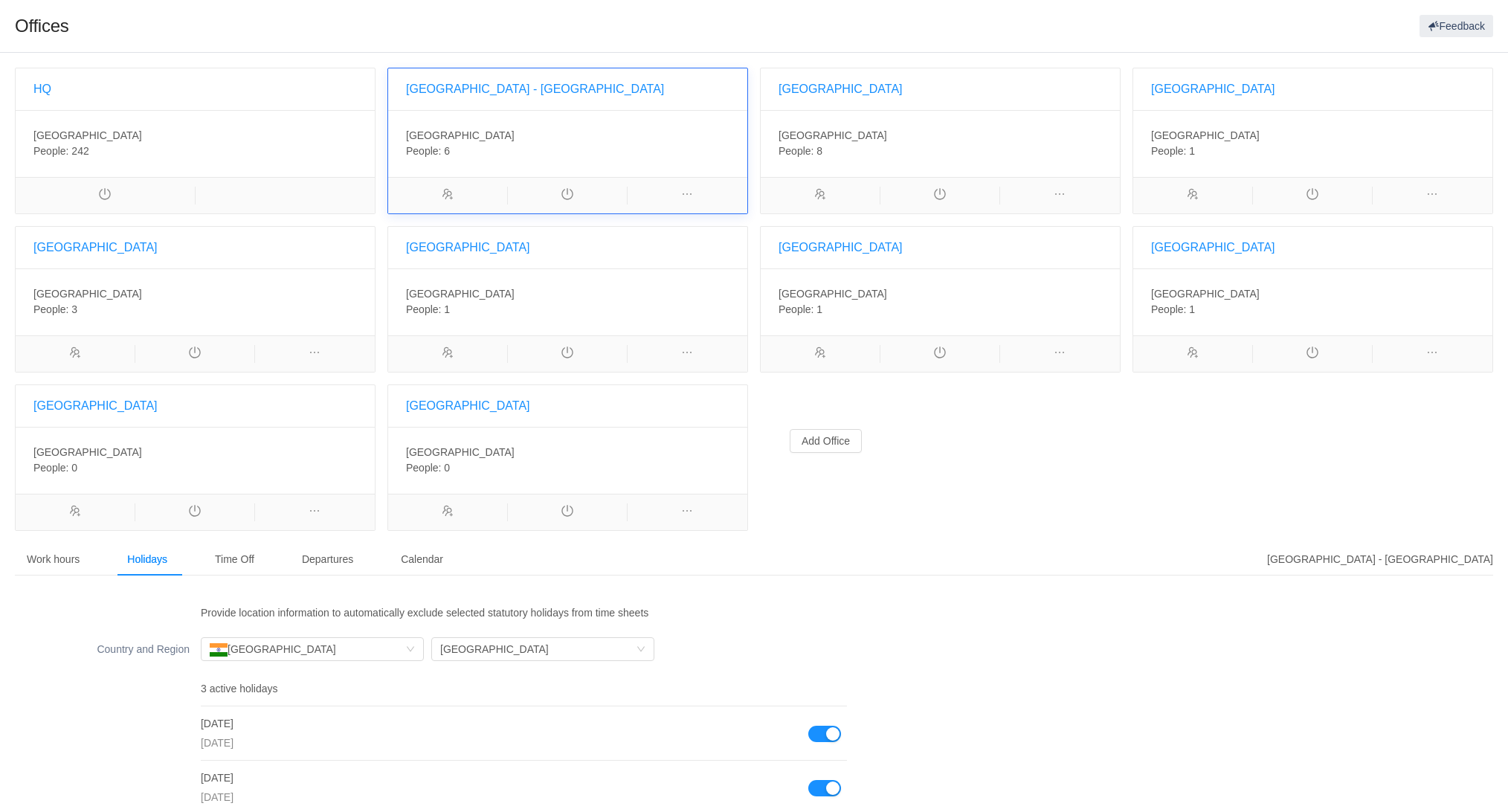
scroll to position [68, 0]
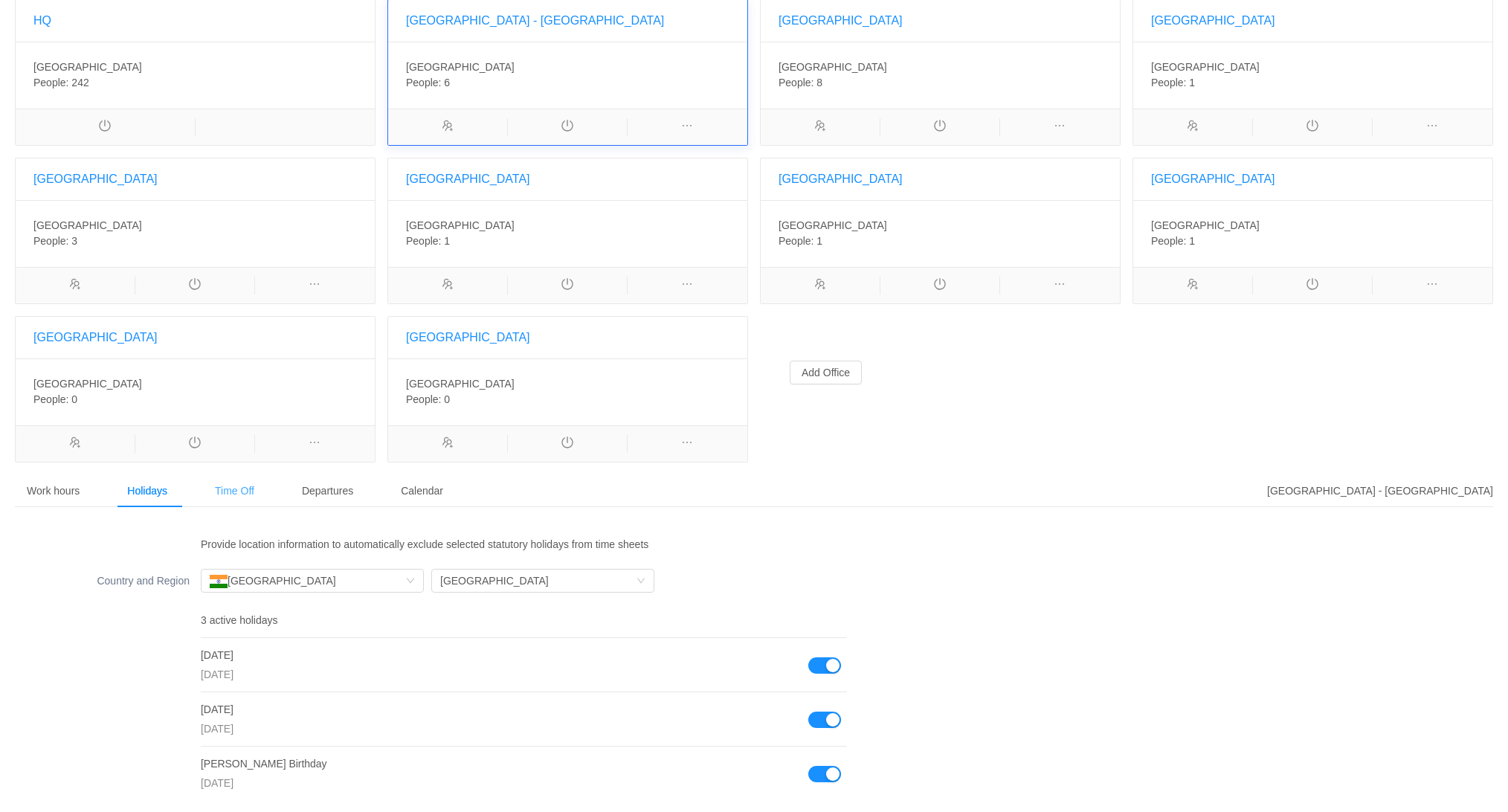
click at [233, 495] on div "Time Off" at bounding box center [235, 491] width 64 height 34
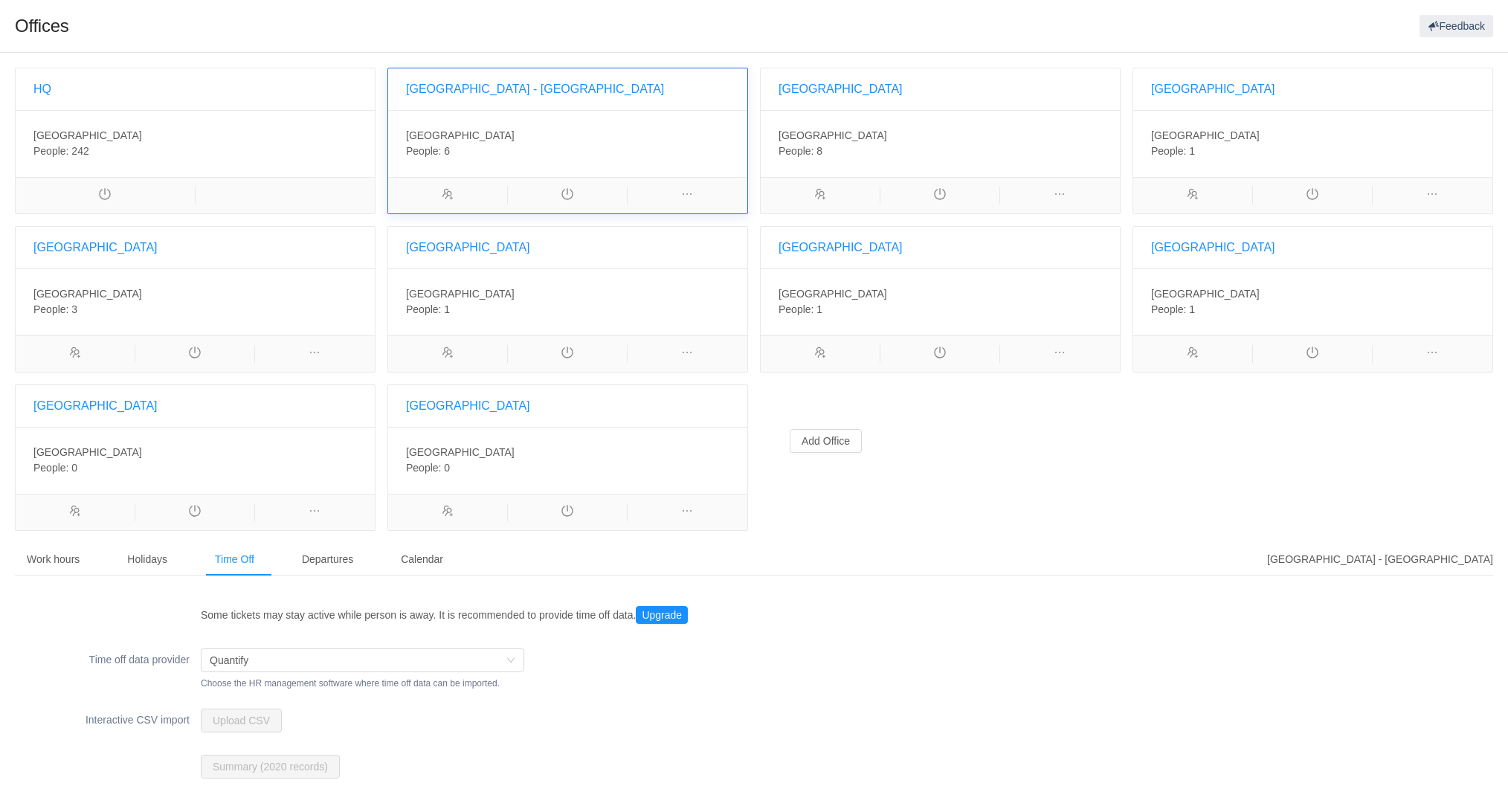
scroll to position [0, 0]
click at [966, 124] on div "Portugal , PT-11 People: 8" at bounding box center [939, 144] width 359 height 67
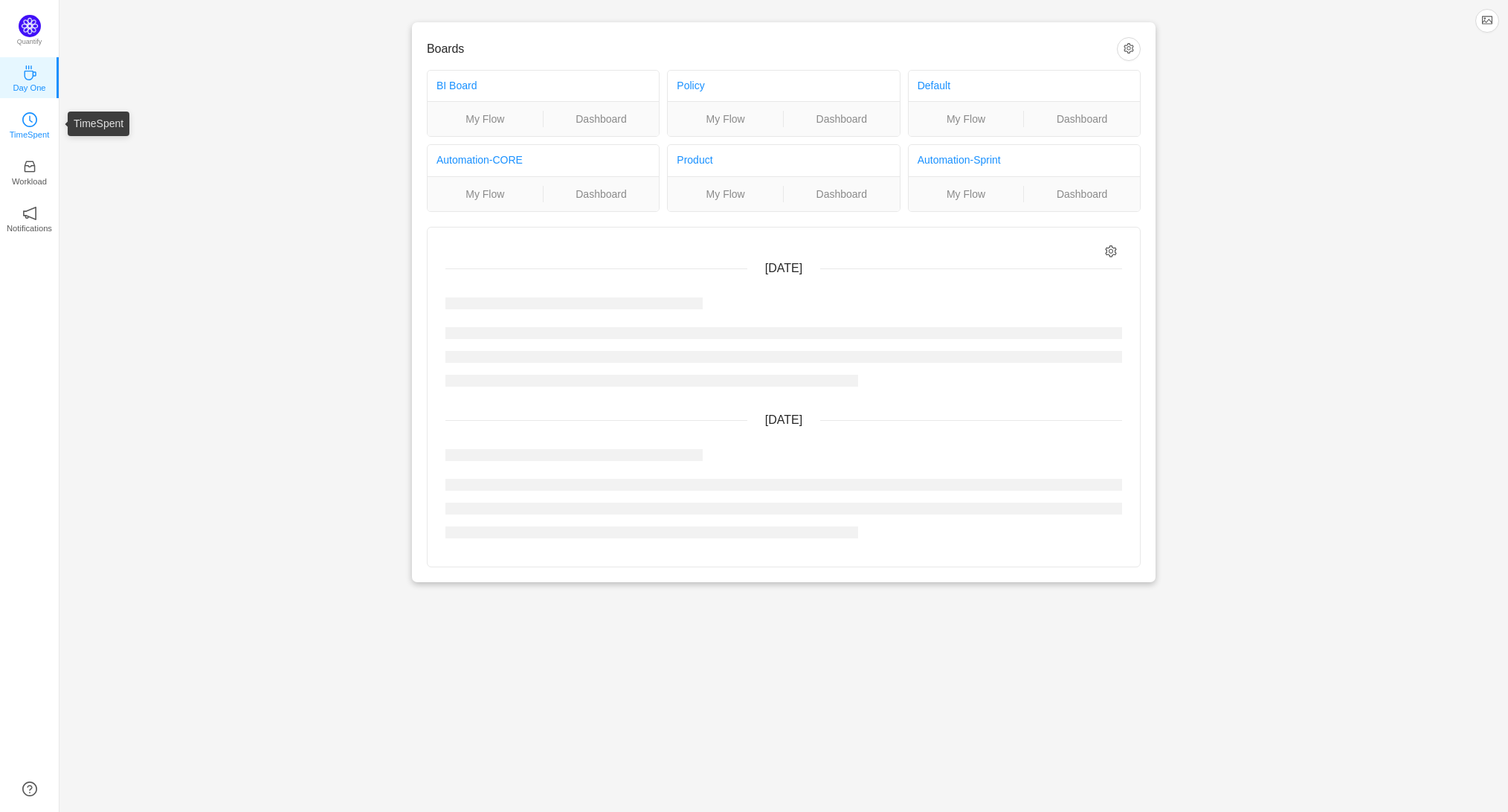
click at [31, 120] on icon "icon: clock-circle" at bounding box center [31, 119] width 4 height 7
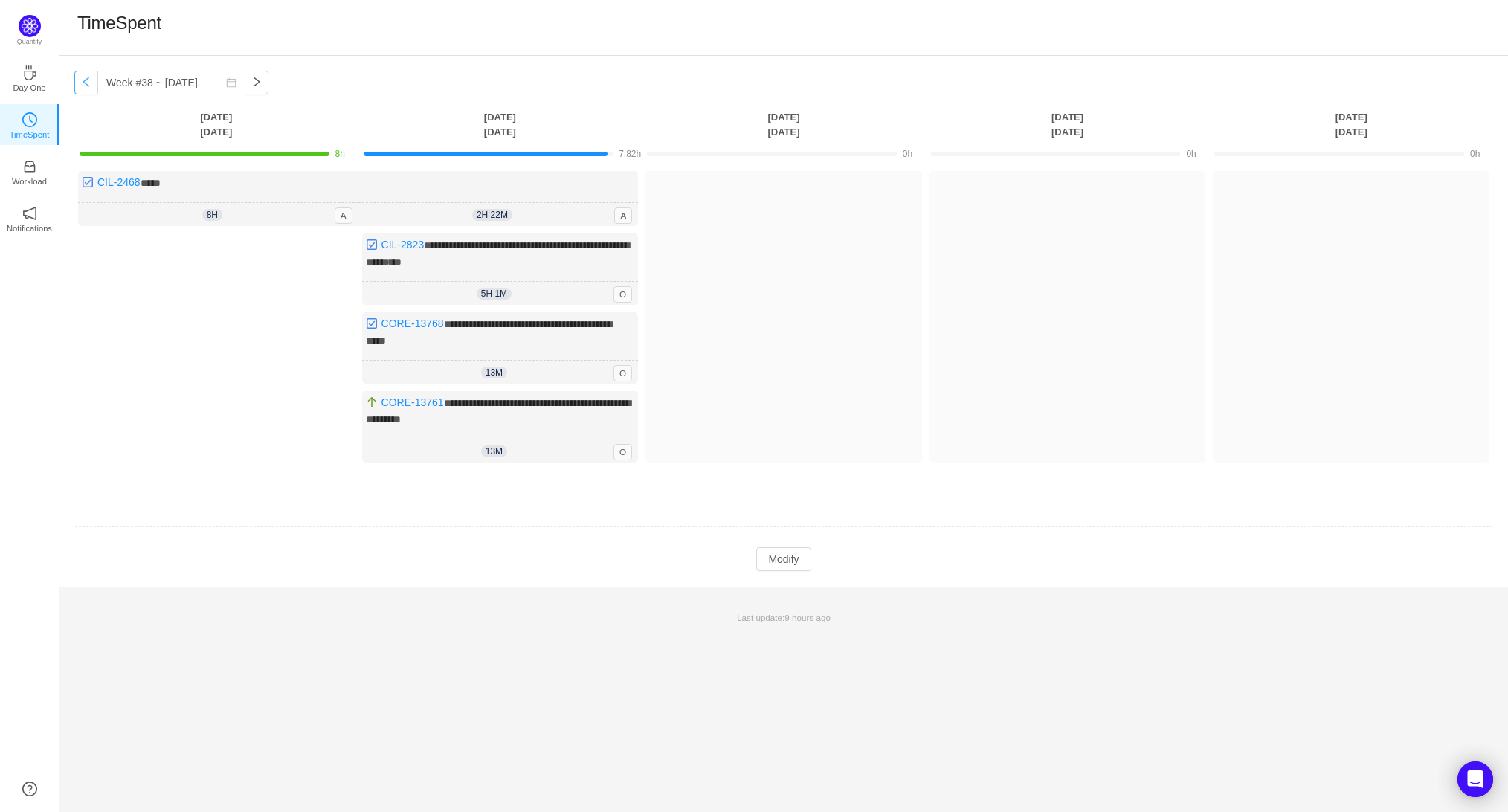
click at [84, 80] on button "button" at bounding box center [86, 82] width 24 height 24
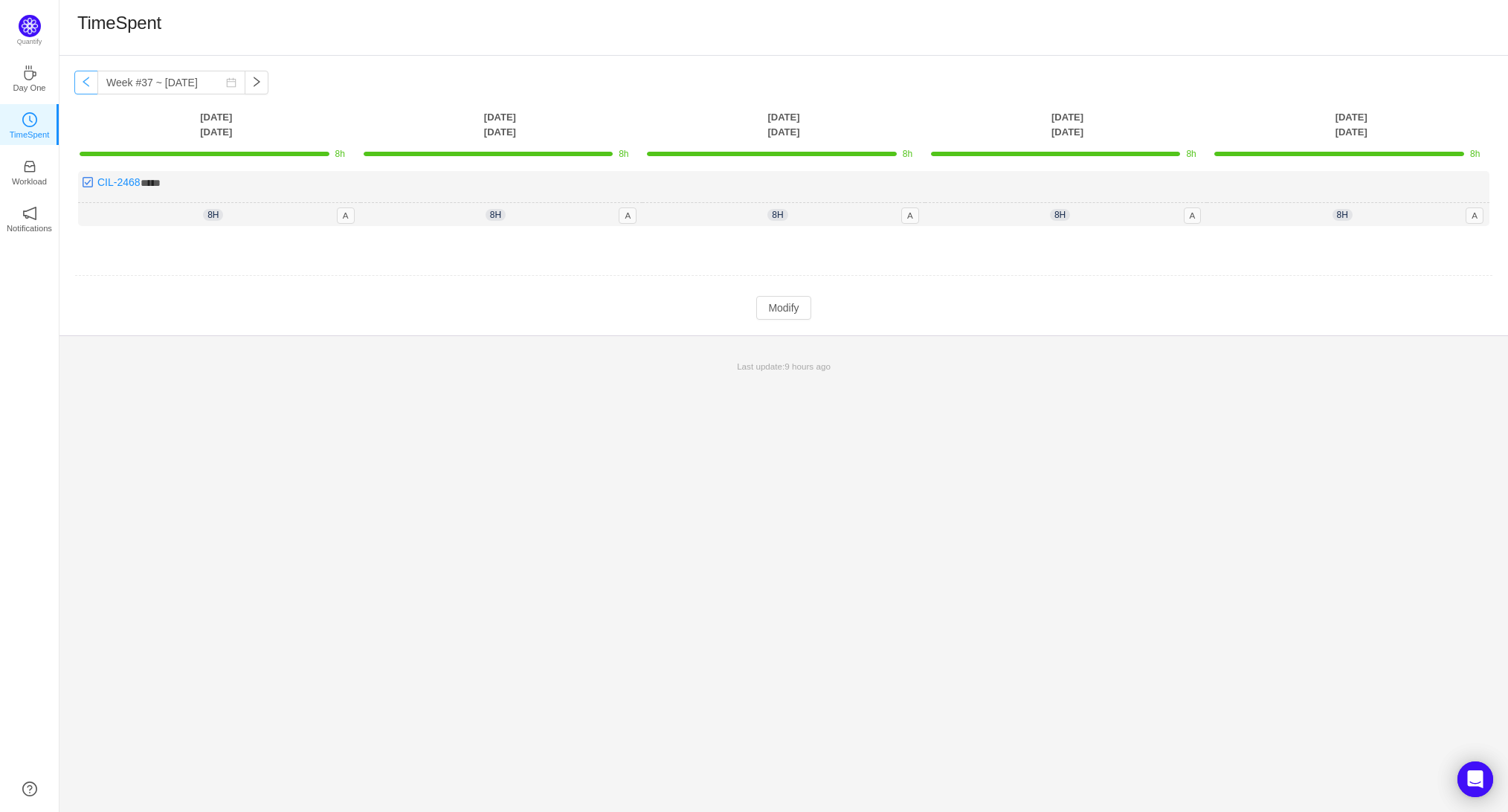
click at [84, 80] on button "button" at bounding box center [86, 82] width 24 height 24
type input "Week #35 ~ Aug 25"
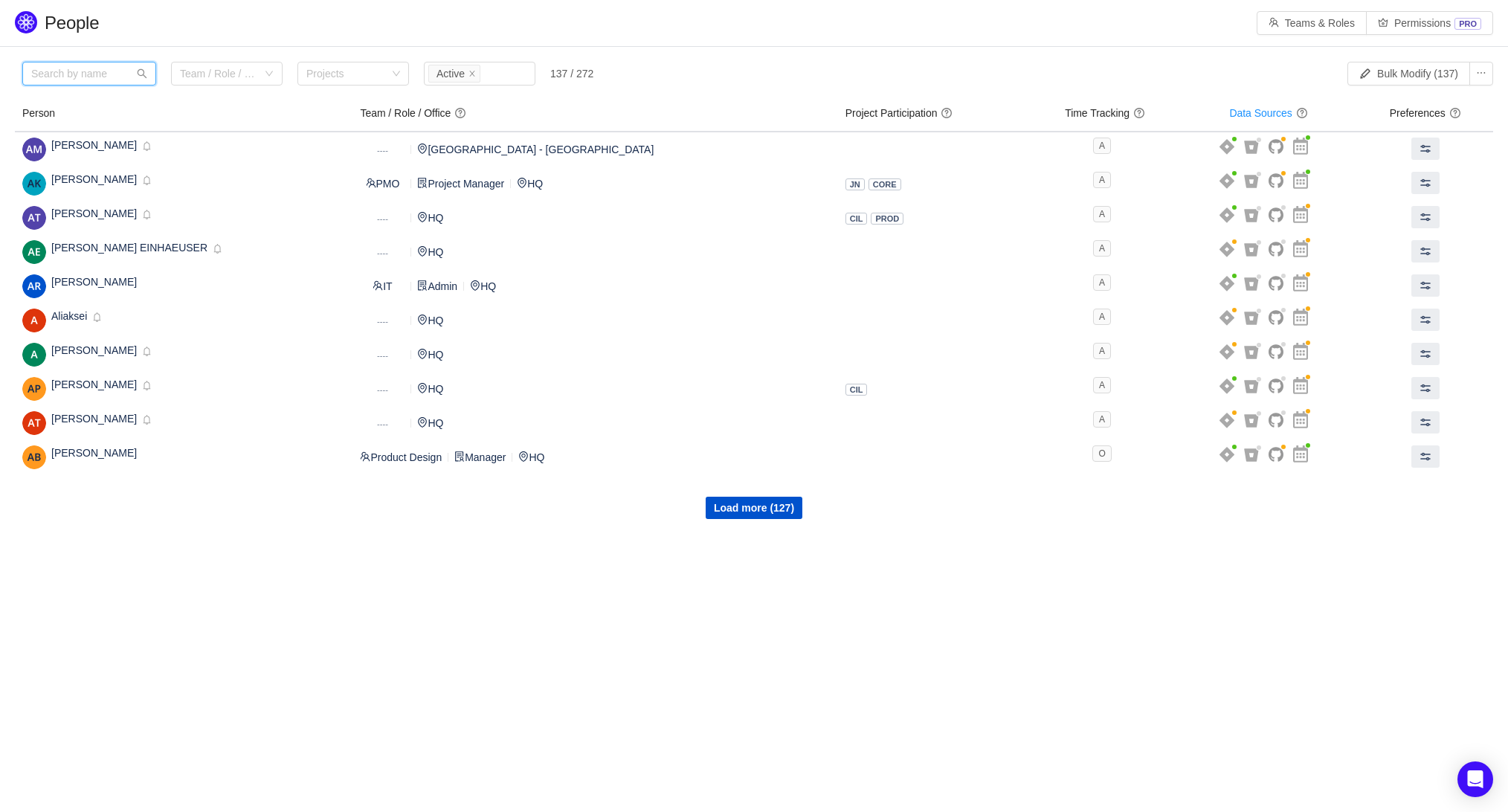
click at [77, 83] on input "text" at bounding box center [89, 73] width 134 height 24
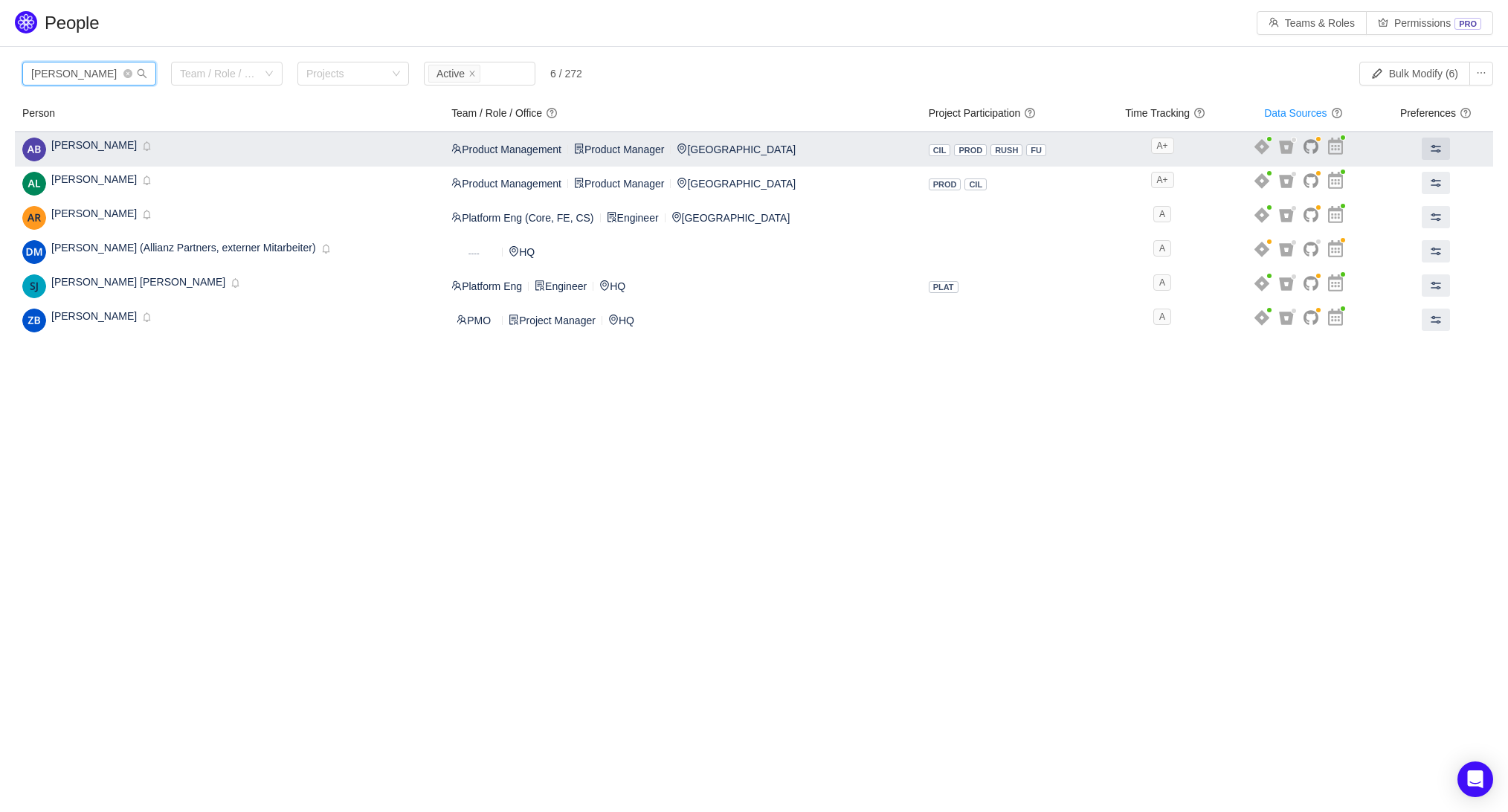
type input "[PERSON_NAME]"
click at [52, 157] on div "[PERSON_NAME] Inactive Disabled" at bounding box center [102, 149] width 101 height 24
click at [94, 152] on div "[PERSON_NAME] Inactive Disabled" at bounding box center [102, 149] width 101 height 24
